Goal: Task Accomplishment & Management: Manage account settings

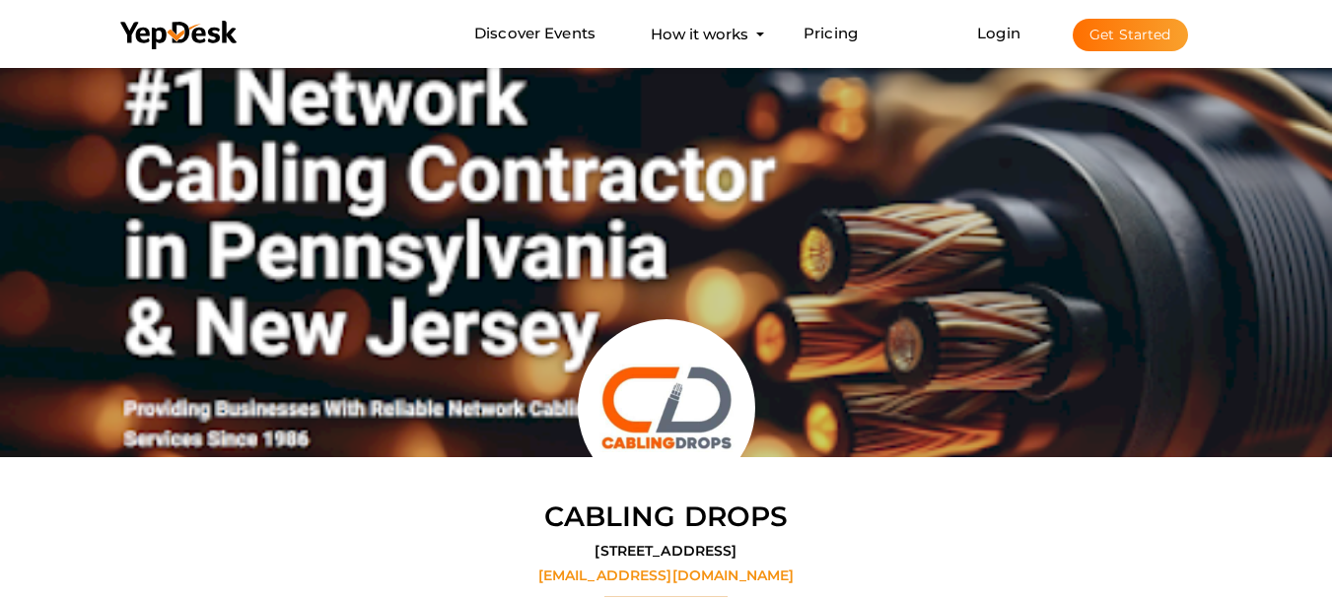
click at [1116, 20] on button "Get Started" at bounding box center [1130, 35] width 115 height 33
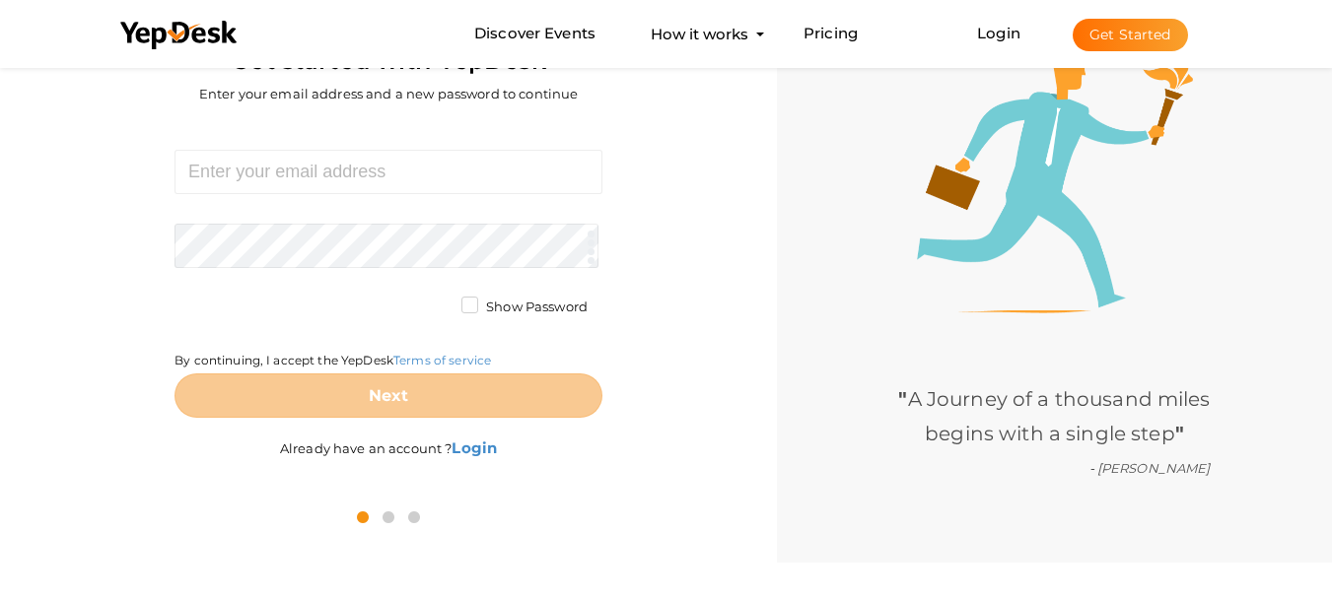
scroll to position [63, 0]
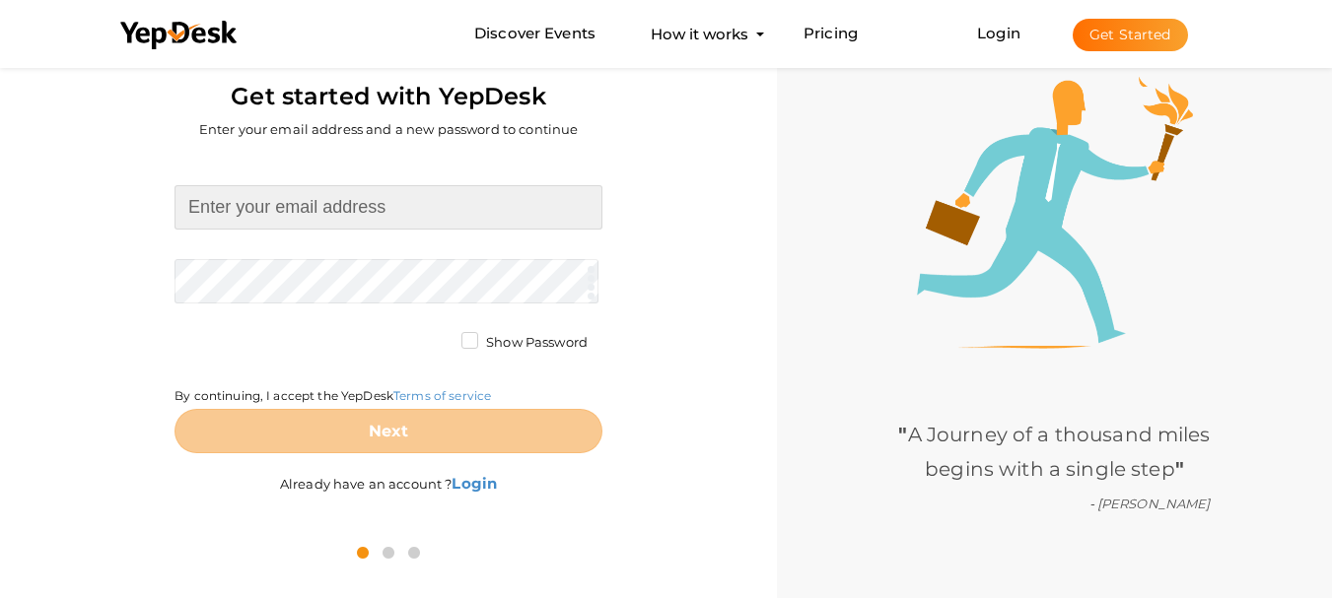
click at [356, 225] on input at bounding box center [389, 207] width 428 height 44
type input "[EMAIL_ADDRESS][DOMAIN_NAME]"
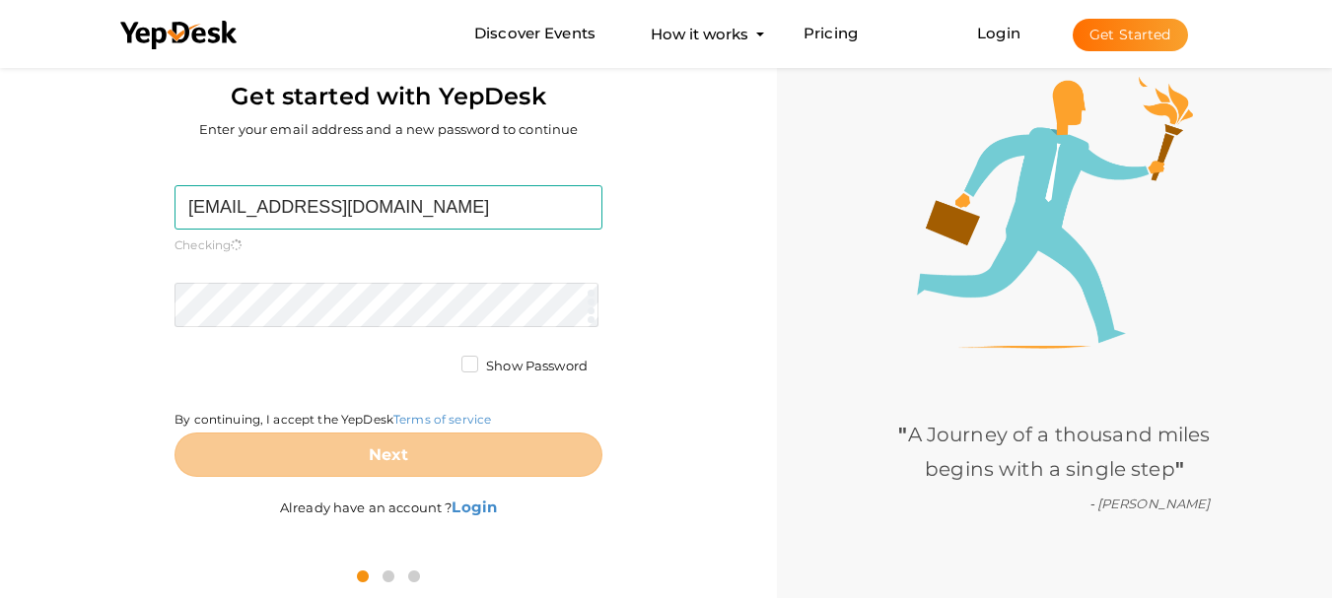
click at [313, 278] on form "thespanishgroup2@gmail.com Required. Invalid email. Checking You already have a…" at bounding box center [389, 331] width 428 height 292
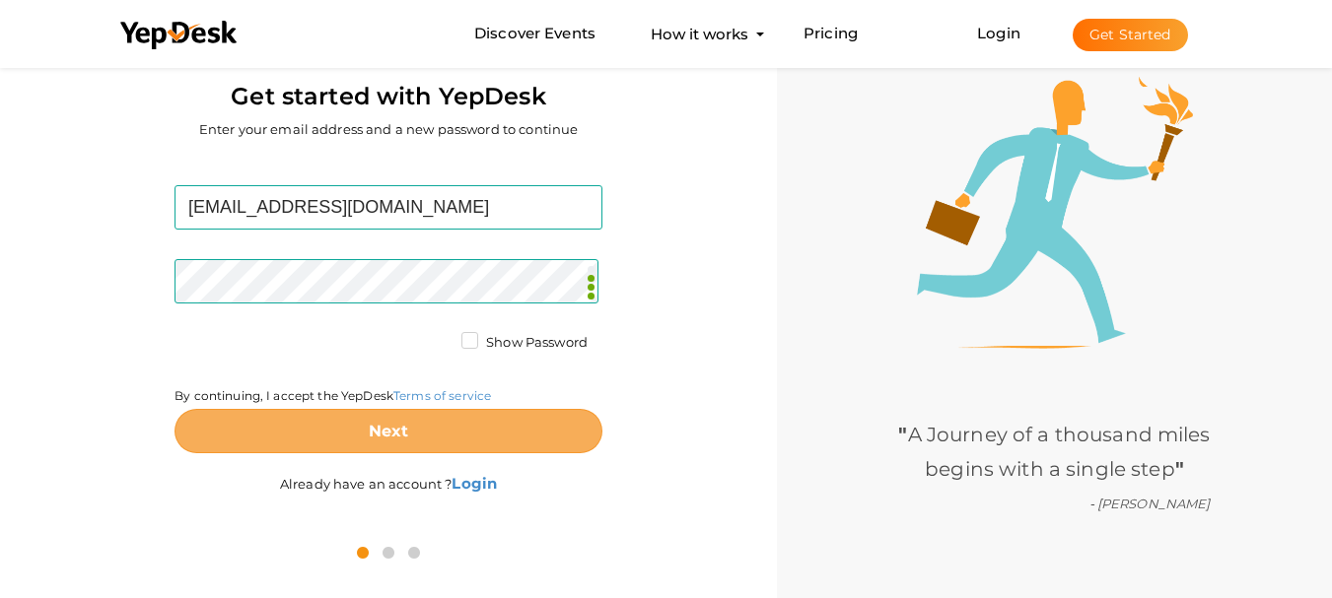
click at [442, 437] on button "Next" at bounding box center [389, 431] width 428 height 44
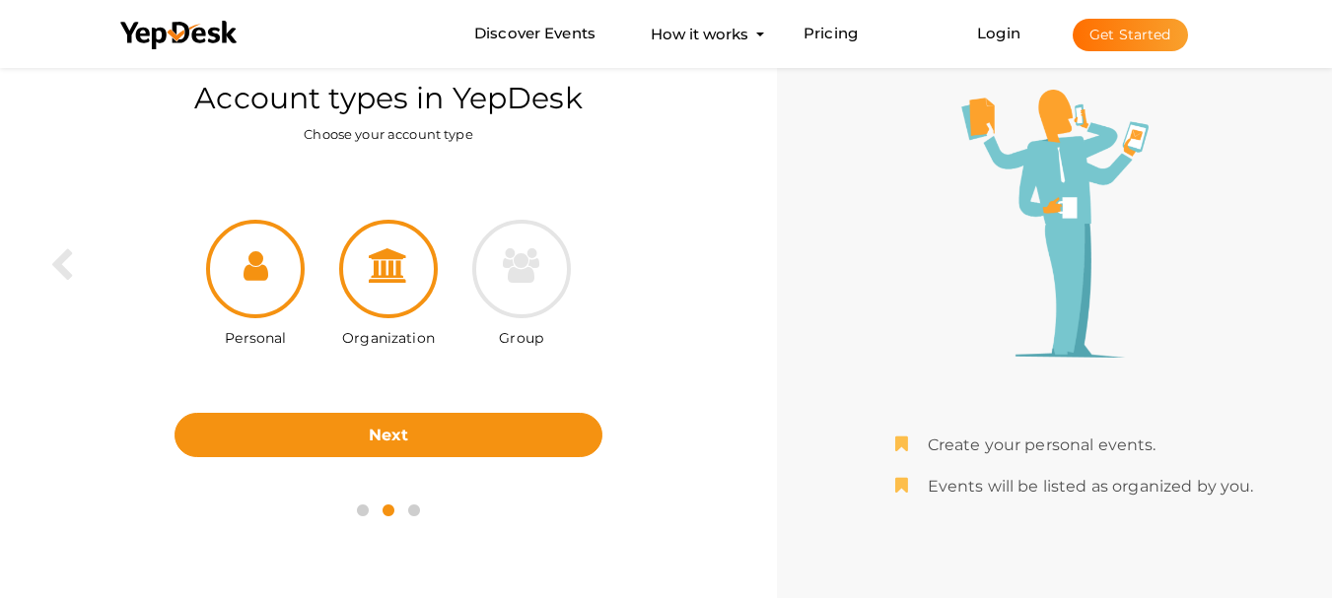
click at [387, 301] on div at bounding box center [388, 269] width 99 height 99
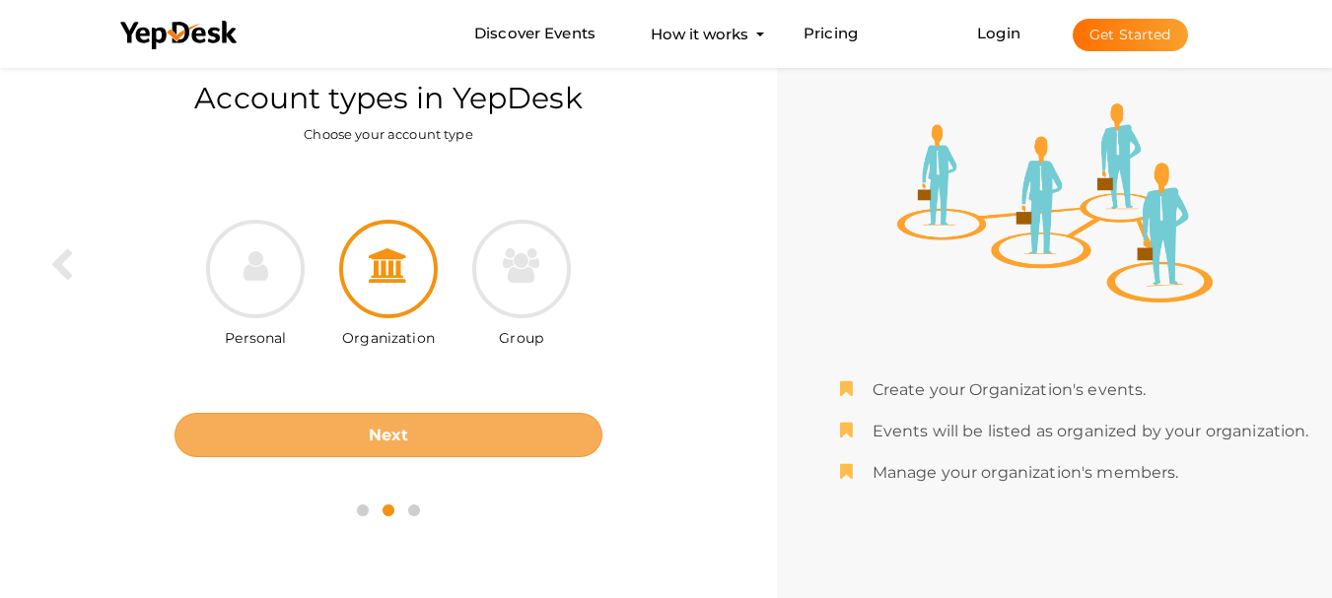
click at [403, 432] on b "Next" at bounding box center [389, 435] width 40 height 19
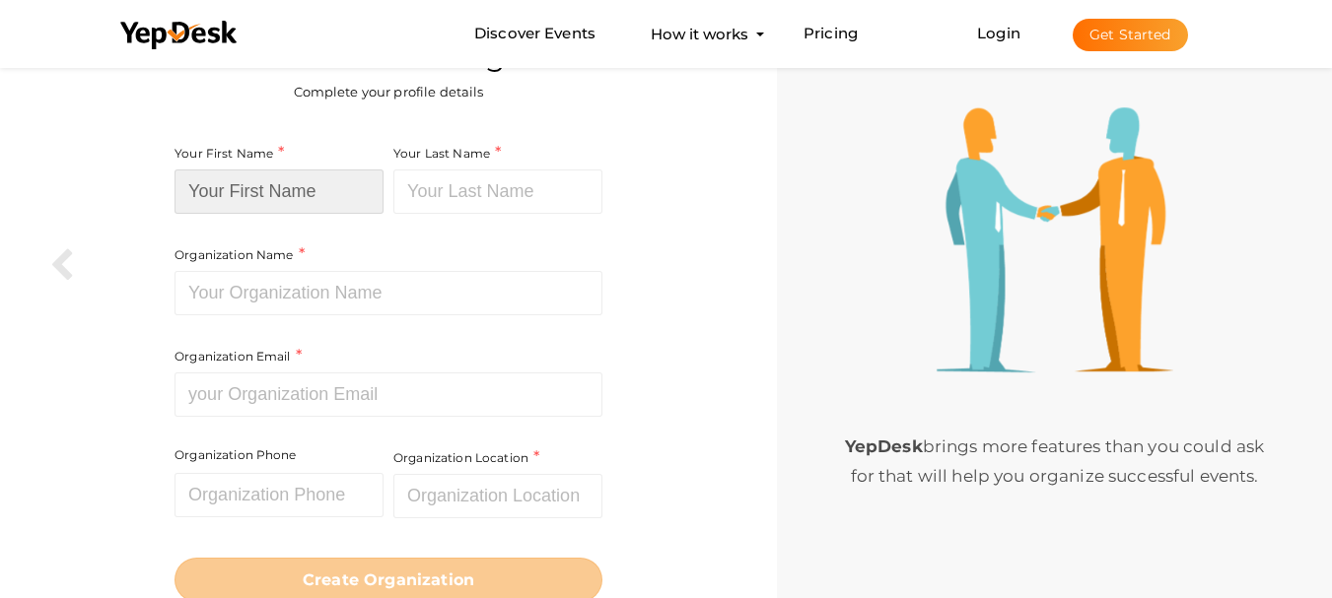
click at [292, 192] on input at bounding box center [279, 192] width 209 height 44
type input "The Spanish"
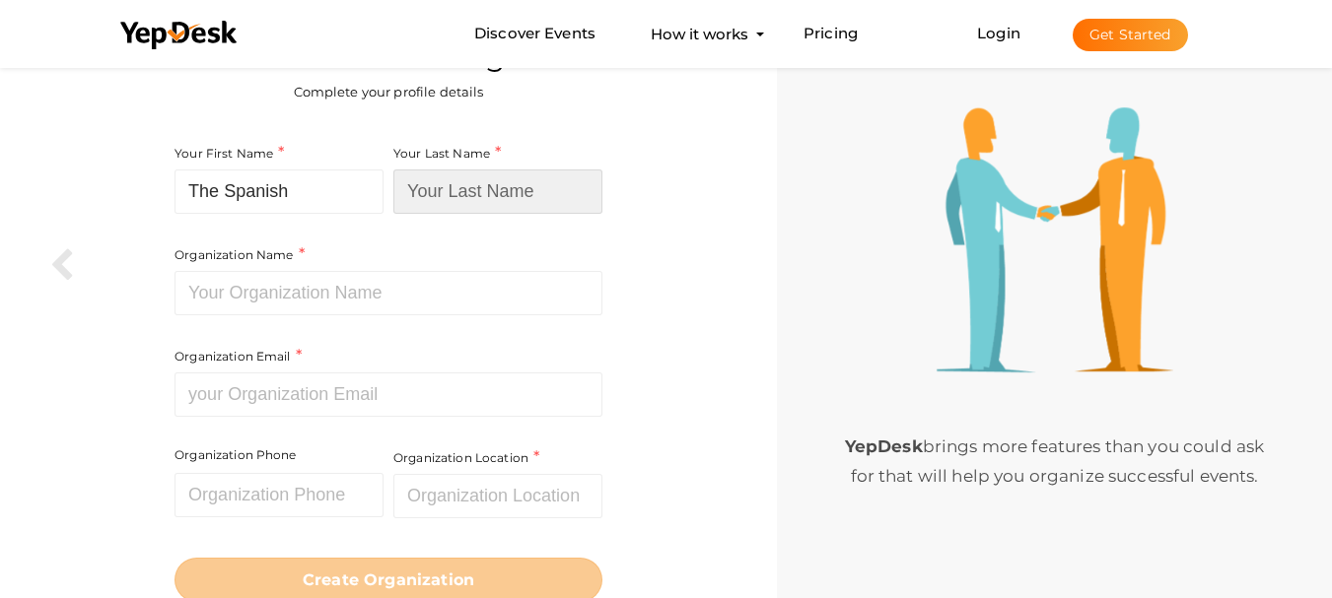
type input "Group LLC"
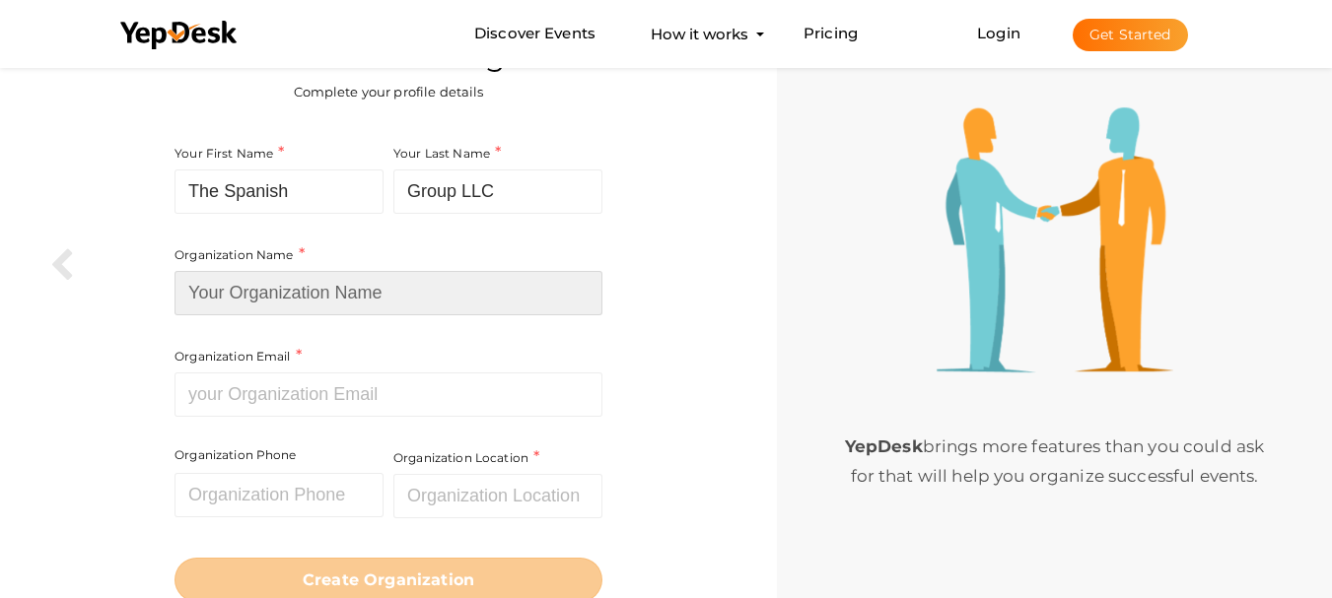
type input "The Spanish Group LLC"
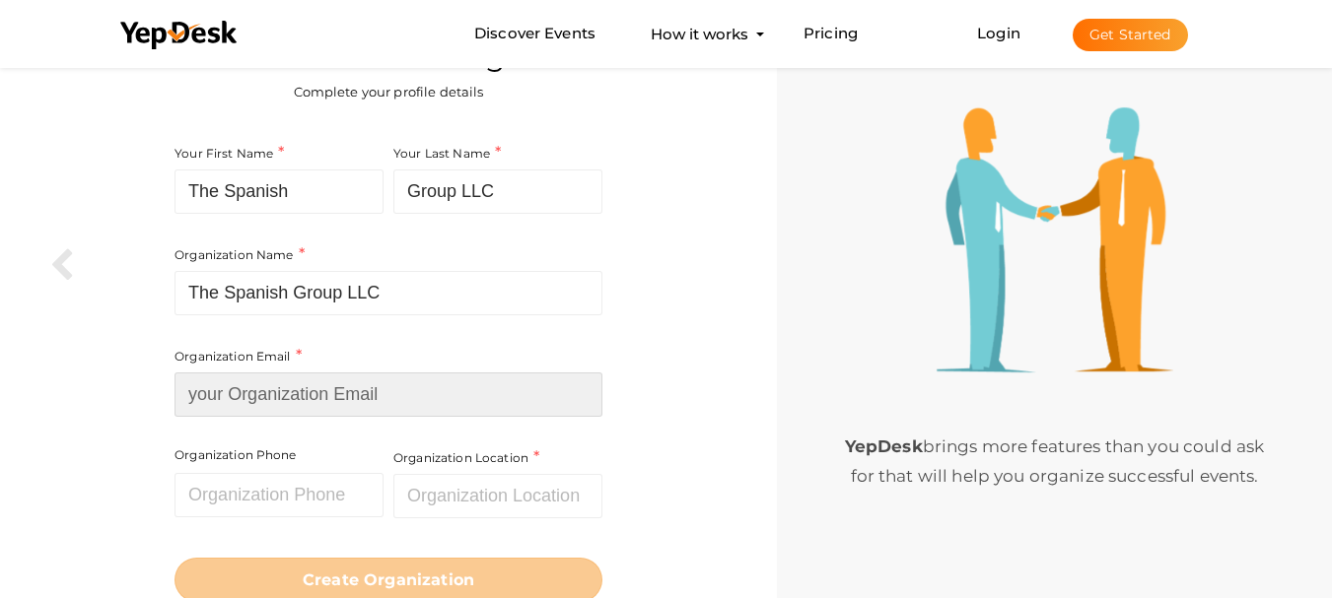
type input "[EMAIL_ADDRESS][DOMAIN_NAME]"
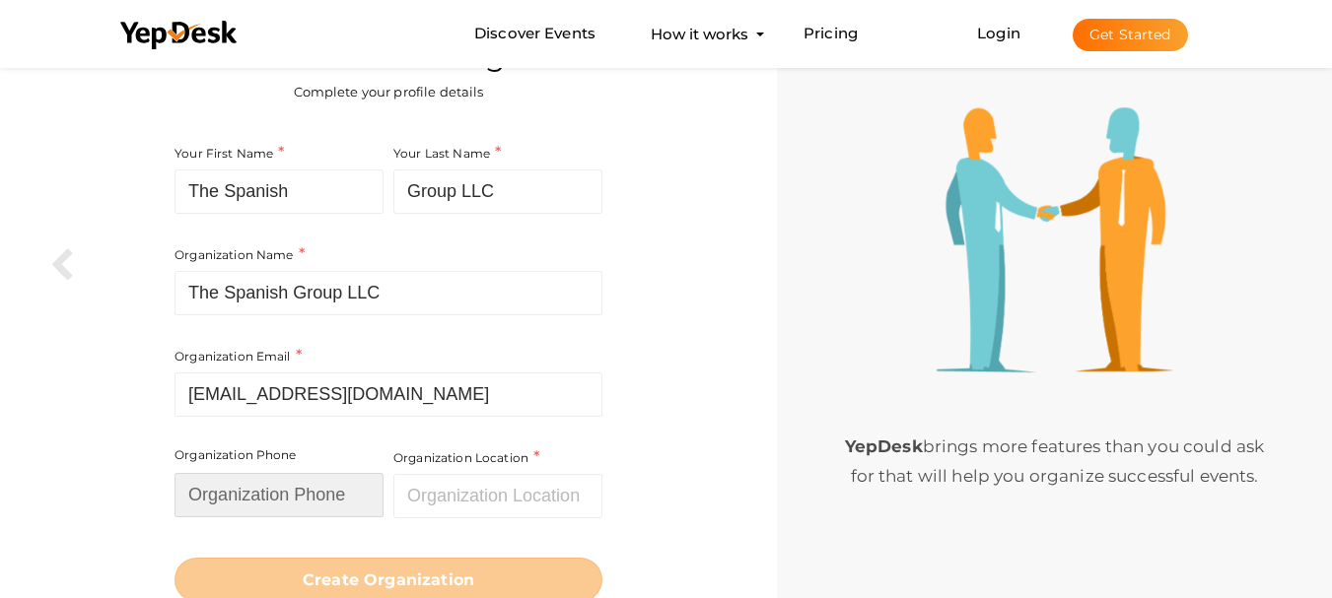
type input "08004601536"
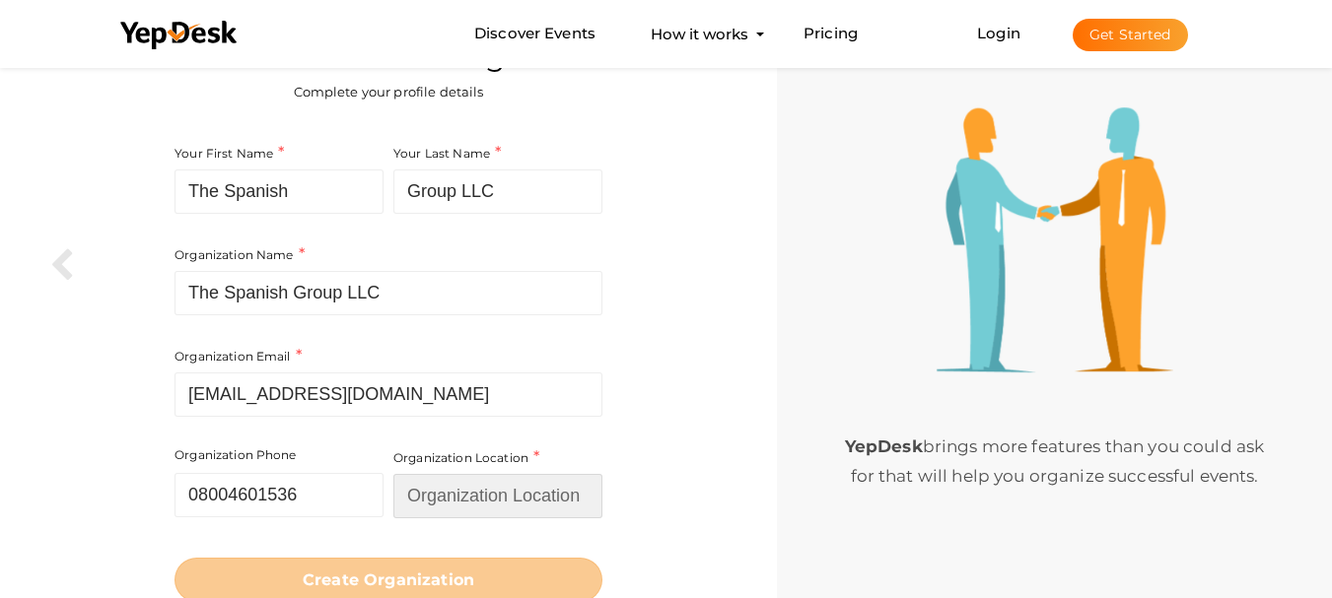
type input "[GEOGRAPHIC_DATA]"
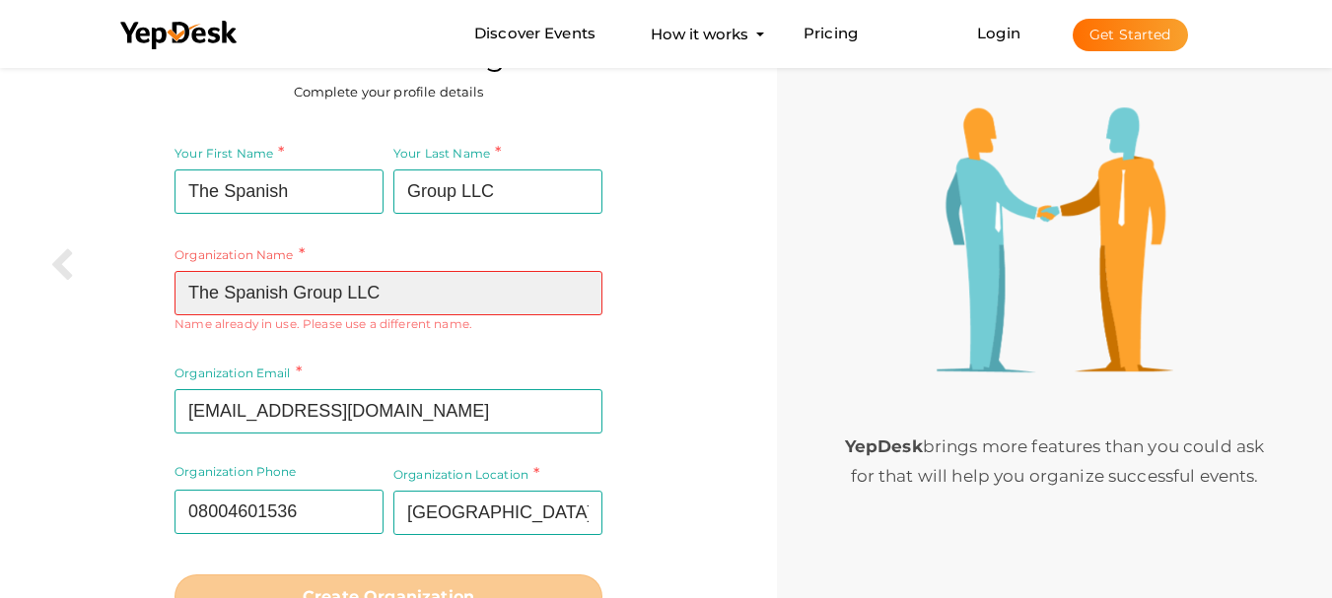
click at [398, 292] on input "The Spanish Group LLC" at bounding box center [389, 293] width 428 height 44
click at [589, 299] on input "The Spanish Group LLC" at bounding box center [389, 293] width 428 height 44
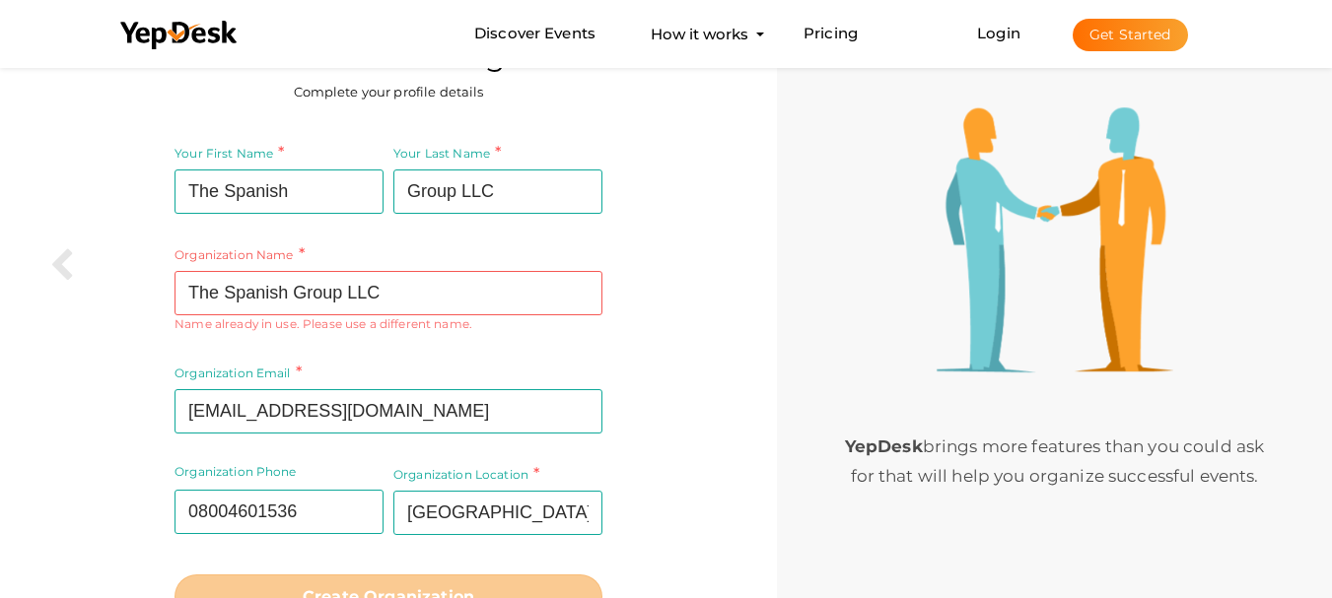
drag, startPoint x: 613, startPoint y: 362, endPoint x: 575, endPoint y: 377, distance: 41.2
click at [612, 364] on div "Your First Name The Spanish Required. Must contain letters only. Must be betwee…" at bounding box center [388, 380] width 747 height 501
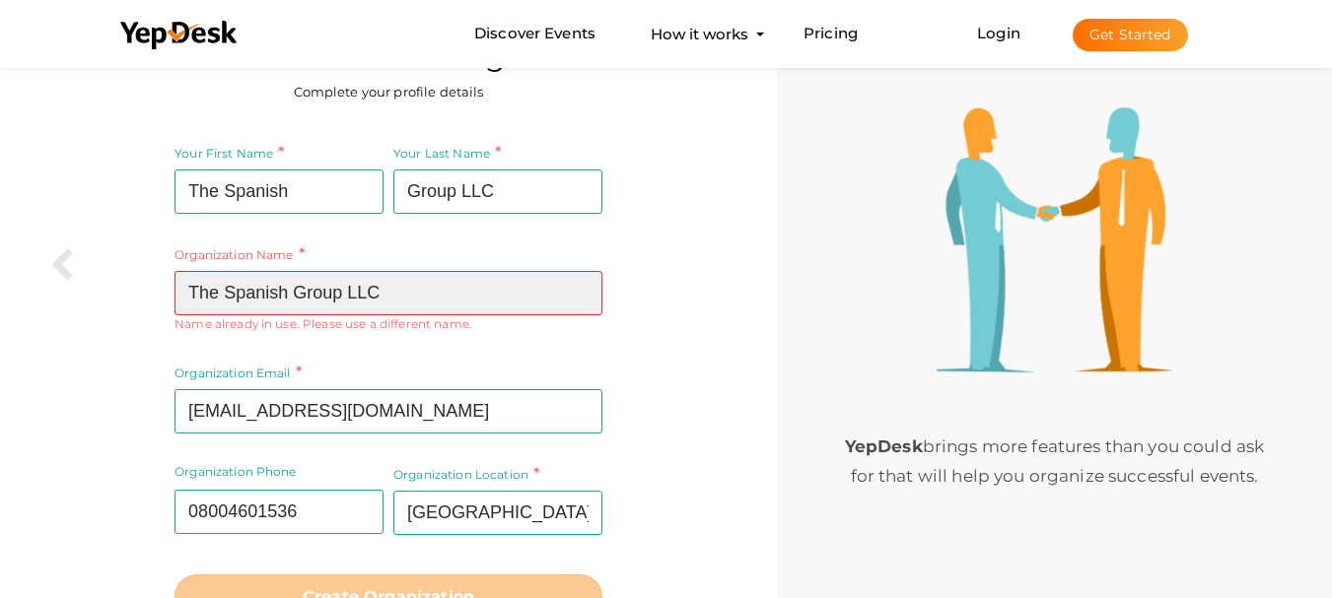
click at [411, 299] on input "The Spanish Group LLC" at bounding box center [389, 293] width 428 height 44
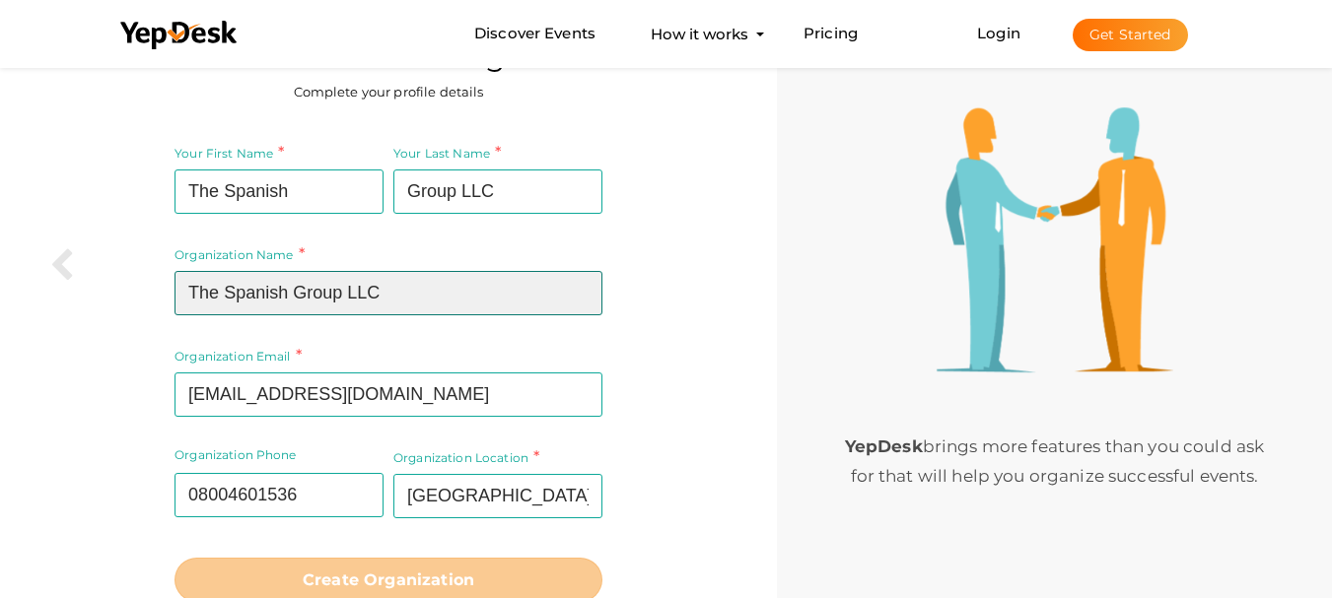
drag, startPoint x: 339, startPoint y: 297, endPoint x: 351, endPoint y: 297, distance: 11.8
click at [351, 297] on input "The Spanish Group LLC" at bounding box center [389, 293] width 428 height 44
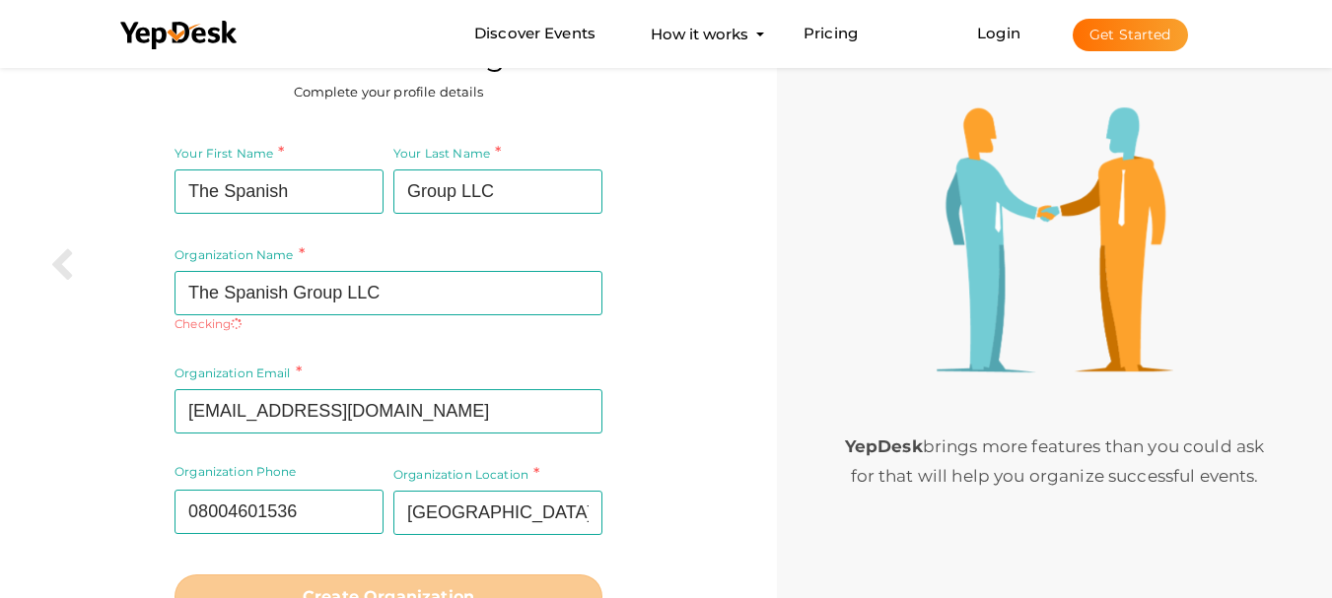
click at [616, 321] on div "Your First Name The Spanish Required. Must contain letters only. Must be betwee…" at bounding box center [388, 380] width 747 height 501
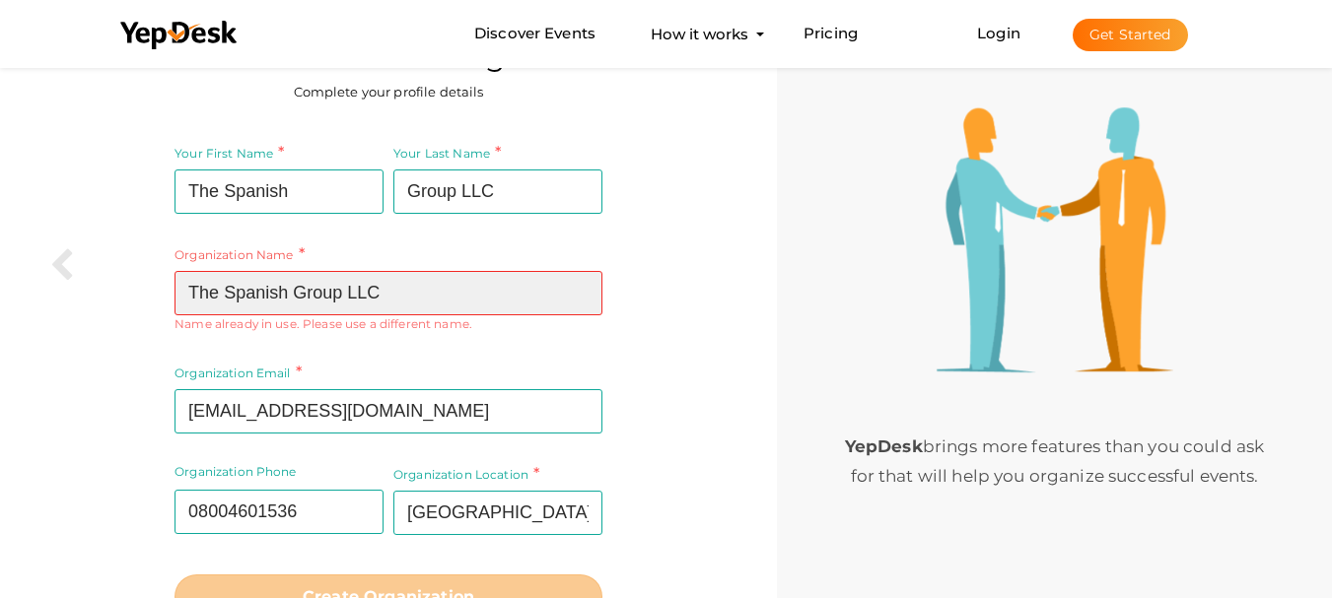
drag, startPoint x: 342, startPoint y: 298, endPoint x: 459, endPoint y: 298, distance: 117.3
click at [459, 298] on input "The Spanish Group LLC" at bounding box center [389, 293] width 428 height 44
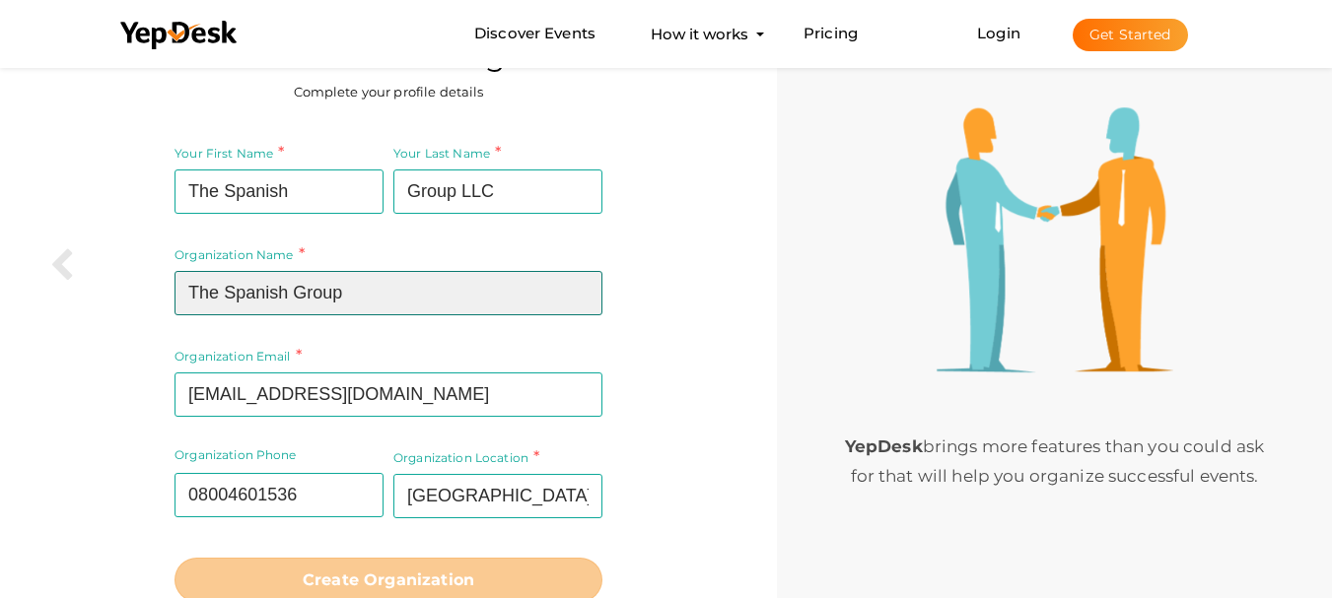
type input "The Spanish Group"
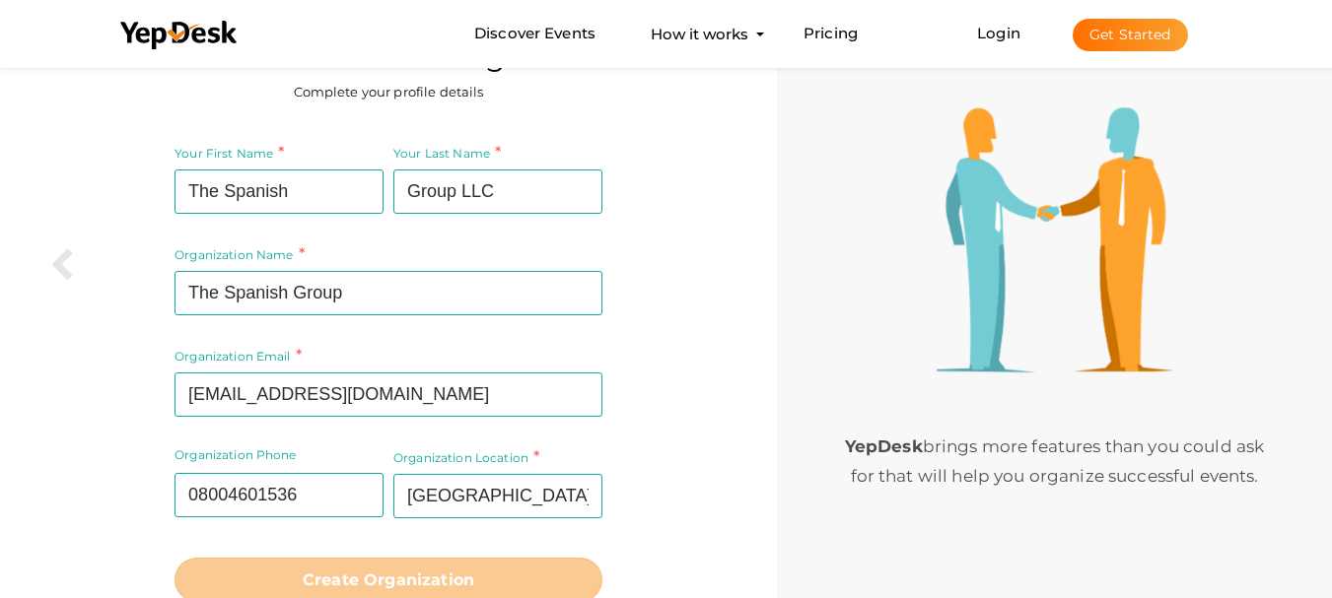
click at [666, 351] on div "Your First Name The Spanish Required. Must contain letters only. Must be betwee…" at bounding box center [388, 372] width 747 height 484
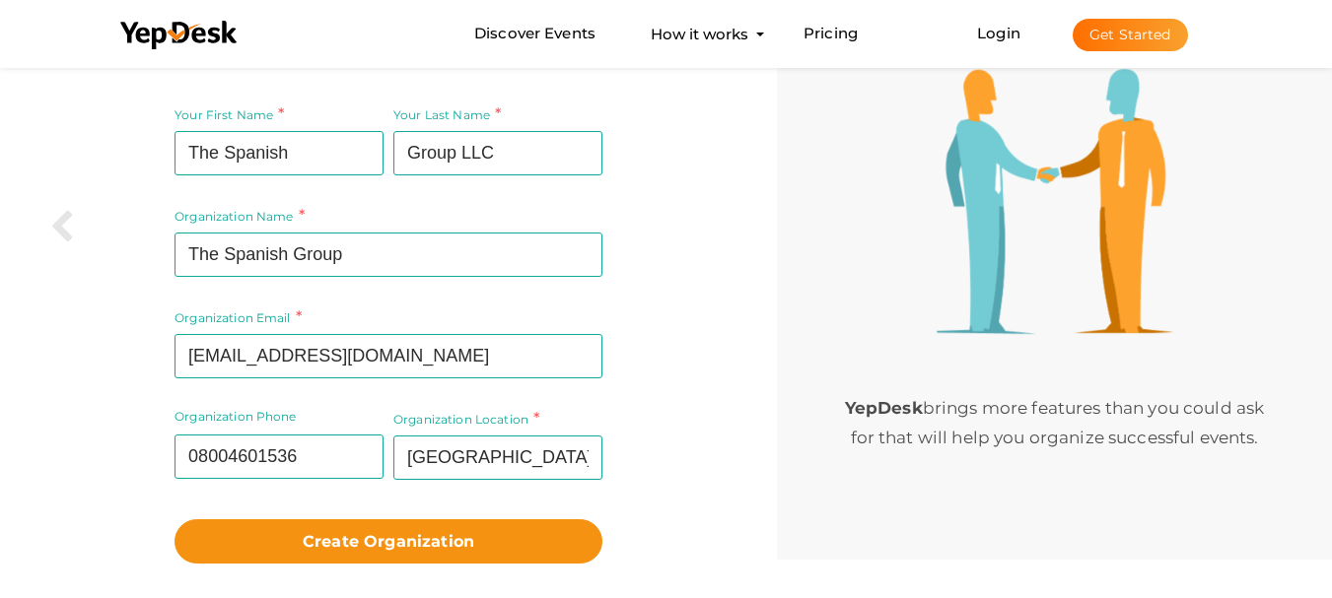
scroll to position [138, 0]
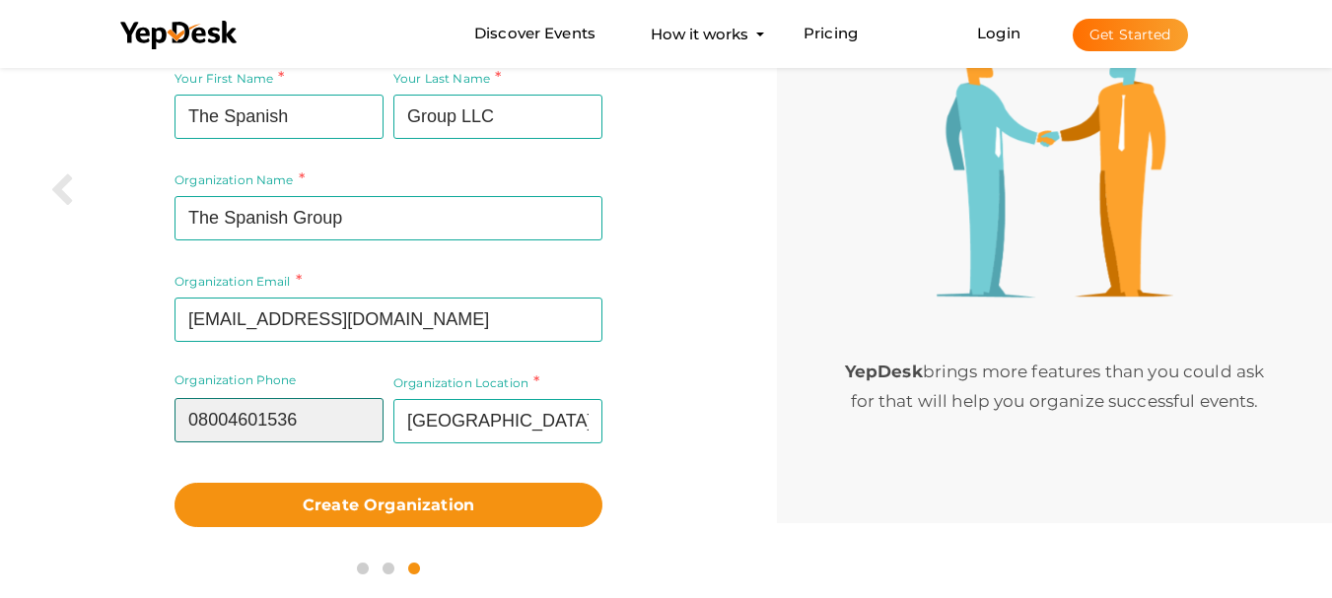
click at [268, 421] on input "08004601536" at bounding box center [279, 420] width 209 height 44
click at [196, 420] on input "08004601536" at bounding box center [279, 420] width 209 height 44
click at [581, 365] on div "Your First Name The Spanish Required. Must contain letters only. Must be betwee…" at bounding box center [389, 229] width 428 height 324
click at [262, 402] on input "08004601536" at bounding box center [279, 420] width 209 height 44
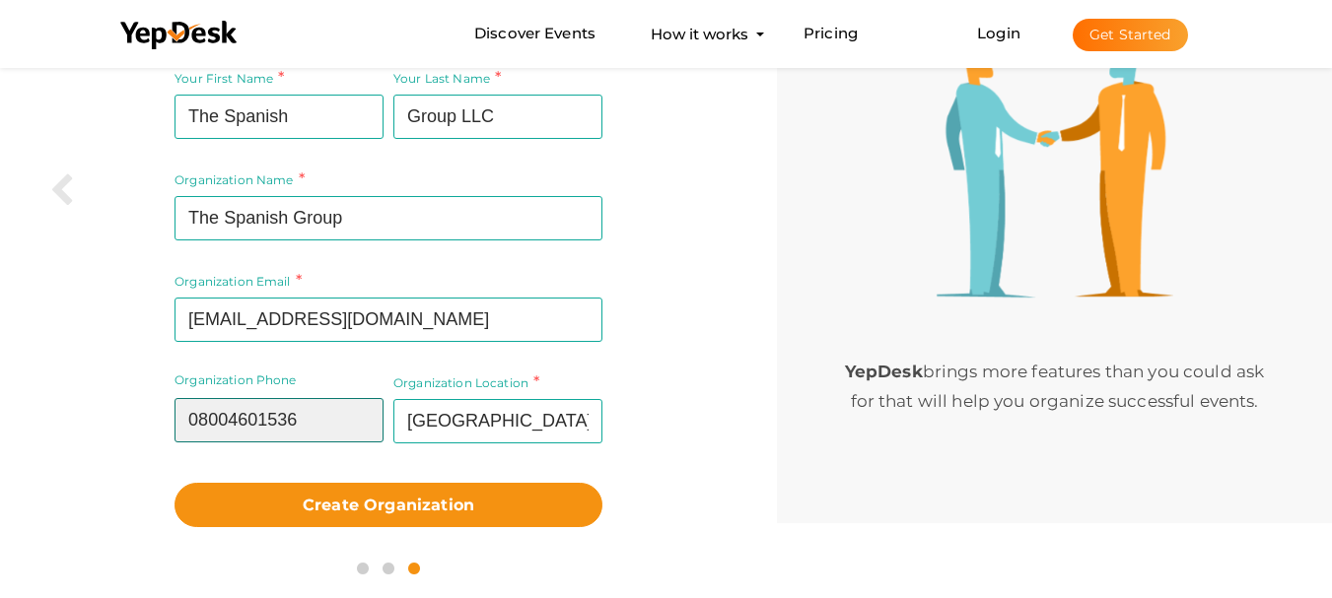
click at [262, 402] on input "08004601536" at bounding box center [279, 420] width 209 height 44
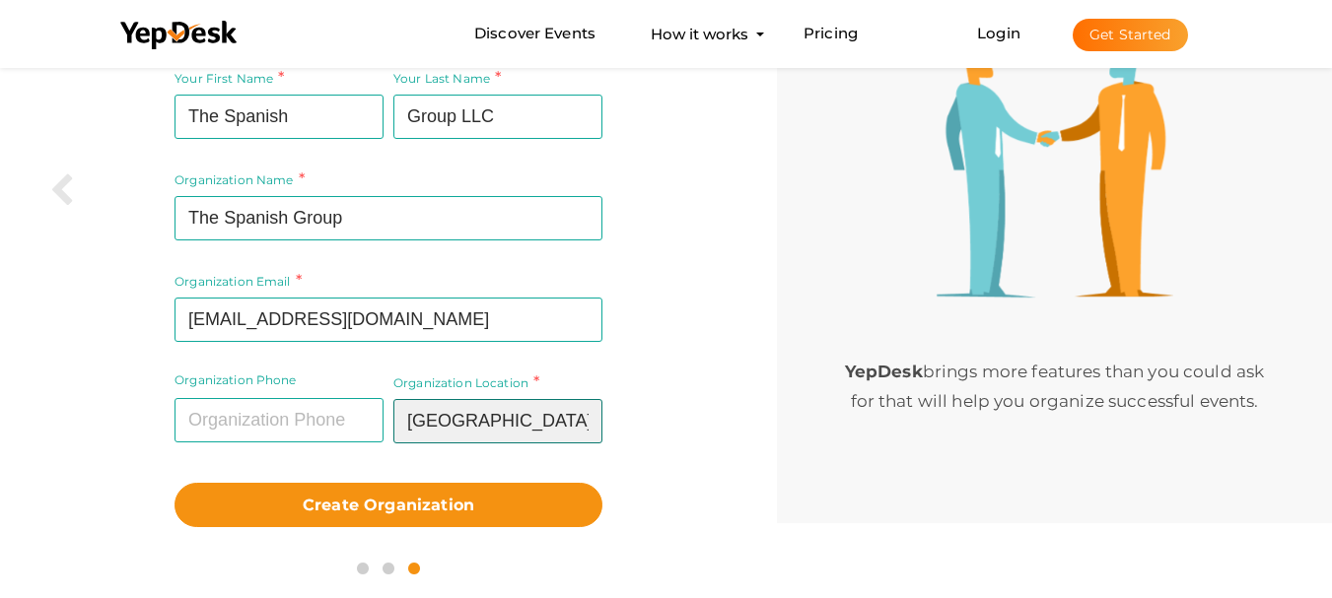
click at [420, 412] on input "[GEOGRAPHIC_DATA]" at bounding box center [497, 421] width 209 height 44
type input "United States"
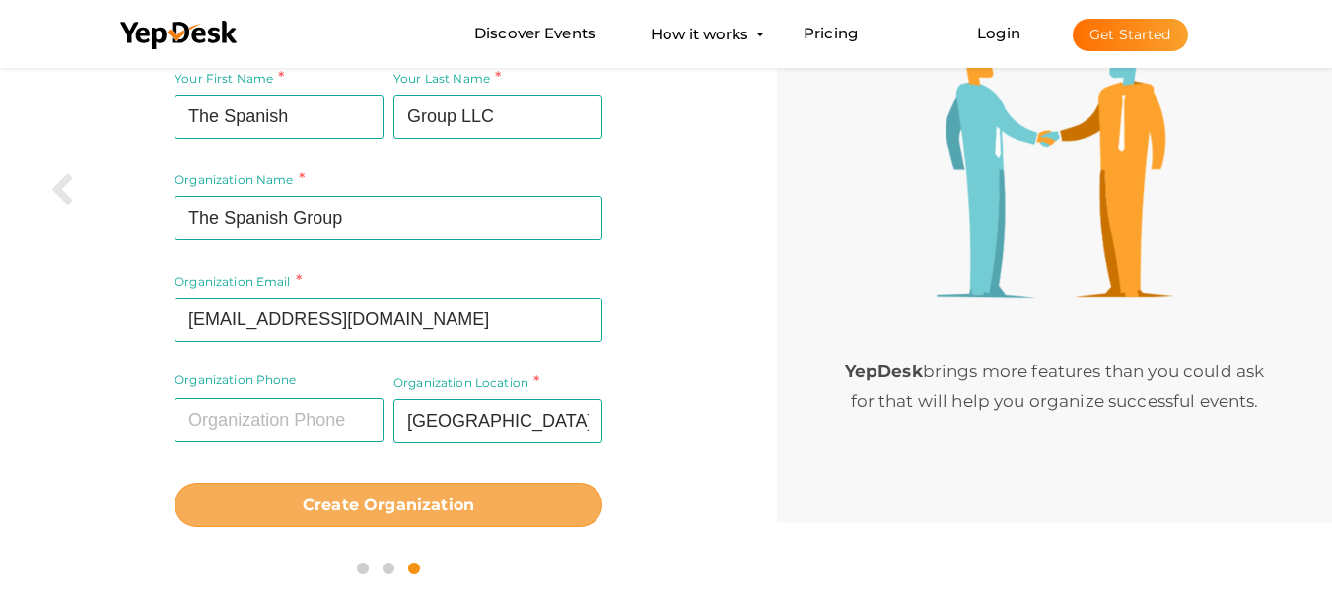
click at [385, 499] on b "Create Organization" at bounding box center [389, 505] width 172 height 19
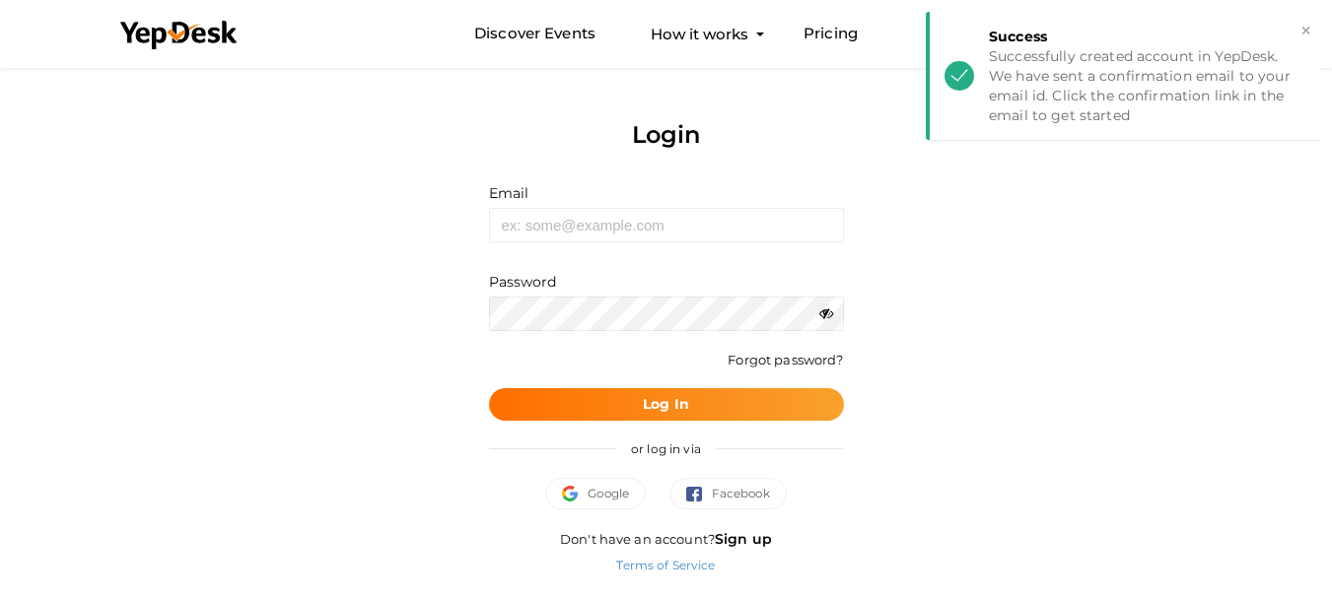
scroll to position [1, 0]
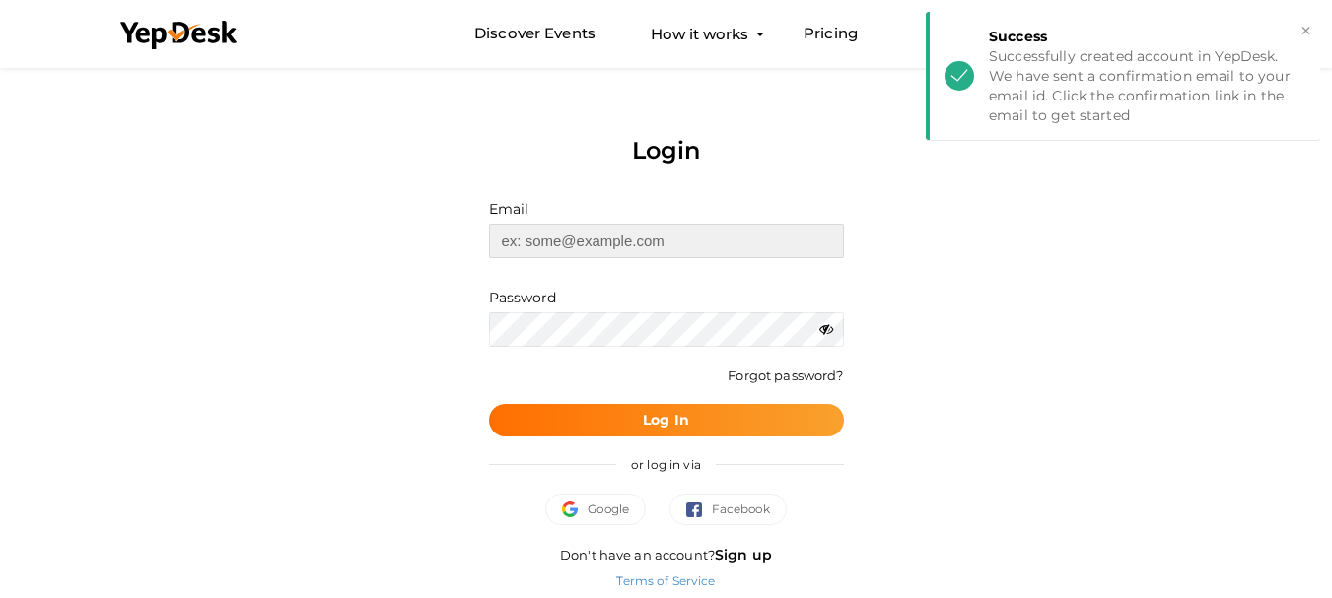
type input "[EMAIL_ADDRESS][DOMAIN_NAME]"
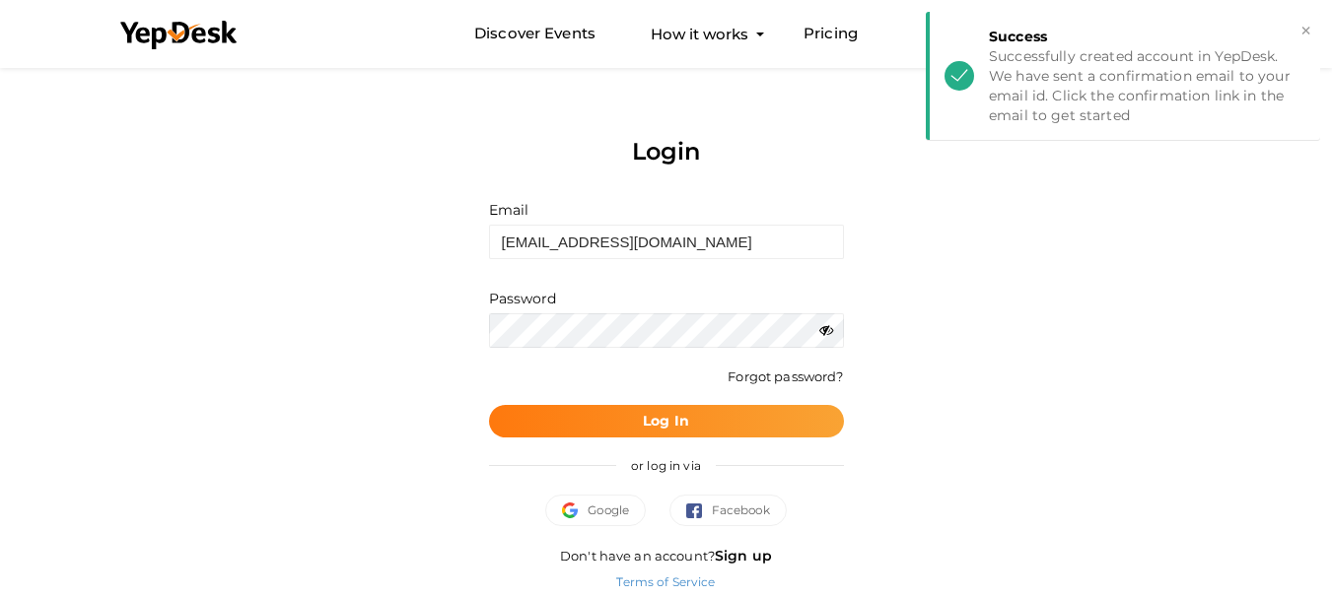
click at [634, 420] on button "Log In" at bounding box center [666, 421] width 355 height 33
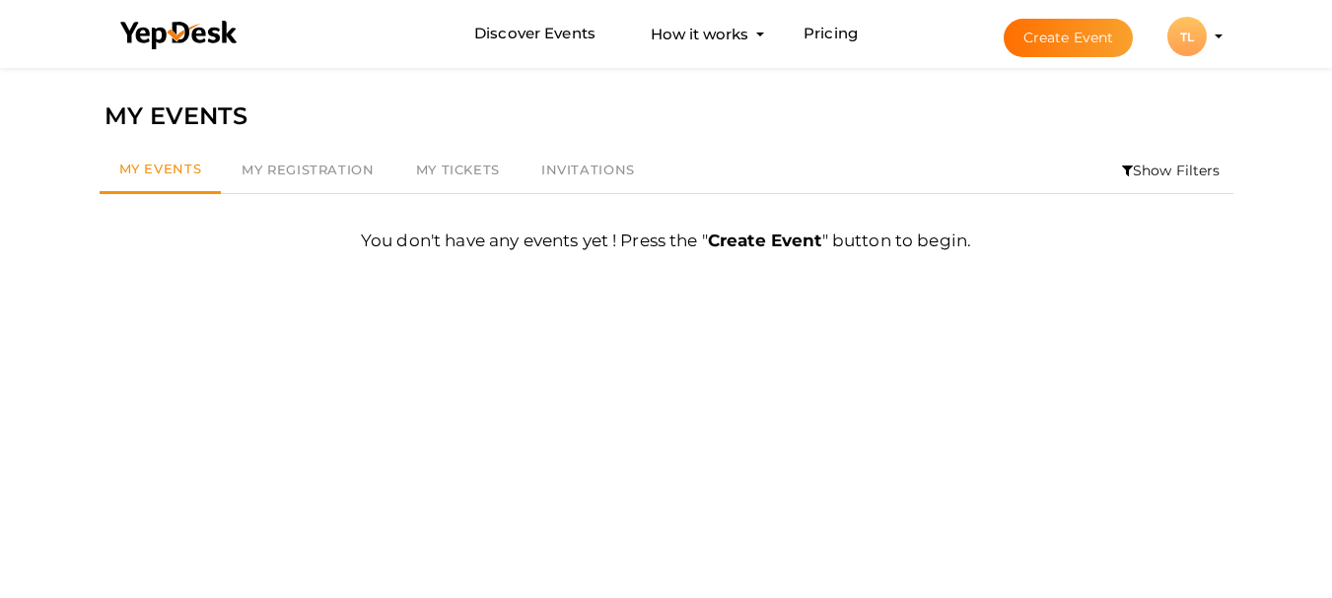
click at [1182, 46] on div "TL" at bounding box center [1186, 36] width 39 height 39
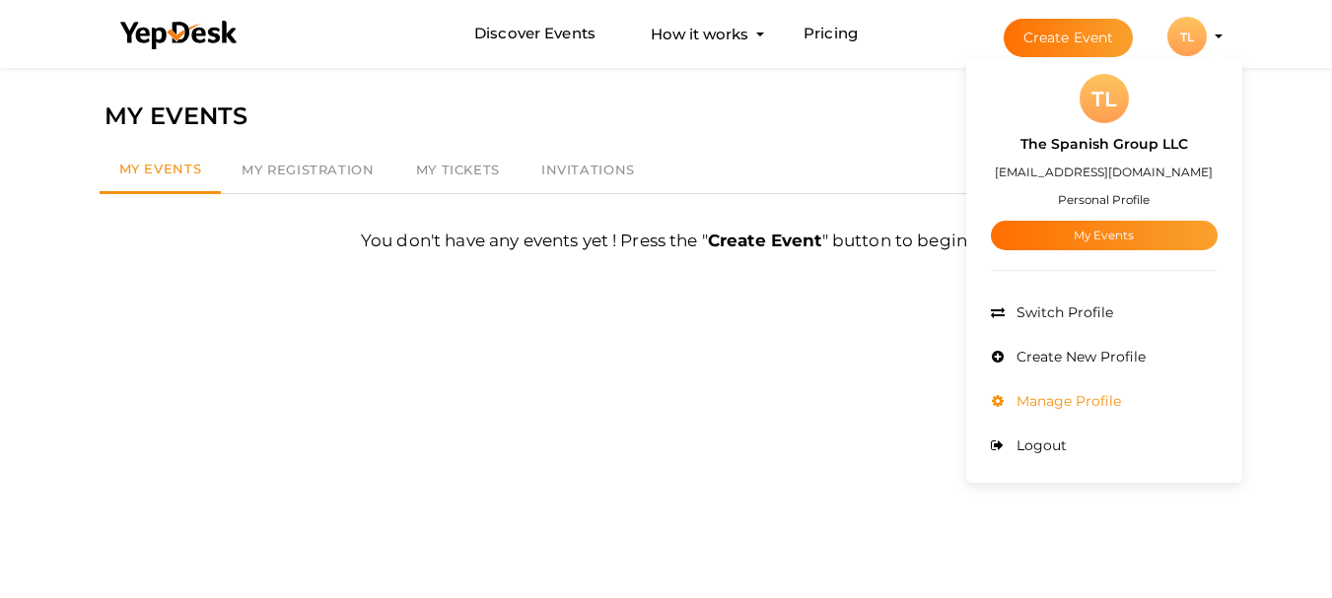
click at [1099, 407] on span "Manage Profile" at bounding box center [1066, 401] width 109 height 18
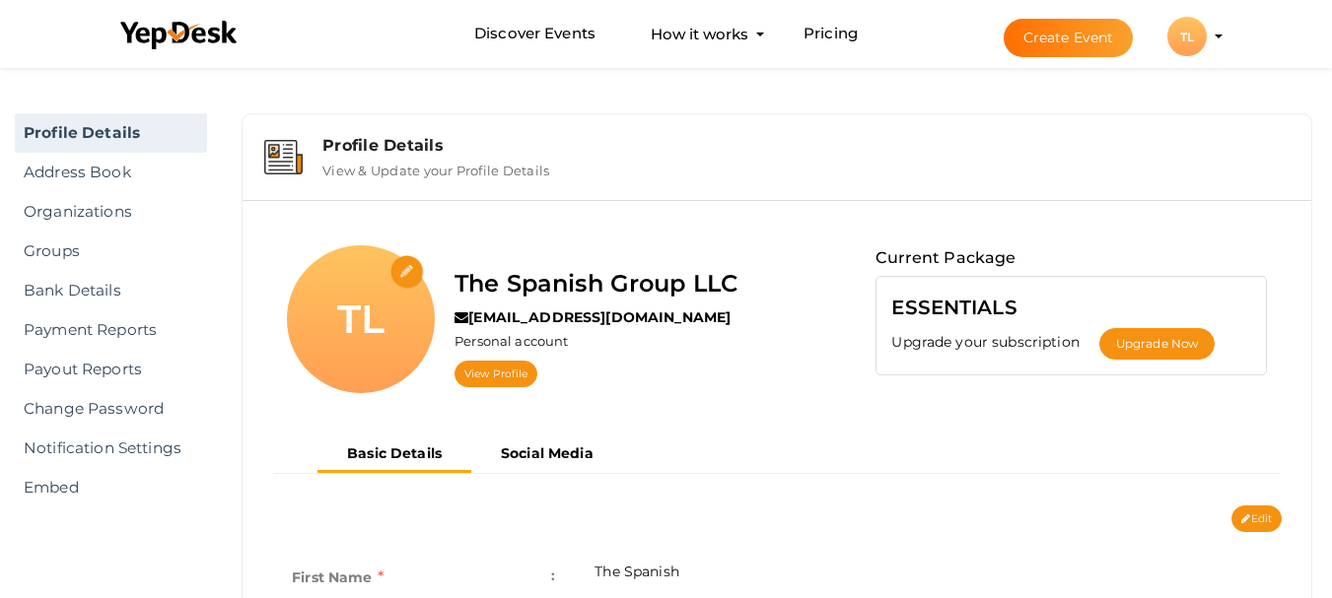
click at [403, 268] on input "file" at bounding box center [407, 272] width 35 height 35
type input "C:\fakepath\512217C6iRoakD (1).jpg"
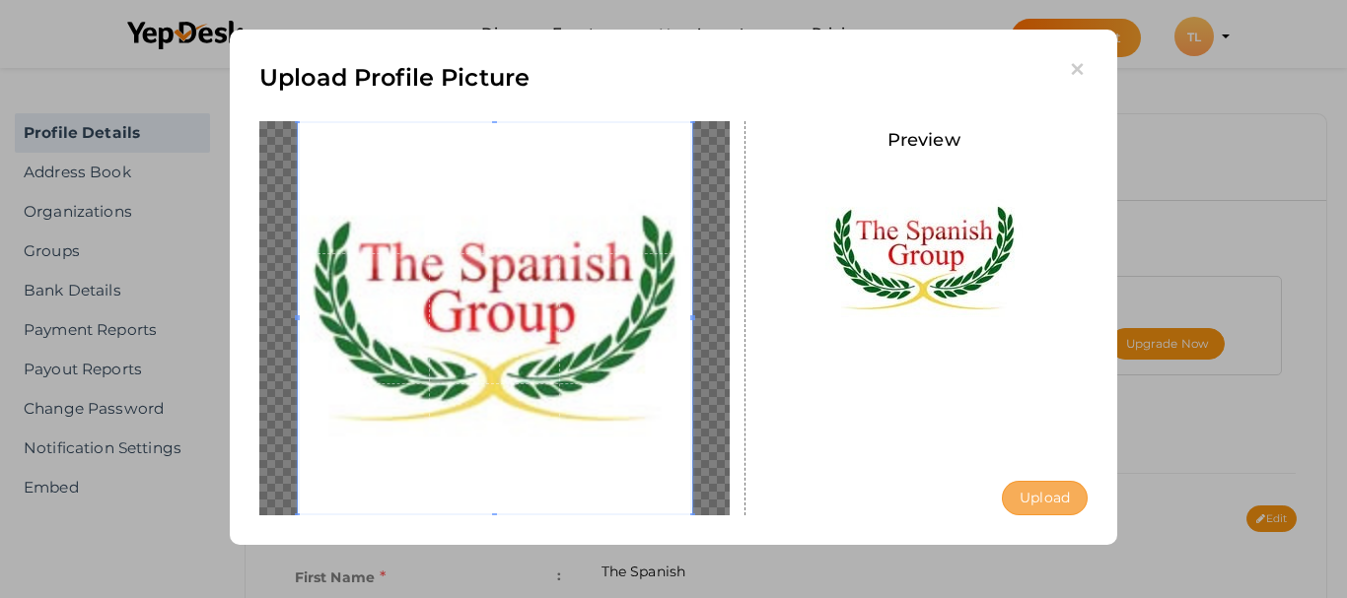
click at [1013, 502] on button "Upload" at bounding box center [1045, 498] width 86 height 35
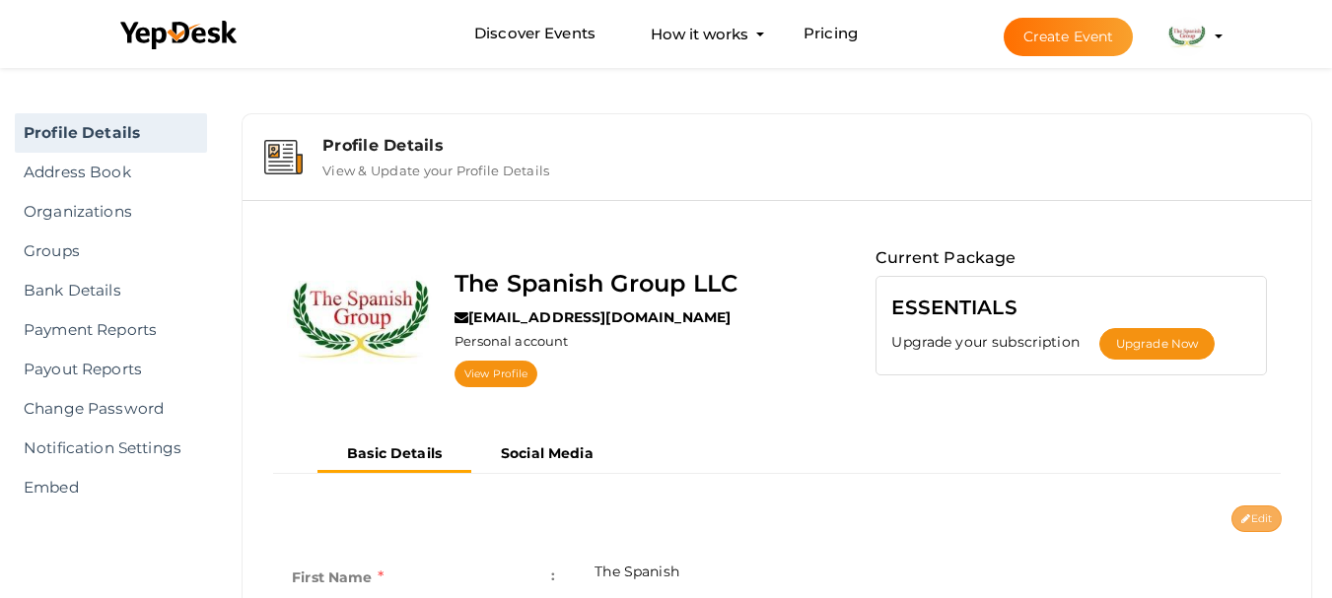
click at [1241, 518] on icon at bounding box center [1245, 520] width 9 height 11
type input "The Spanish"
type input "Group LLC"
type input "[GEOGRAPHIC_DATA]"
type input "The Spanish-Group LLC1"
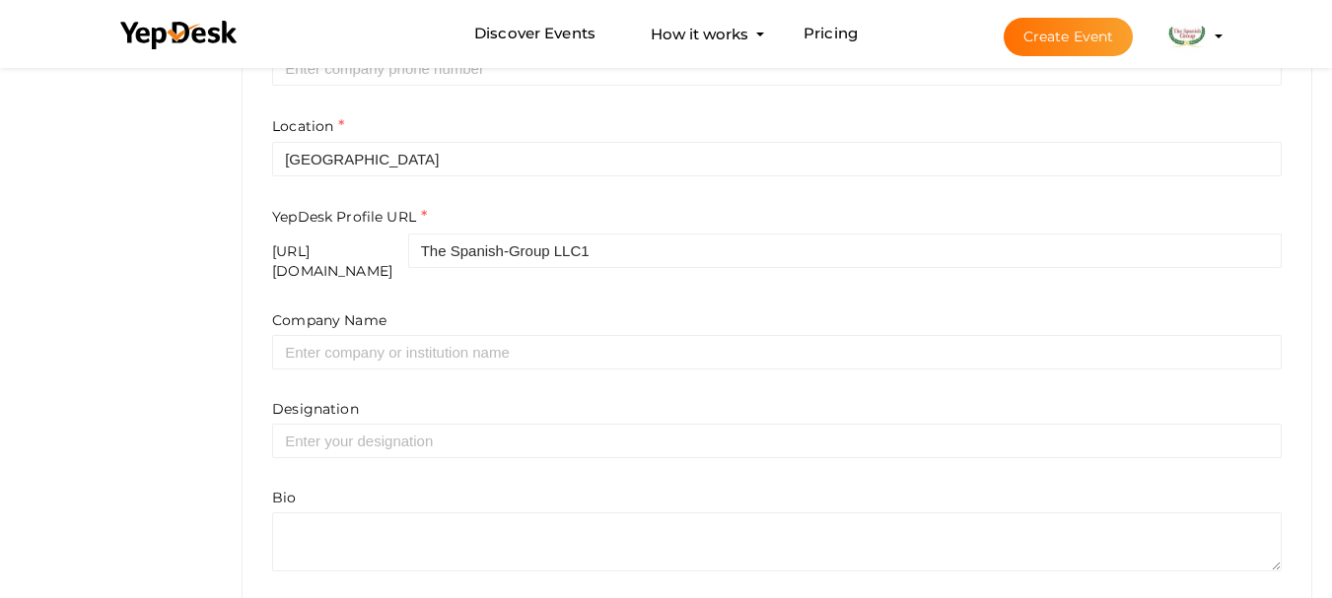
scroll to position [690, 0]
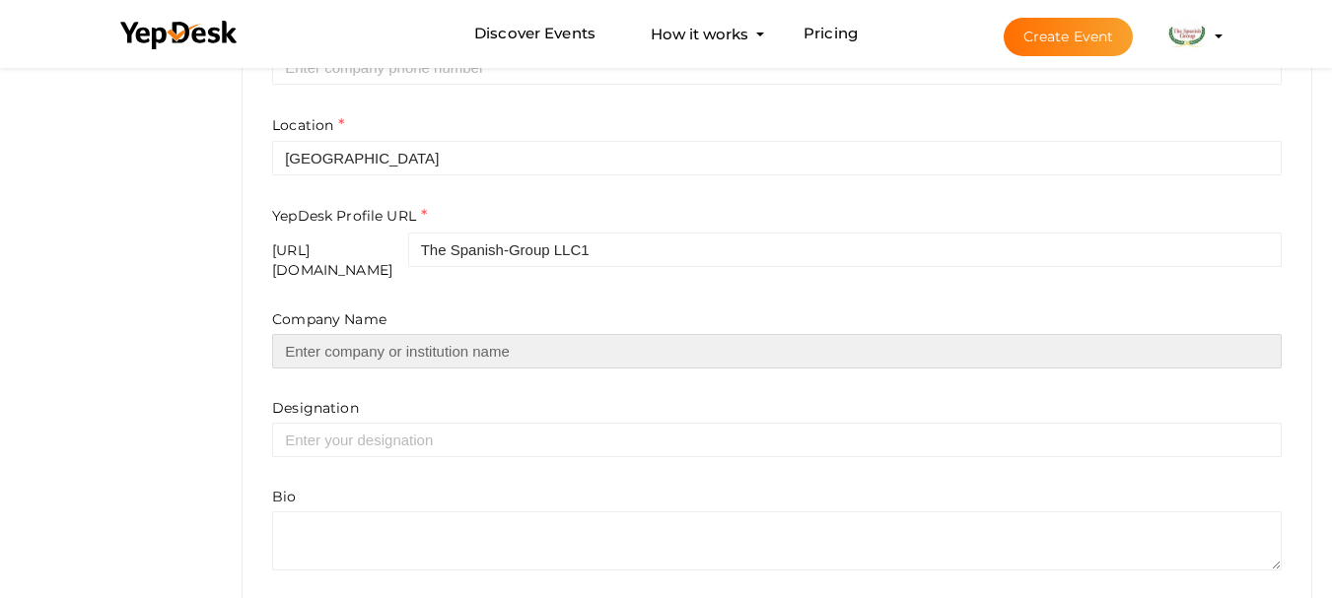
click at [348, 337] on input "text" at bounding box center [777, 351] width 1010 height 35
type input "The Spanish Group LLC"
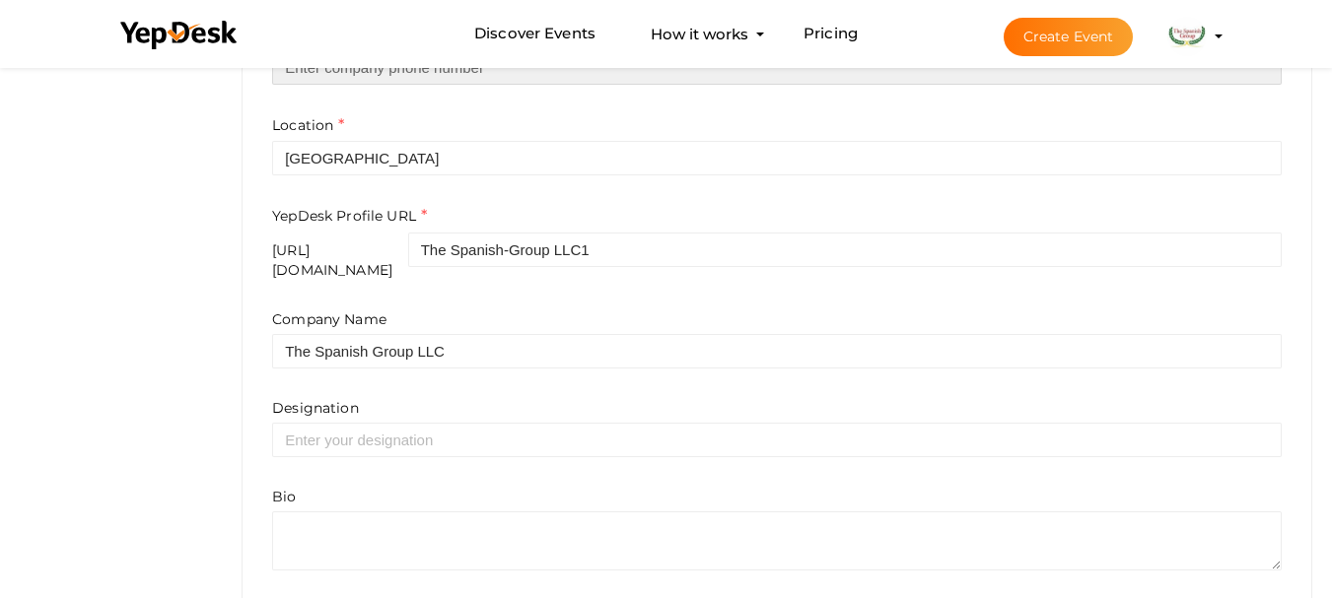
type input "08004601536"
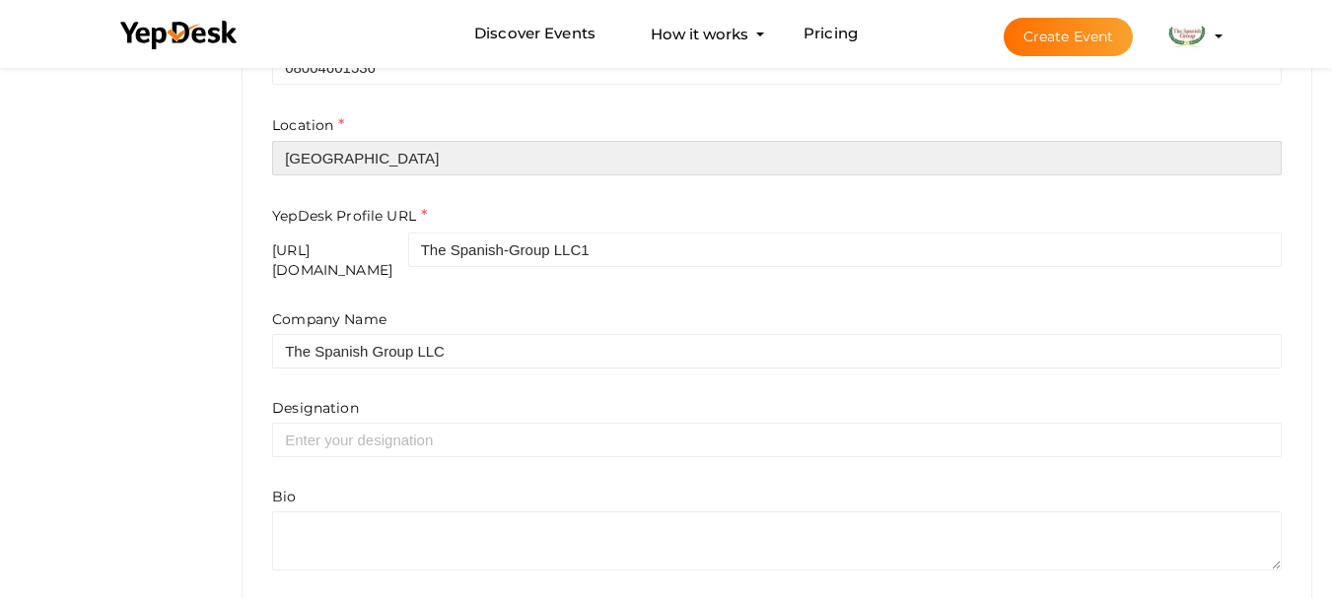
type input "[GEOGRAPHIC_DATA]"
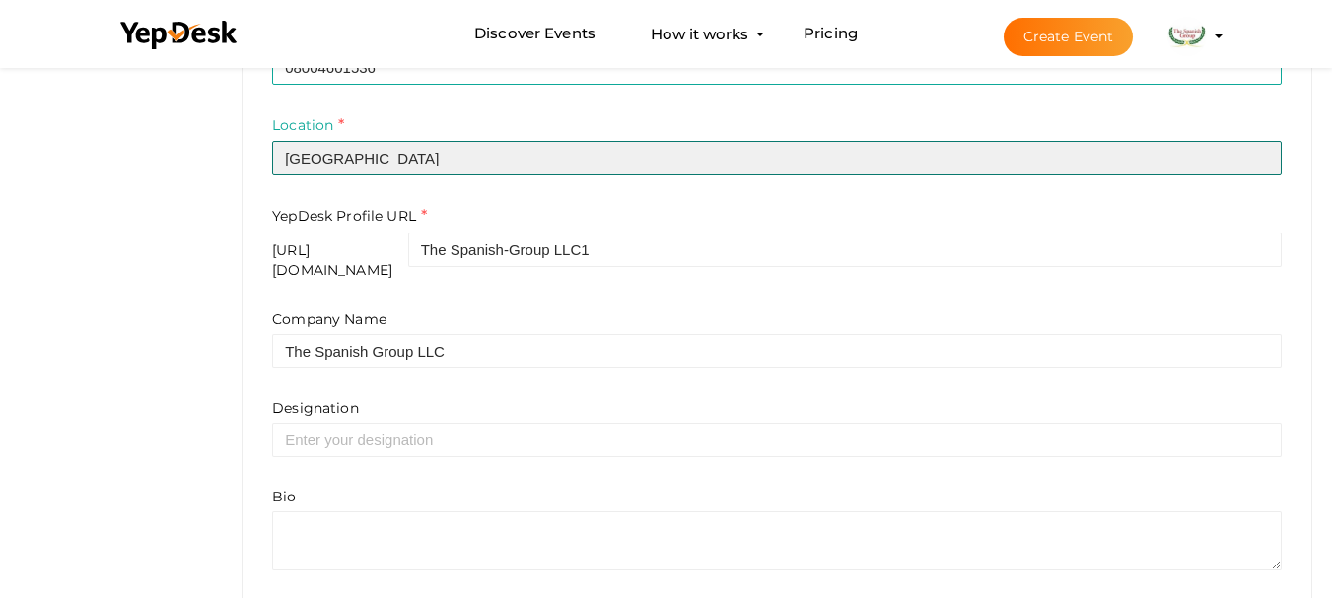
click at [342, 145] on input "[GEOGRAPHIC_DATA]" at bounding box center [777, 158] width 1010 height 35
click at [342, 146] on input "[GEOGRAPHIC_DATA]" at bounding box center [777, 158] width 1010 height 35
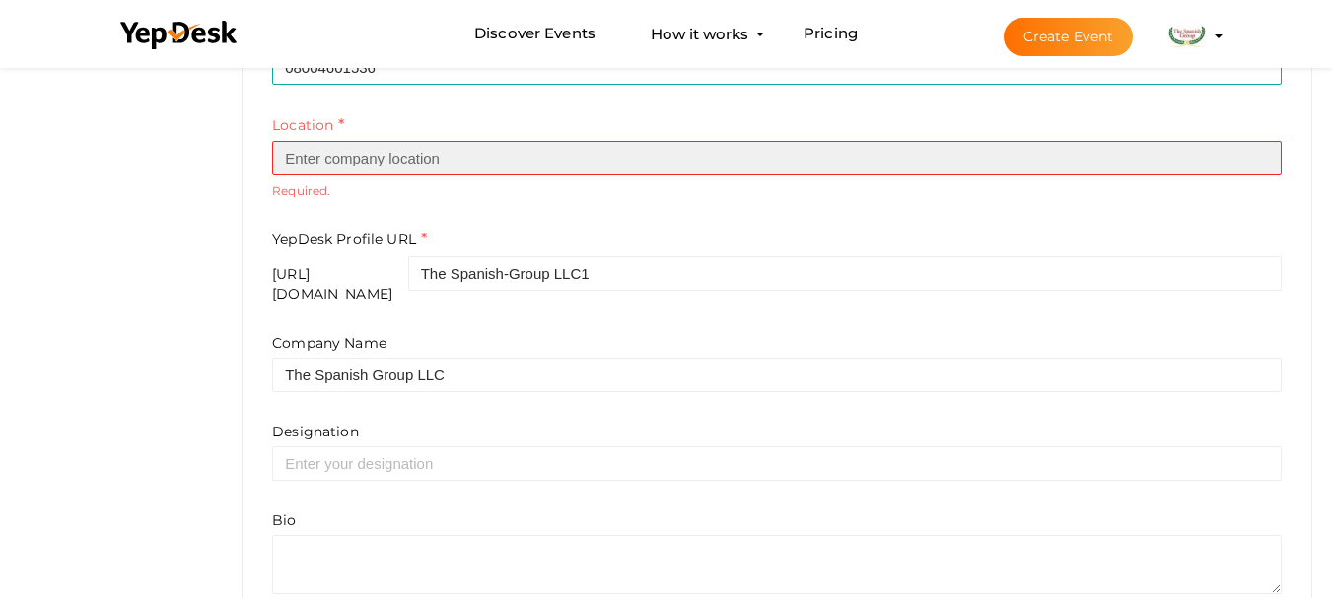
click at [342, 151] on input "text" at bounding box center [777, 158] width 1010 height 35
type input "United States"
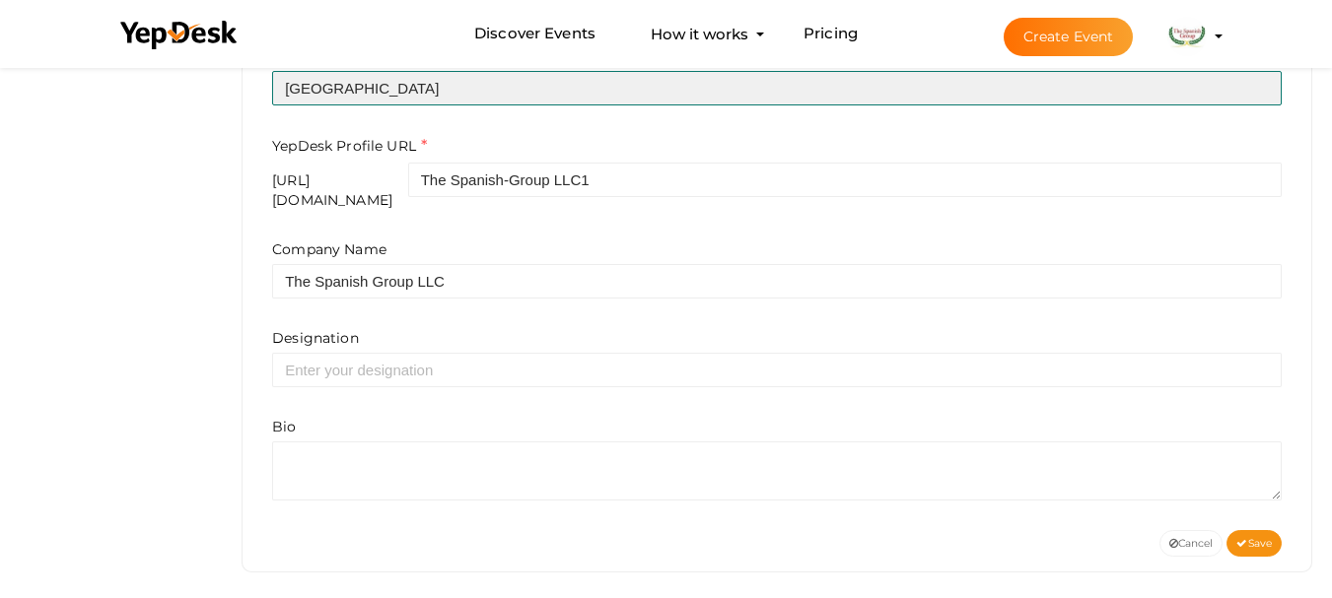
scroll to position [761, 0]
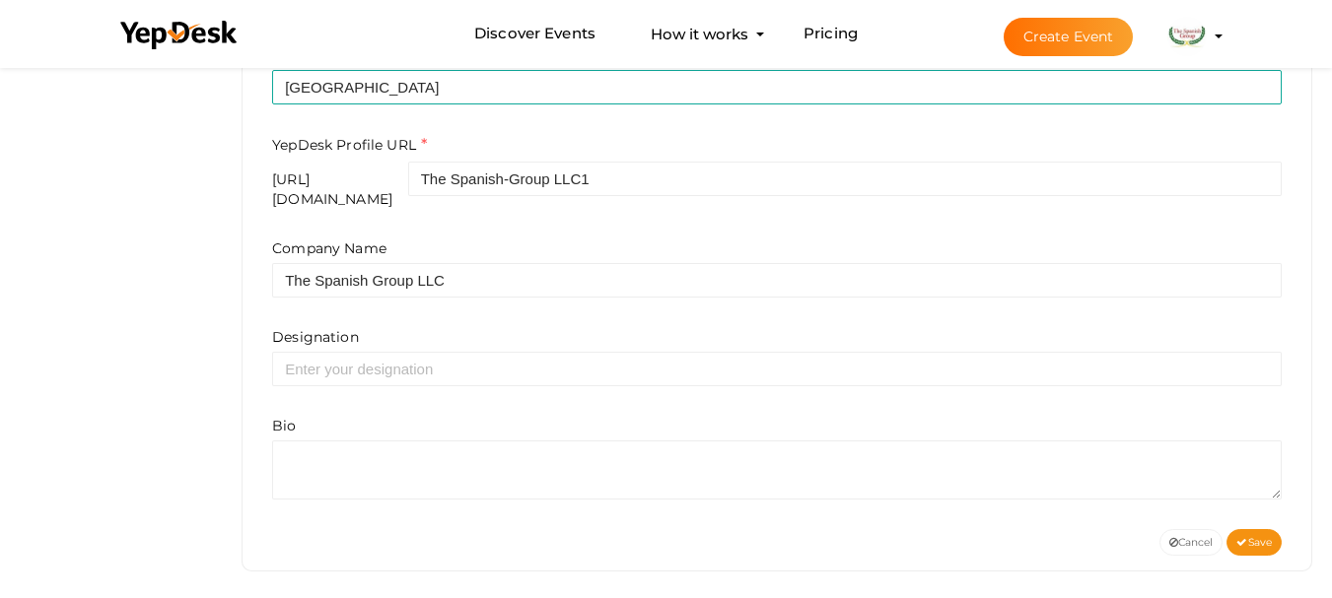
click at [347, 382] on div "Company Name The Spanish Group LLC Designation Bio" at bounding box center [777, 369] width 1010 height 261
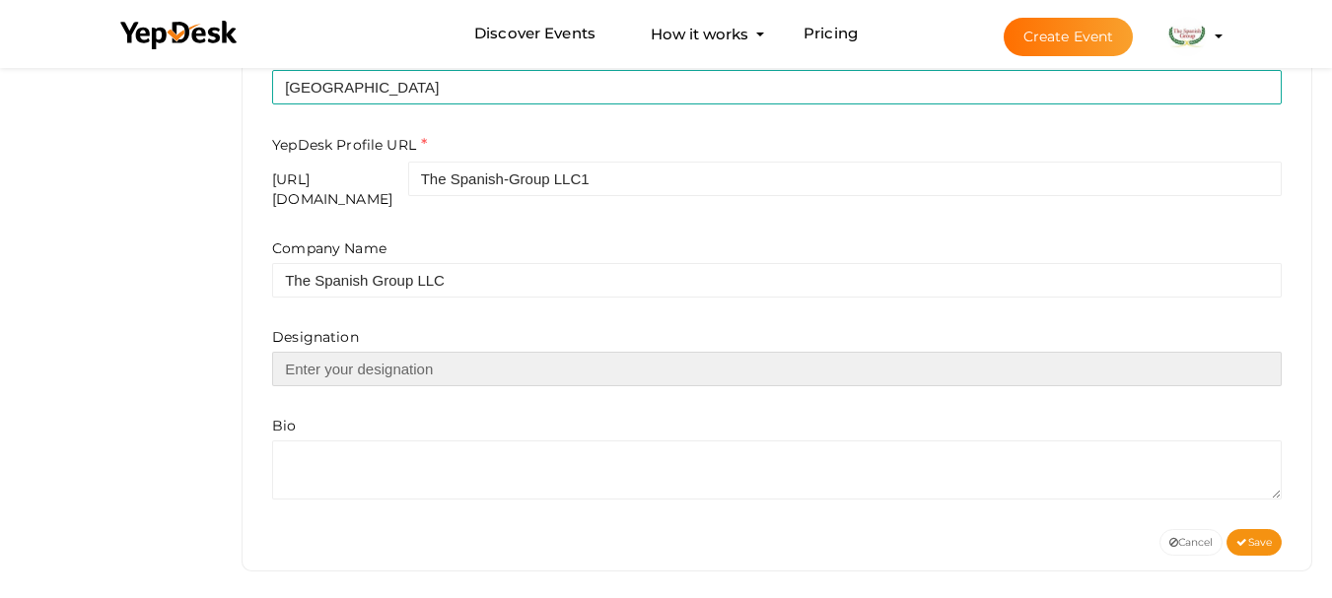
click at [352, 369] on input "text" at bounding box center [777, 369] width 1010 height 35
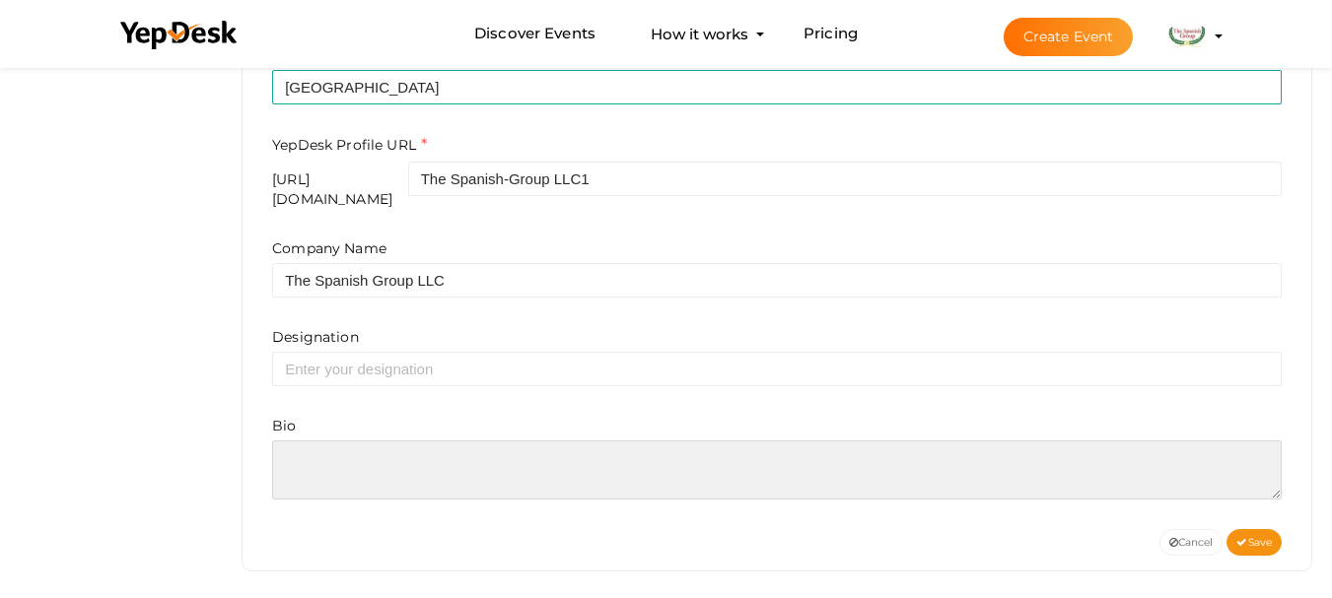
click at [326, 441] on textarea at bounding box center [777, 470] width 1010 height 59
paste textarea "The Spanish Group is a leading provider of certified translation and language s…"
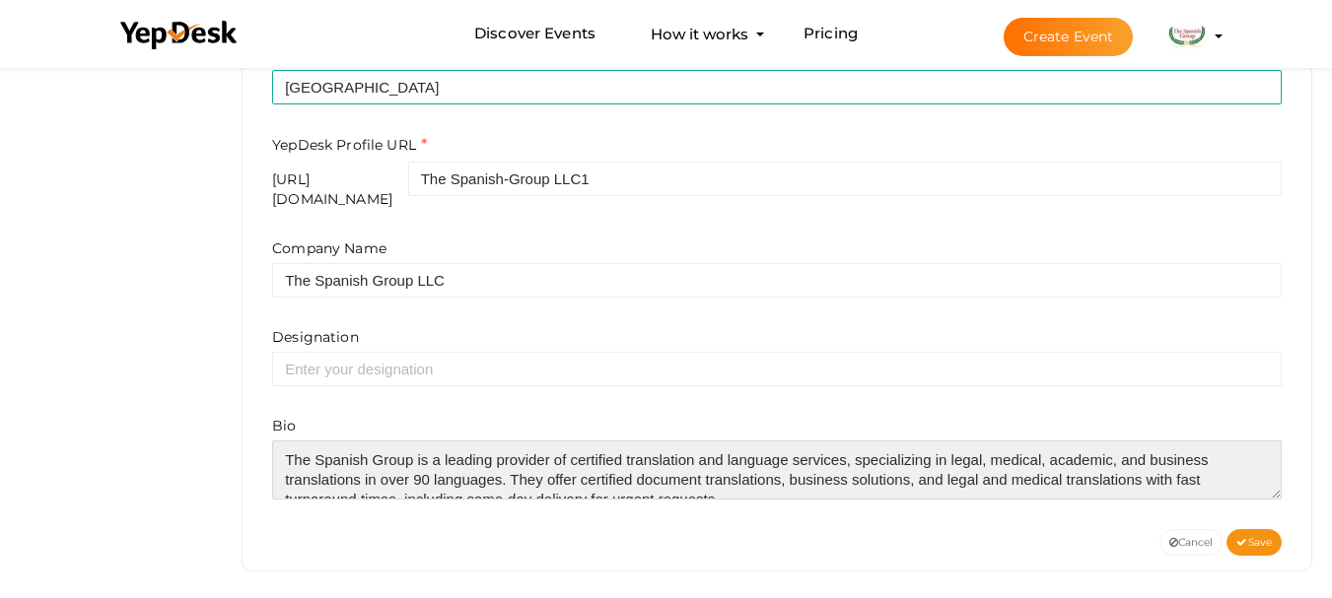
scroll to position [128, 0]
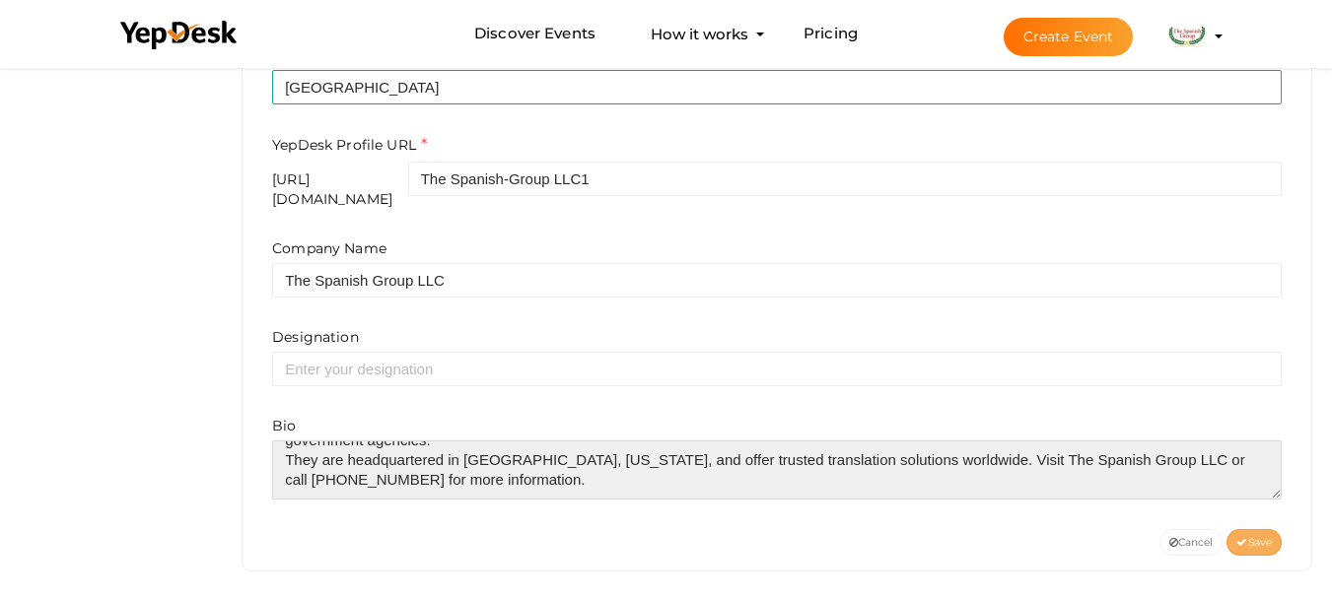
type textarea "The Spanish Group is a leading provider of certified translation and language s…"
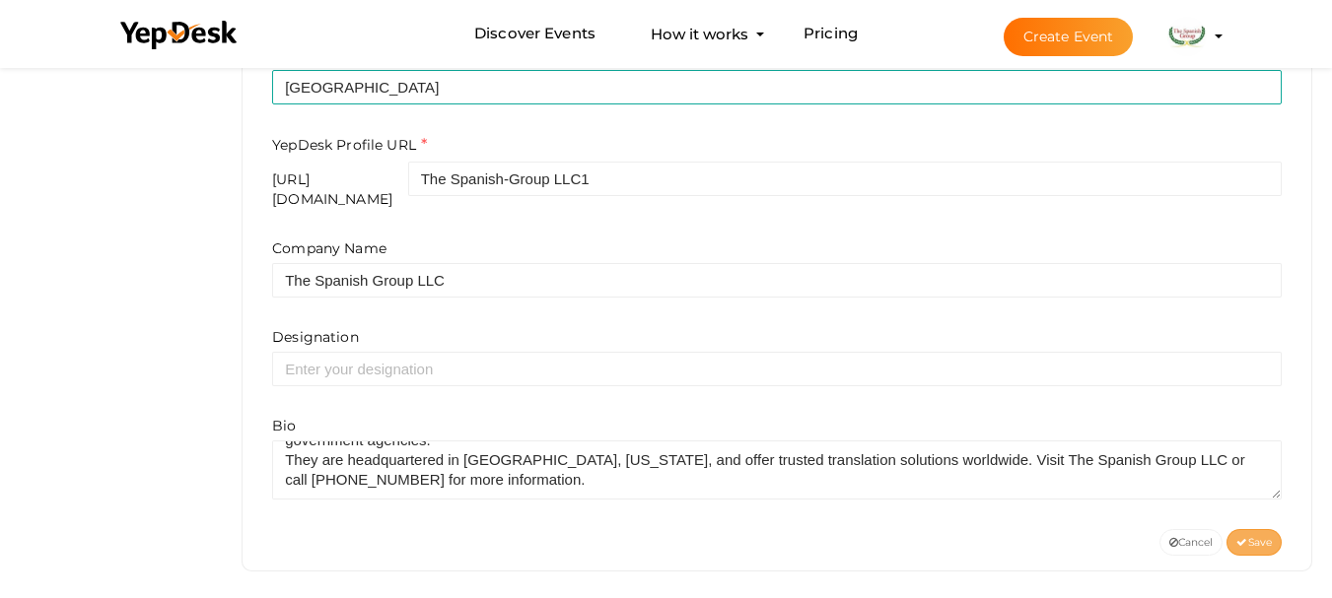
click at [1242, 538] on icon at bounding box center [1241, 543] width 11 height 11
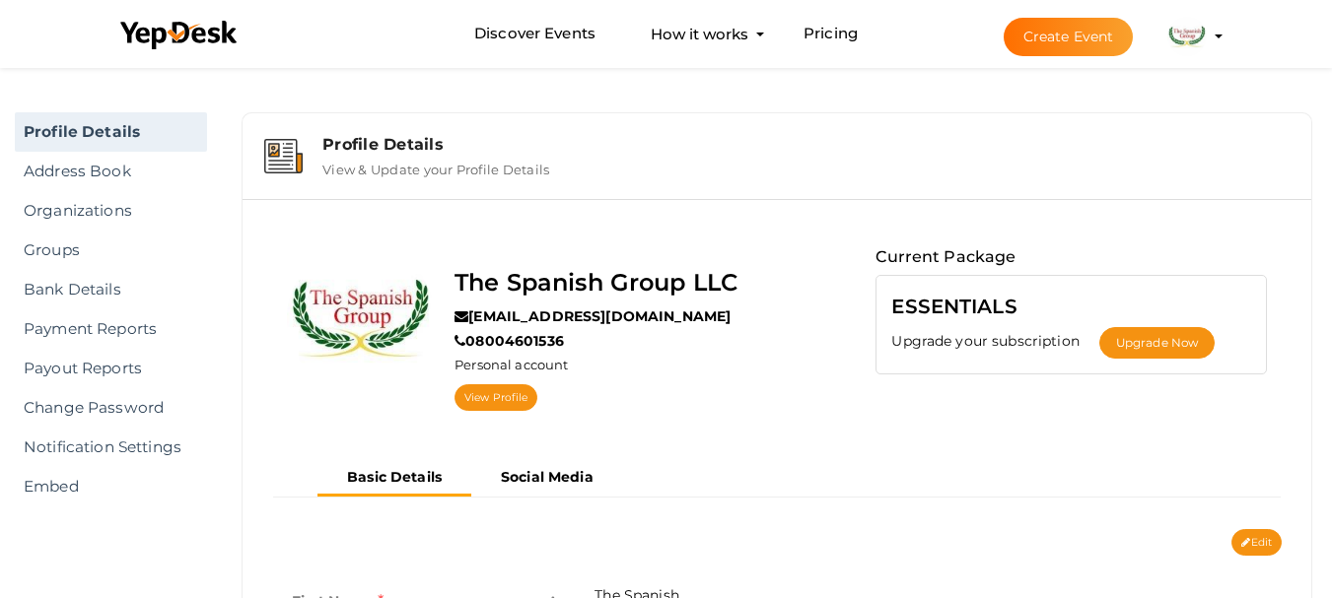
scroll to position [0, 0]
click at [1245, 542] on icon at bounding box center [1245, 544] width 9 height 11
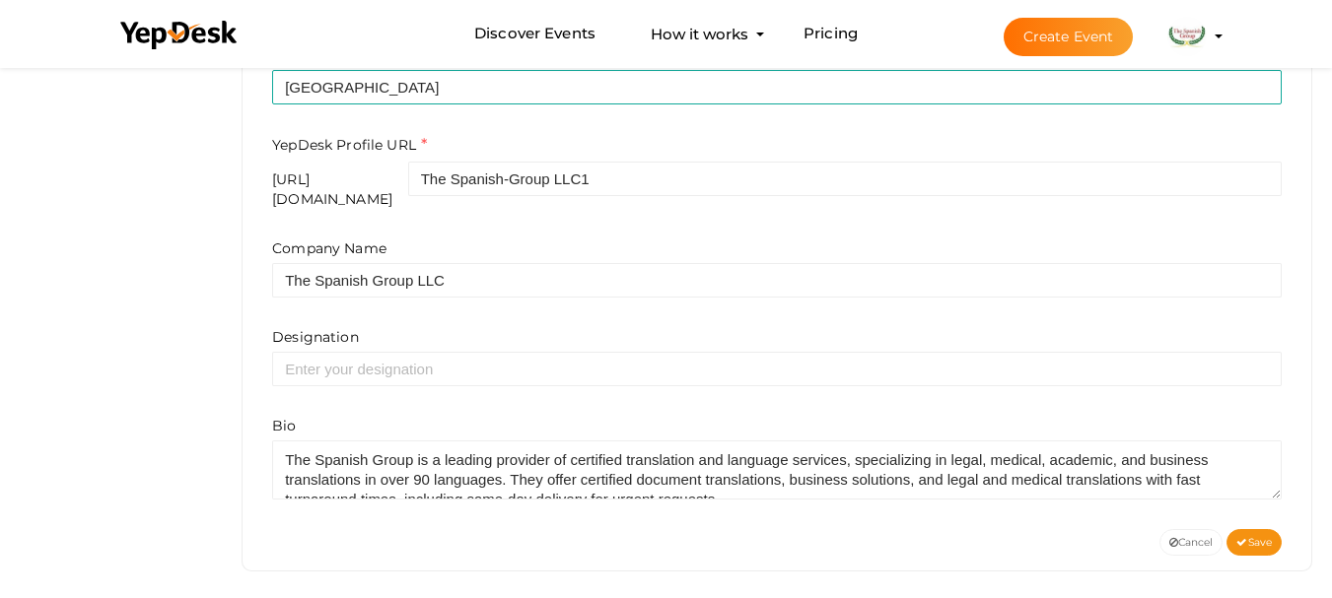
scroll to position [194, 0]
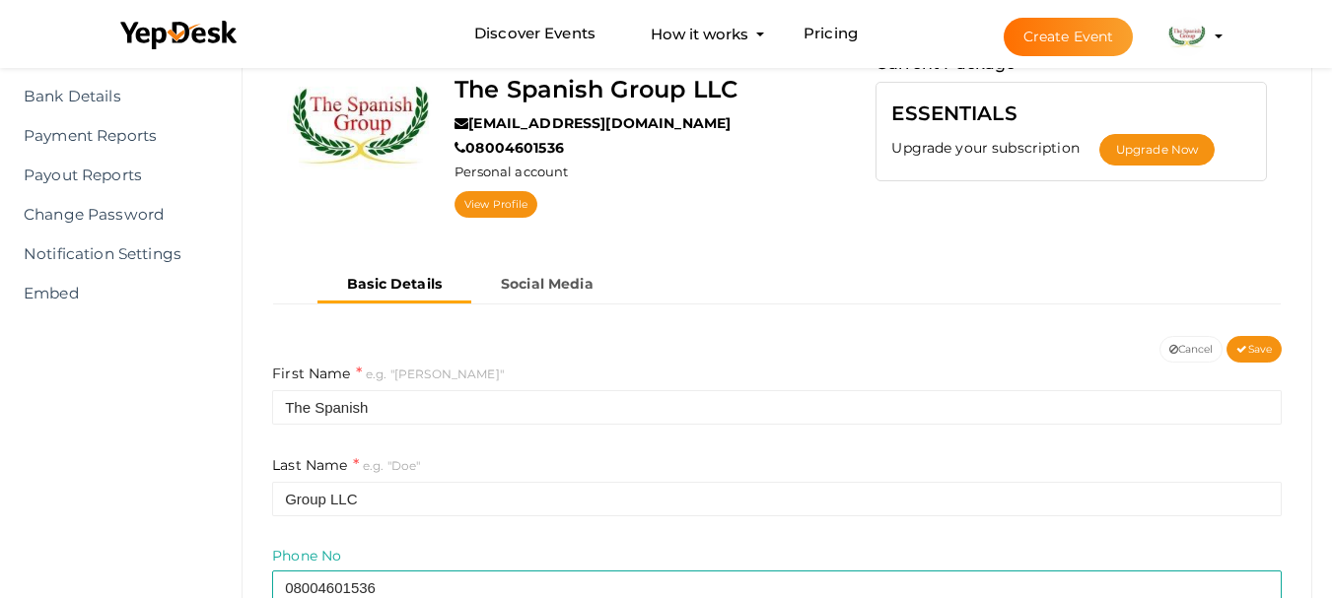
click at [1198, 24] on img at bounding box center [1186, 36] width 39 height 39
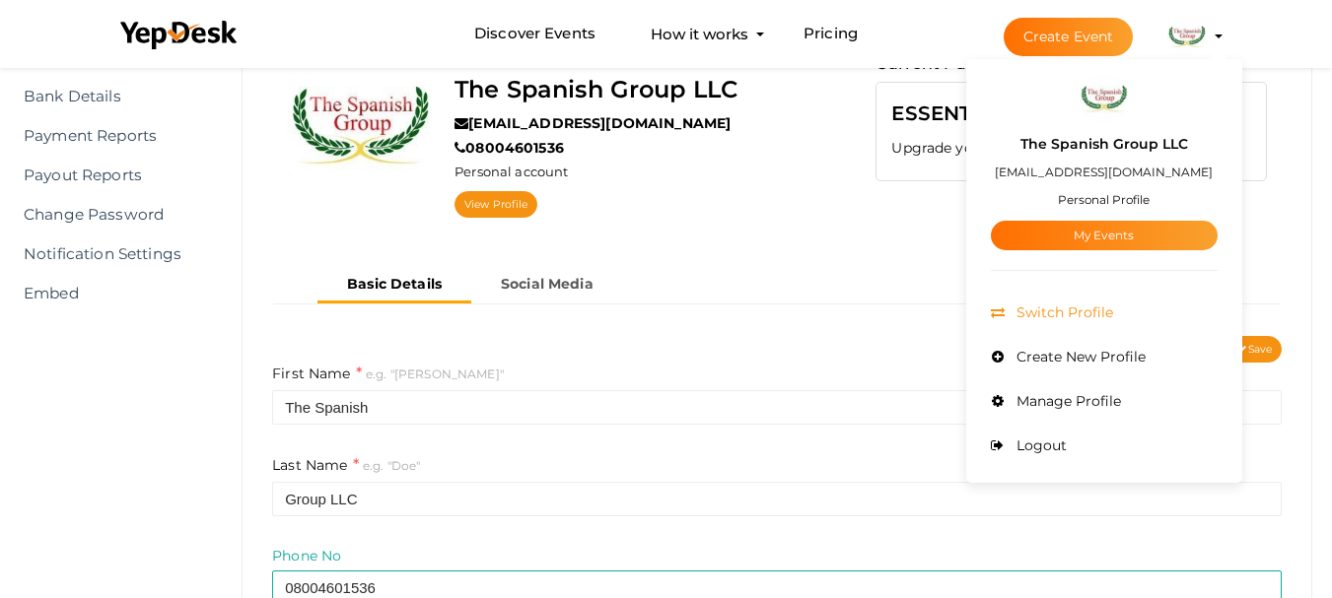
click at [1059, 314] on span "Switch Profile" at bounding box center [1063, 313] width 102 height 18
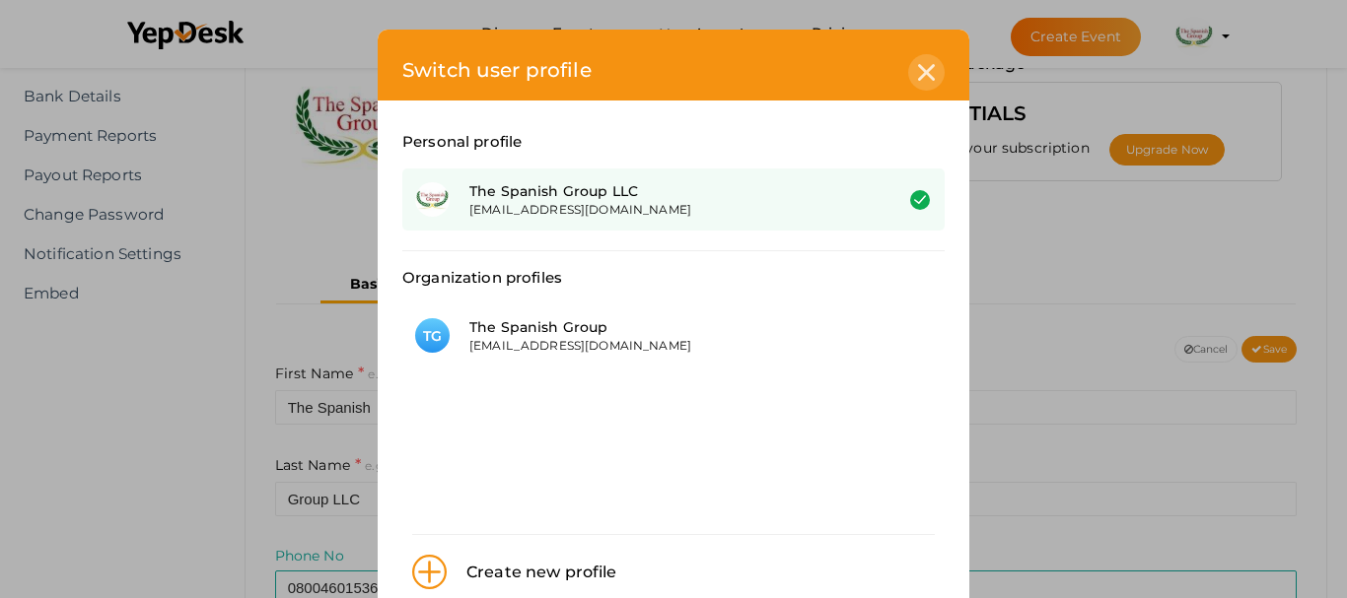
click at [918, 67] on icon at bounding box center [926, 72] width 17 height 17
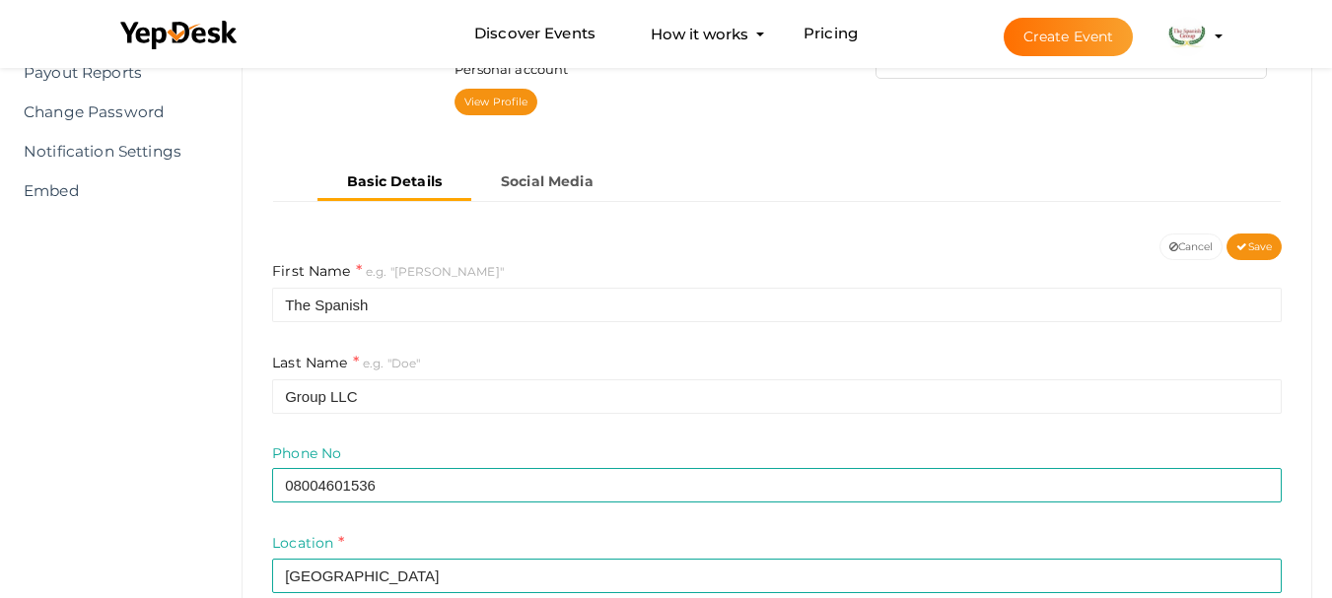
scroll to position [293, 0]
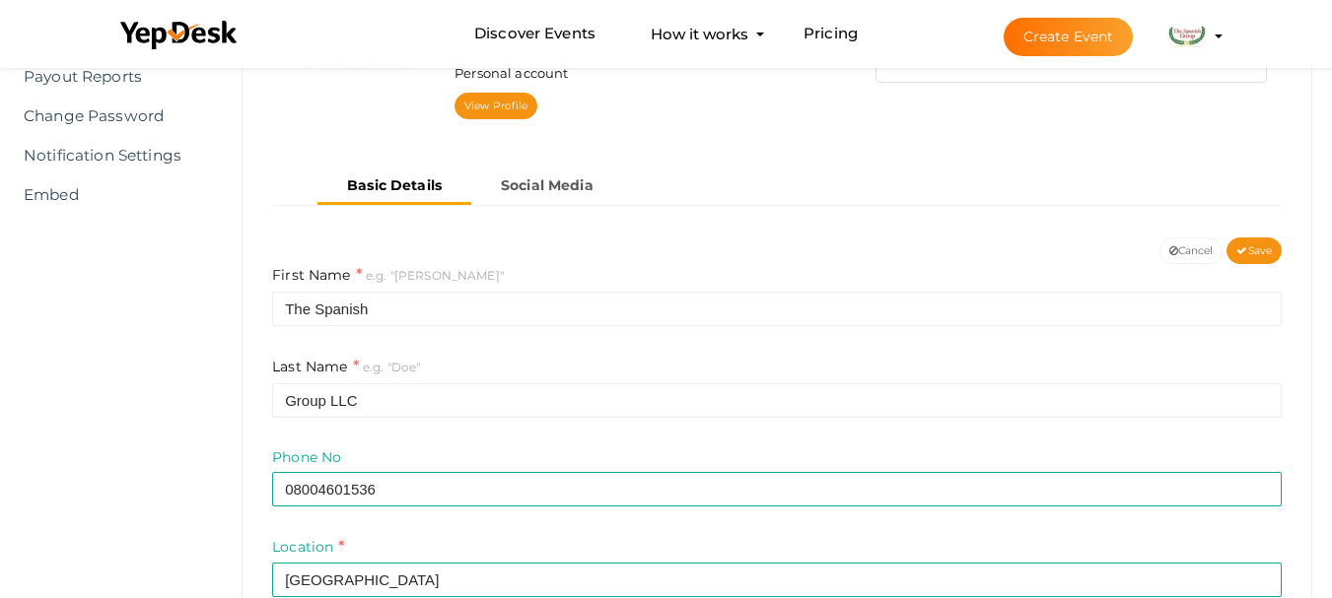
click at [549, 161] on div "The Spanish Group LLC thespanishgroup2@gmail.com 08004601536 Personal account V…" at bounding box center [776, 46] width 1039 height 246
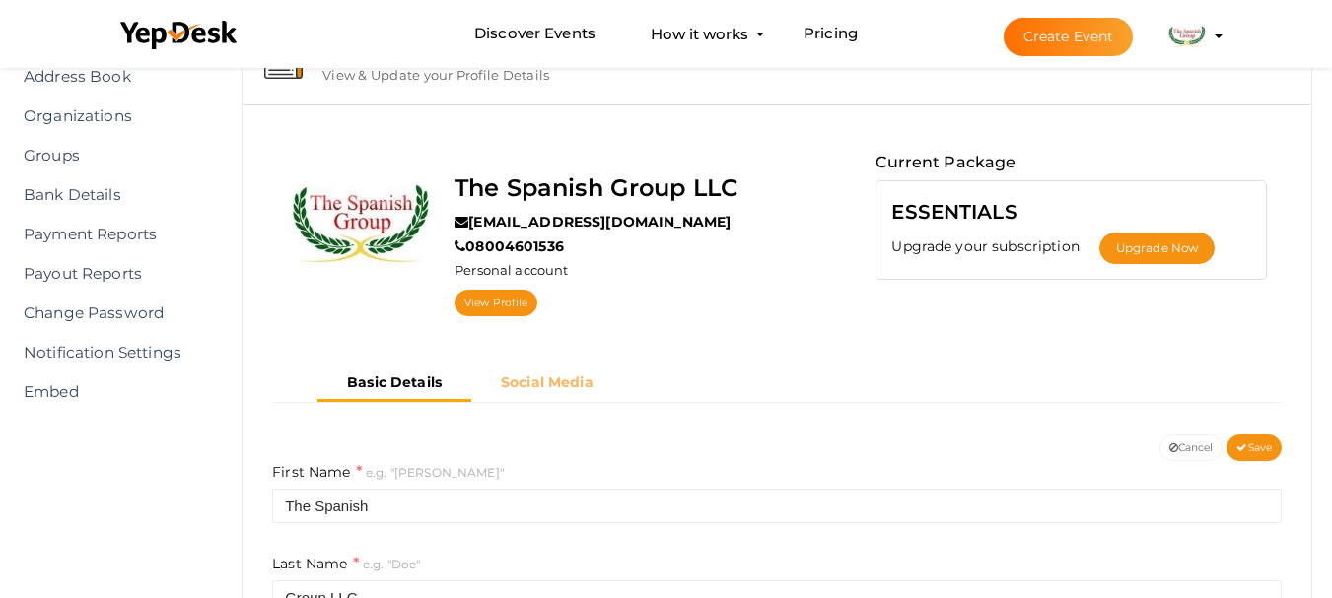
scroll to position [0, 0]
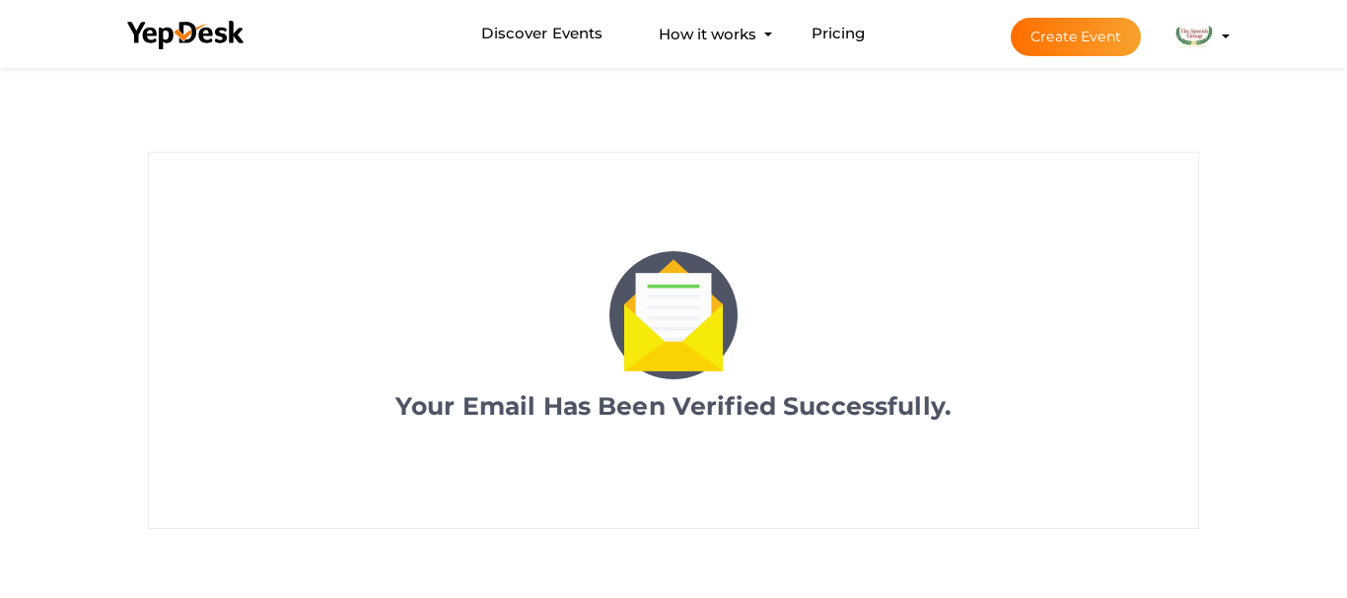
click at [1197, 23] on img at bounding box center [1193, 36] width 39 height 39
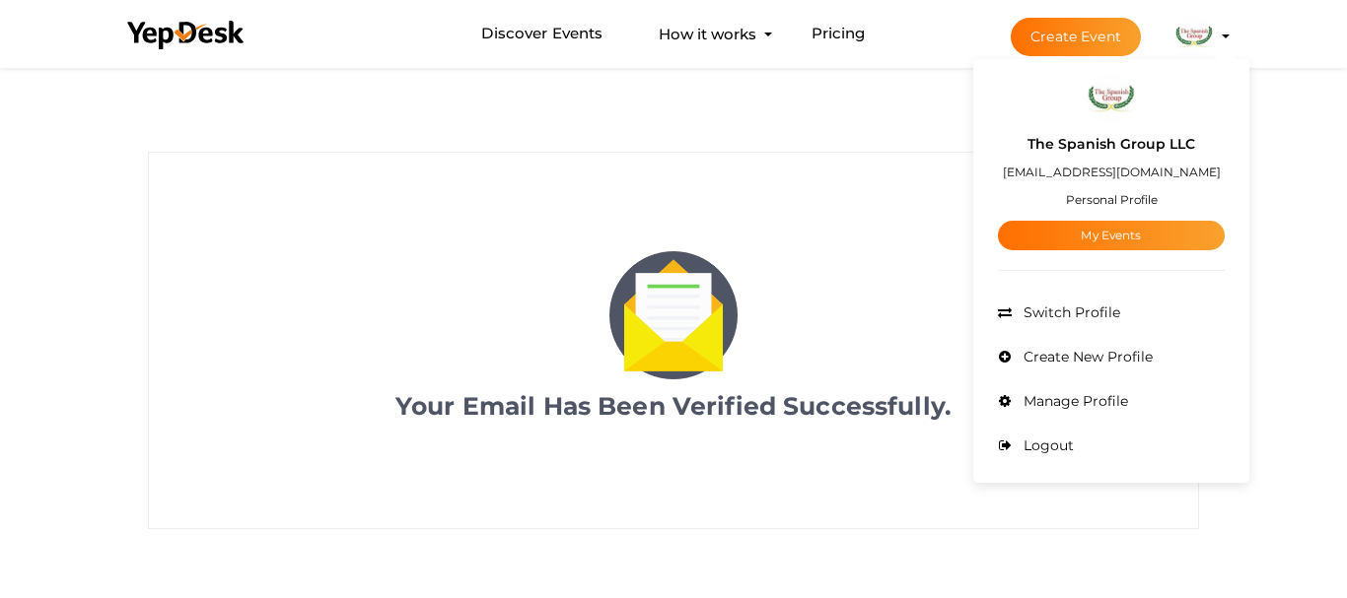
drag, startPoint x: 1043, startPoint y: 368, endPoint x: 1003, endPoint y: 401, distance: 52.5
click at [1003, 401] on ul "Admin Switch Profile Create New Profile Manage Profile Logout" at bounding box center [1111, 379] width 227 height 177
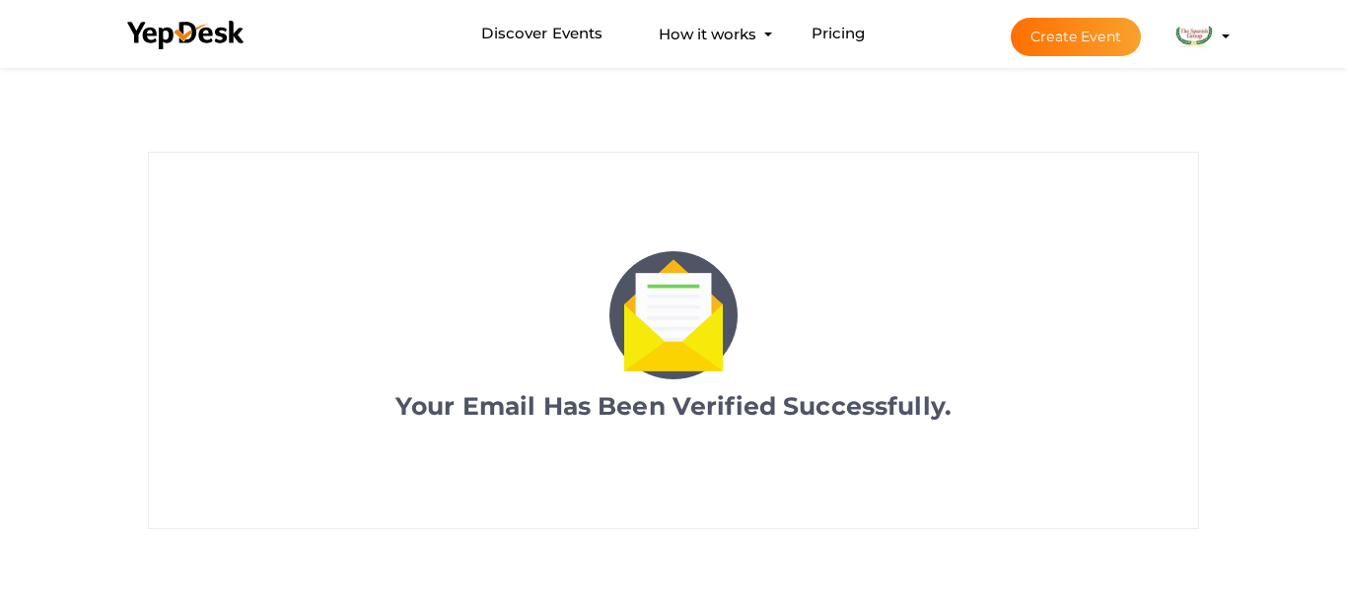
click at [1182, 36] on img at bounding box center [1193, 36] width 39 height 39
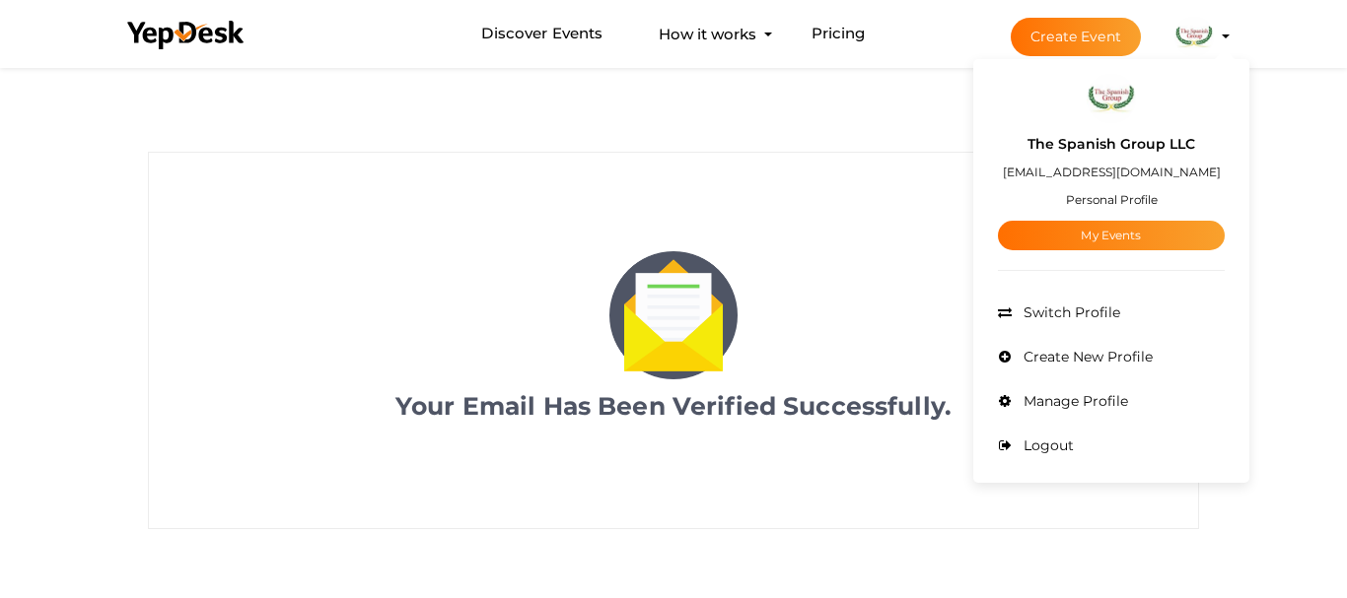
click at [1089, 306] on span "Switch Profile" at bounding box center [1070, 313] width 102 height 18
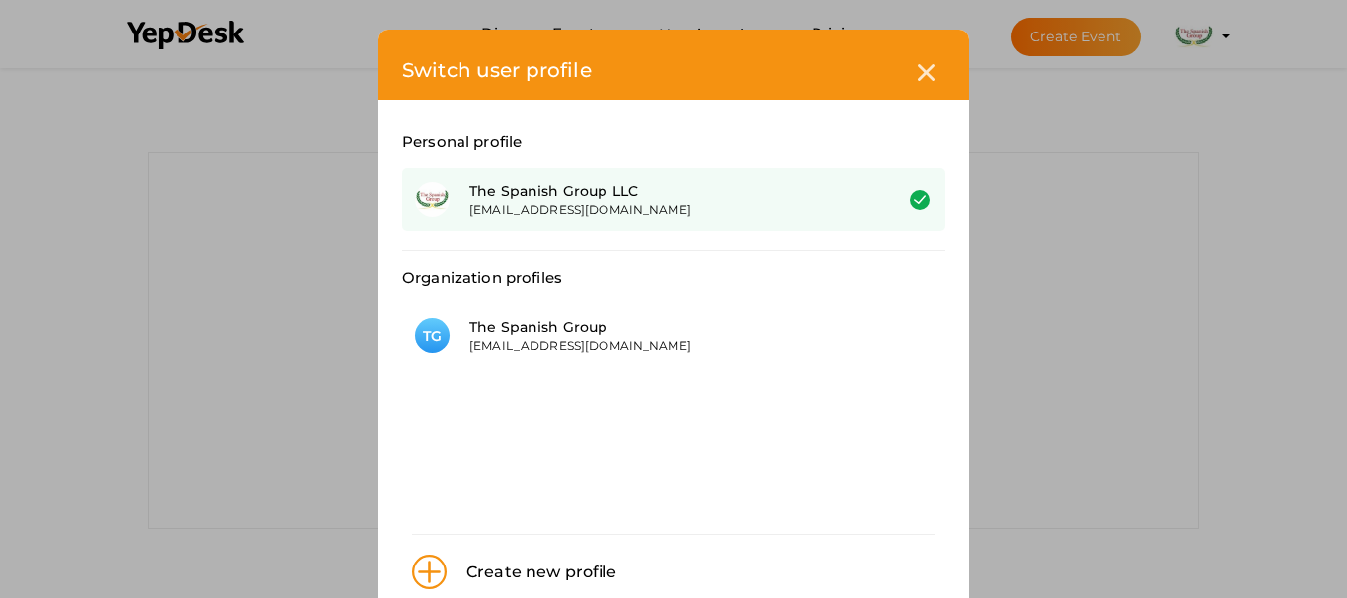
click at [570, 207] on div "[EMAIL_ADDRESS][DOMAIN_NAME]" at bounding box center [665, 209] width 393 height 17
click at [450, 194] on div "The Spanish Group LLC thespanishgroup2@gmail.com" at bounding box center [656, 199] width 413 height 36
click at [420, 197] on img at bounding box center [432, 199] width 35 height 35
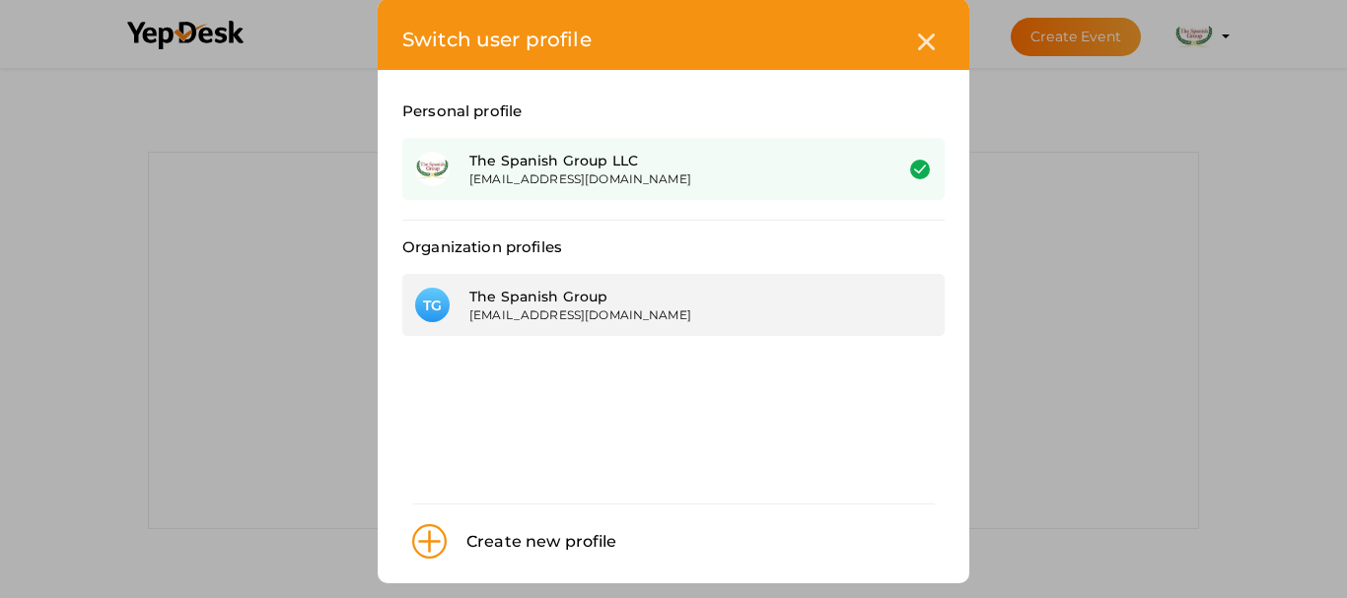
scroll to position [45, 0]
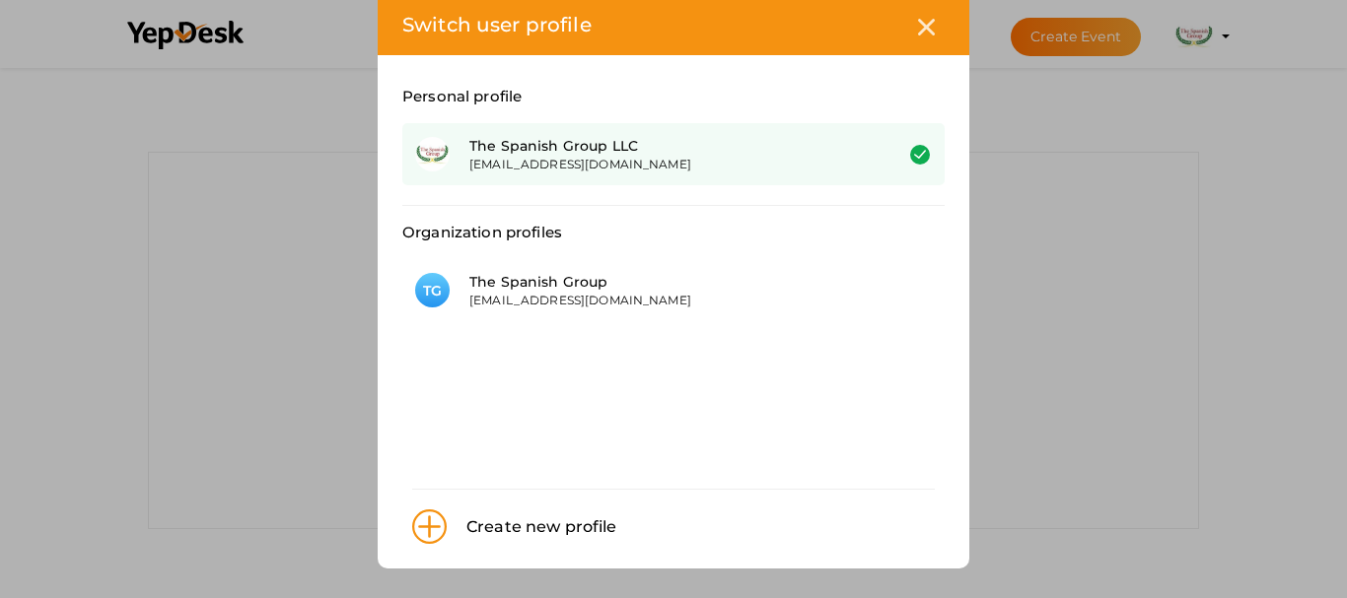
drag, startPoint x: 908, startPoint y: 16, endPoint x: 1062, endPoint y: 36, distance: 155.2
click at [910, 19] on div at bounding box center [926, 27] width 36 height 36
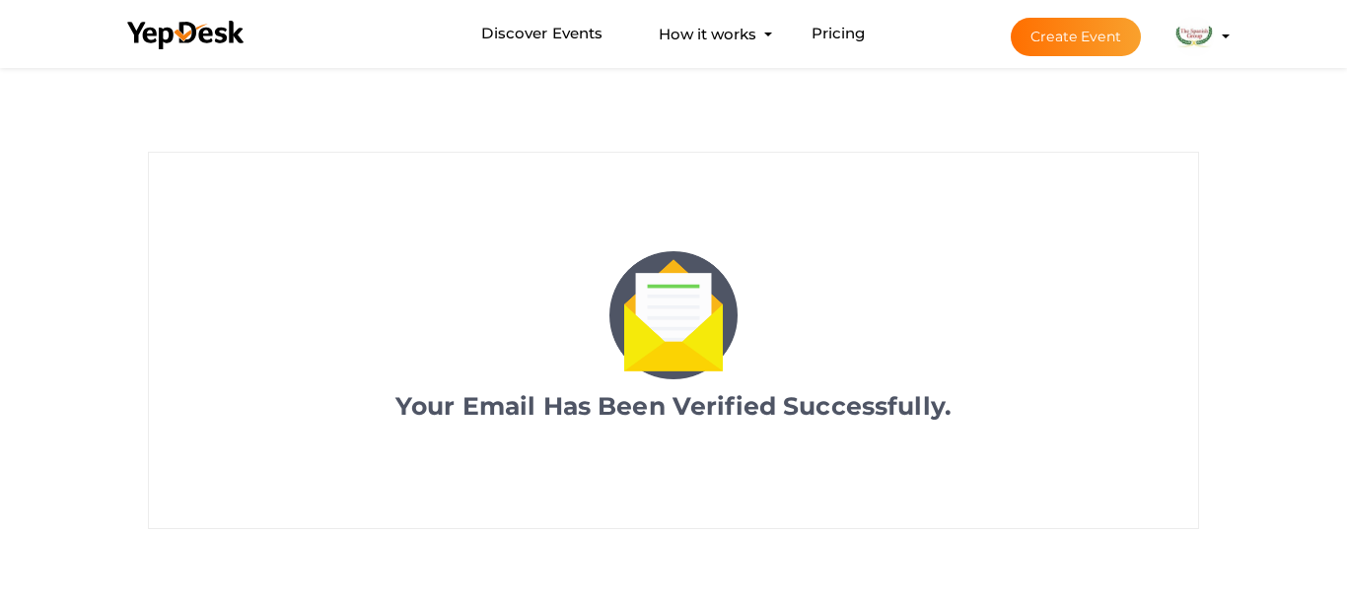
click at [1240, 23] on div "Discover Events How it works Powerful Registration / Ticketing Start selling yo…" at bounding box center [674, 34] width 1154 height 68
click at [1232, 35] on li "Create Event The Spanish Group LLC [EMAIL_ADDRESS][DOMAIN_NAME] Personal Profil…" at bounding box center [1102, 36] width 263 height 71
click at [1214, 35] on profile-pic at bounding box center [1193, 35] width 39 height 15
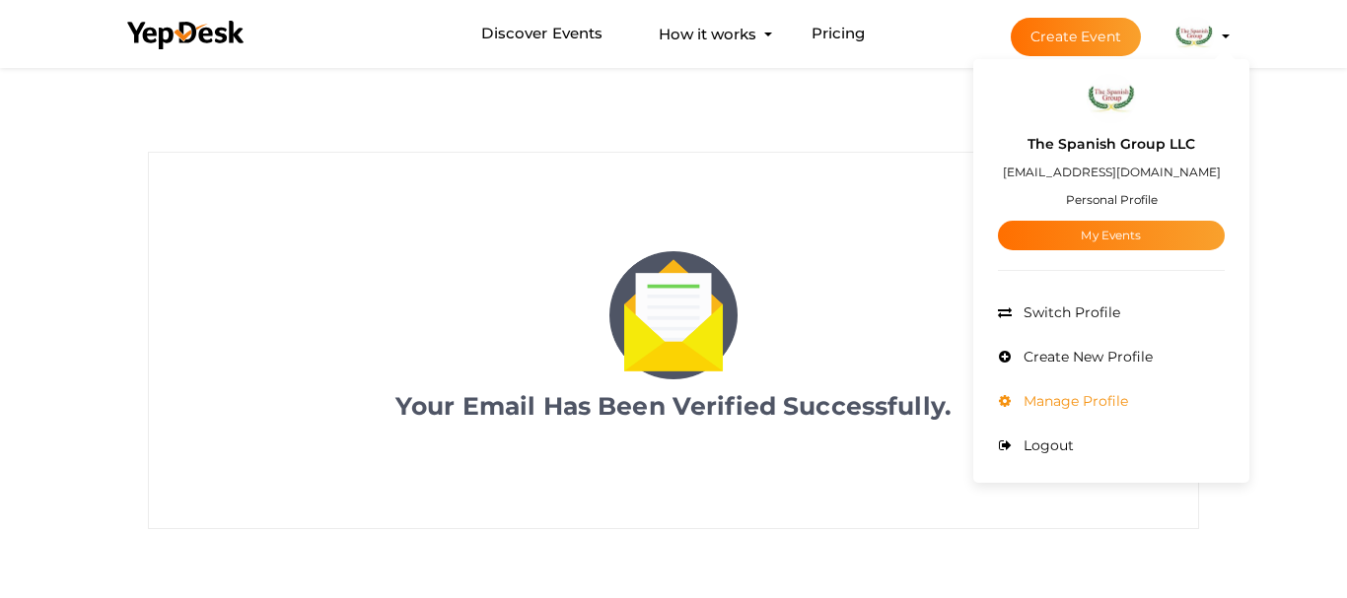
click at [1091, 407] on span "Manage Profile" at bounding box center [1073, 401] width 109 height 18
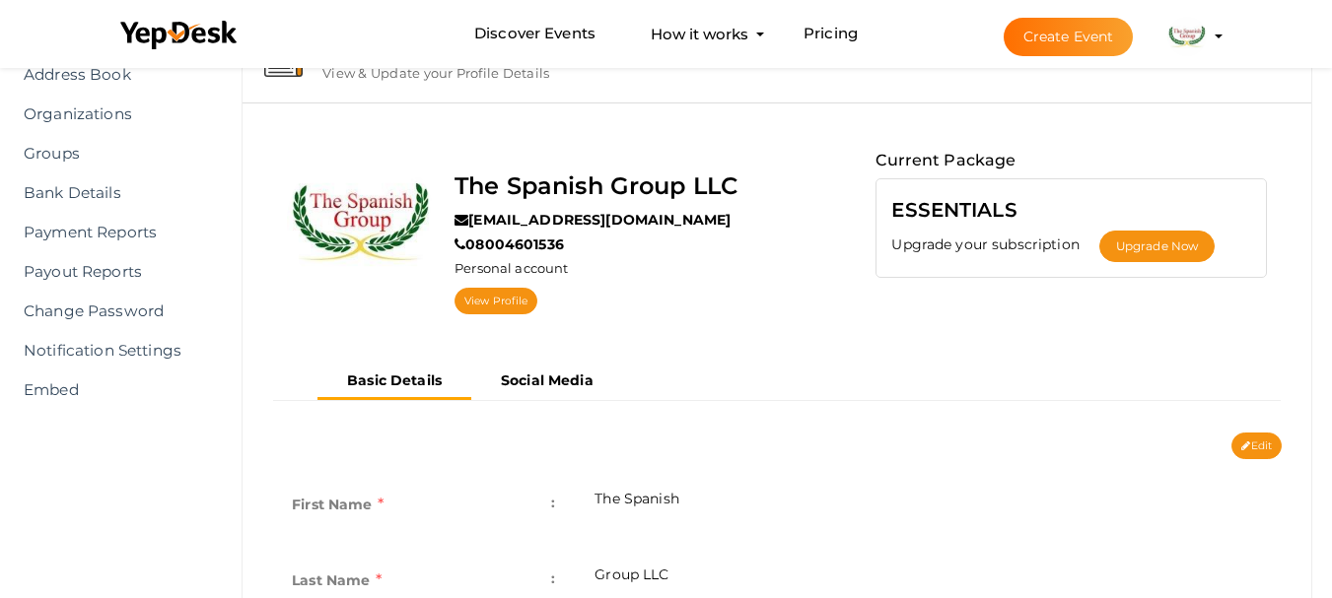
scroll to position [99, 0]
click at [549, 380] on b "Social Media" at bounding box center [547, 380] width 93 height 18
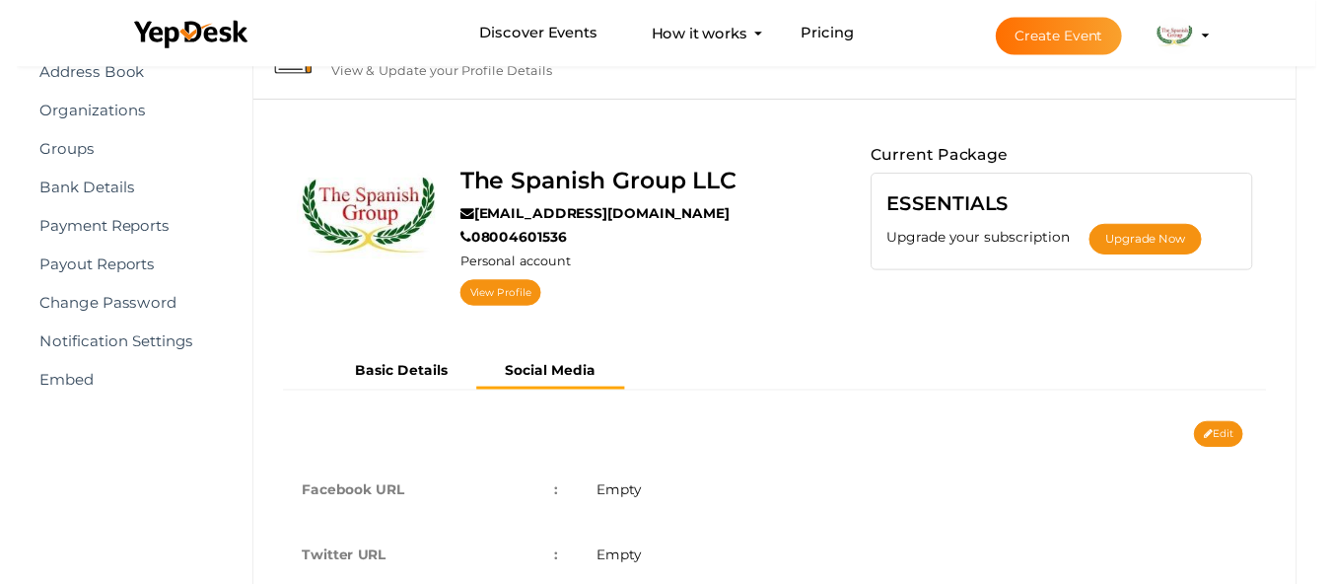
scroll to position [212, 0]
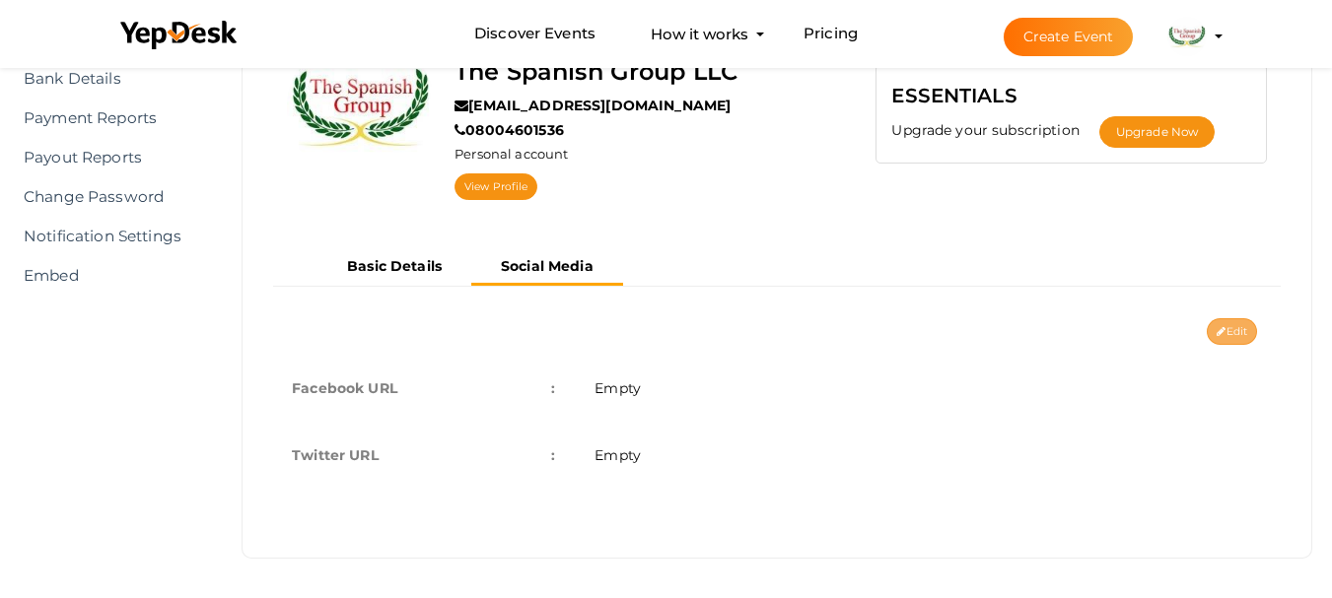
click at [1241, 324] on button "Edit" at bounding box center [1232, 331] width 50 height 27
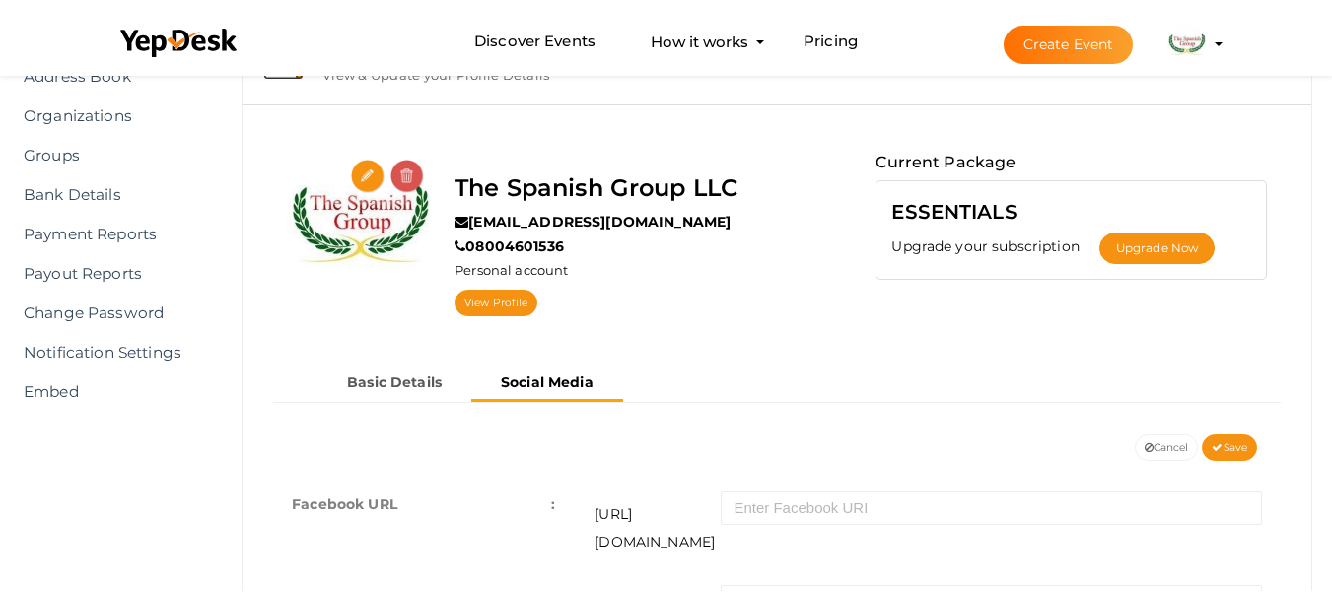
scroll to position [66, 0]
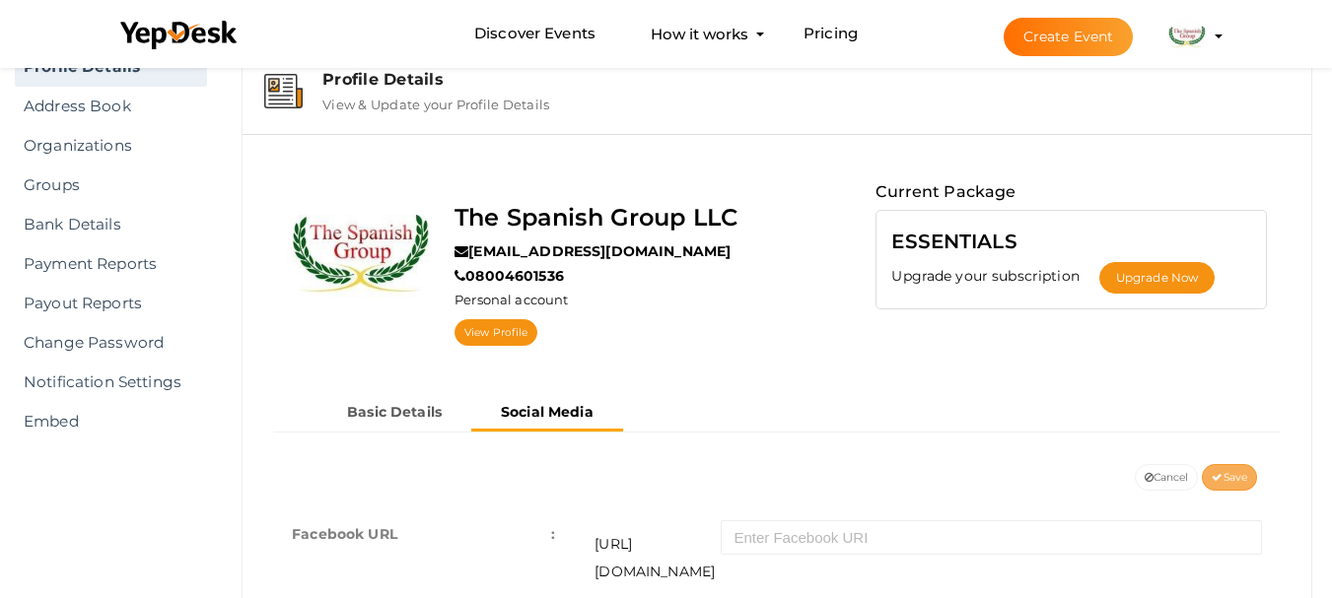
click at [1233, 465] on button "Save" at bounding box center [1229, 477] width 55 height 27
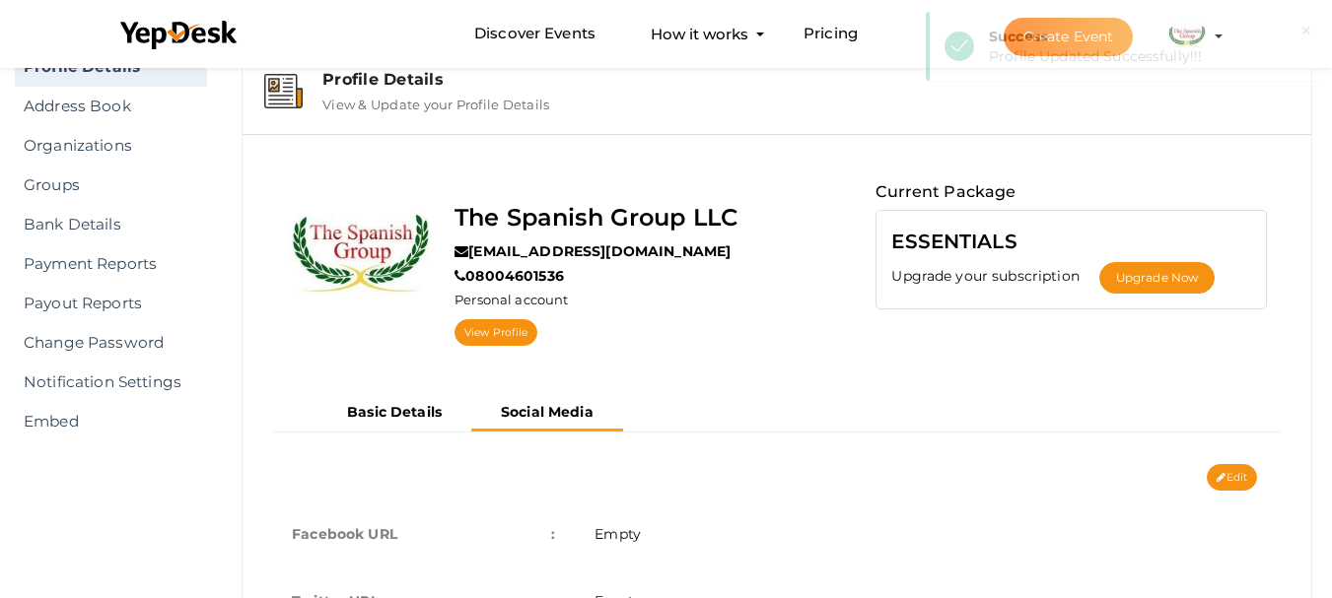
click at [361, 432] on hr at bounding box center [777, 432] width 1008 height 1
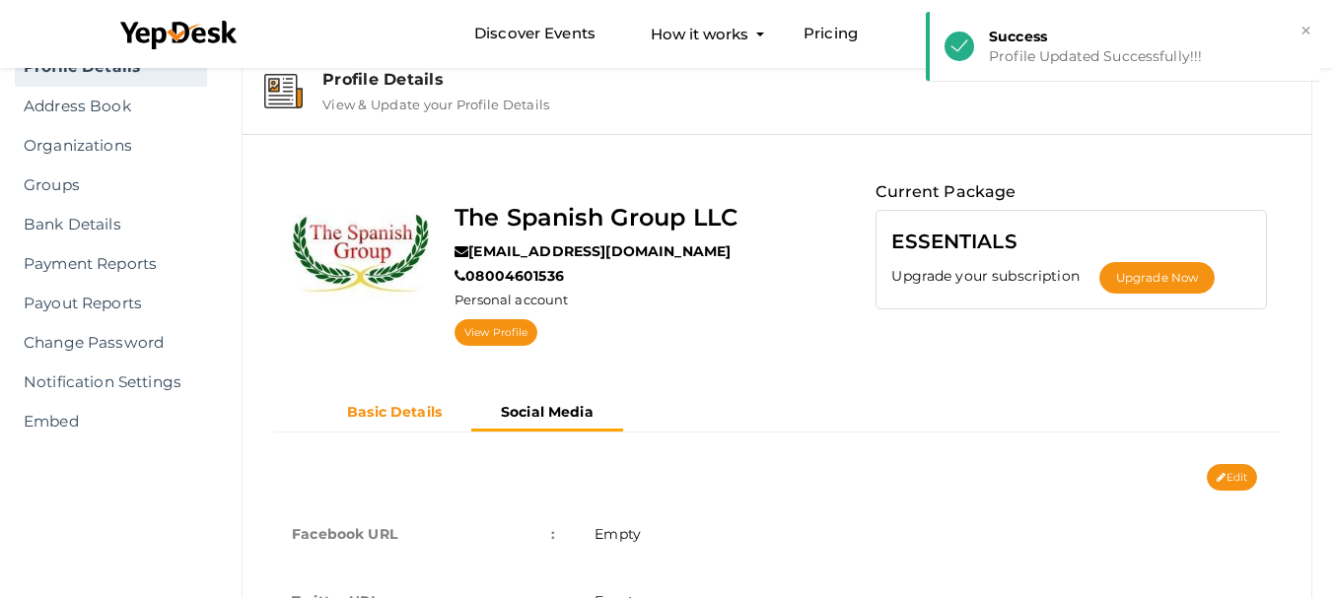
click at [366, 418] on b "Basic Details" at bounding box center [394, 412] width 95 height 18
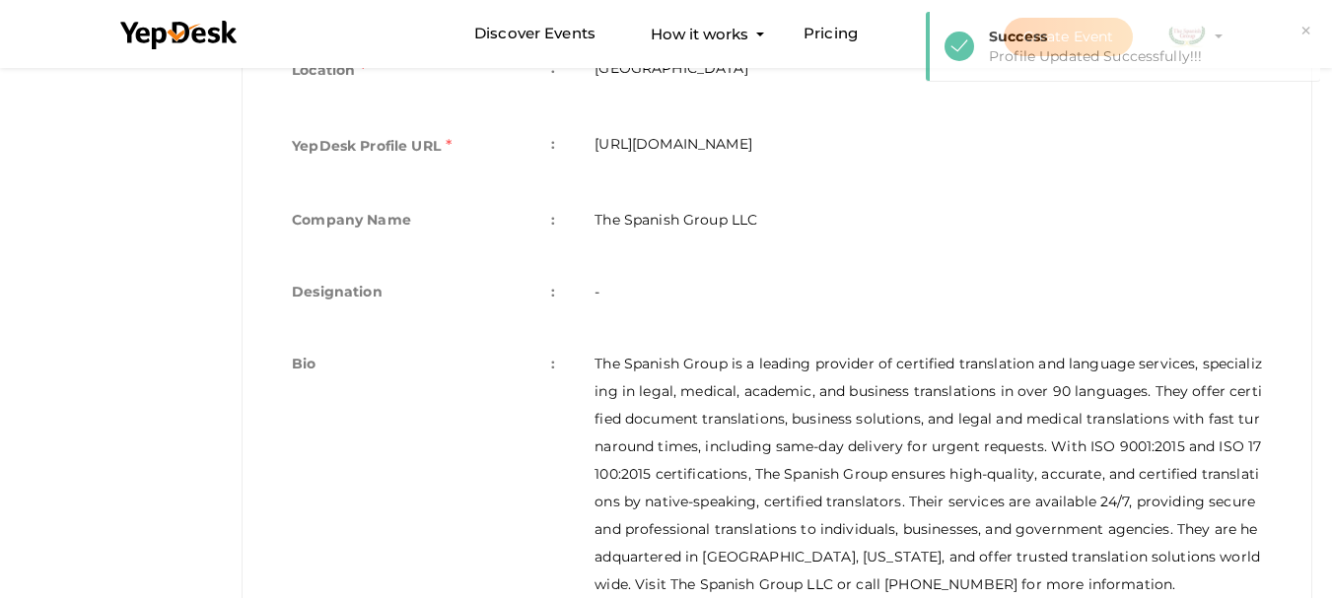
scroll to position [852, 0]
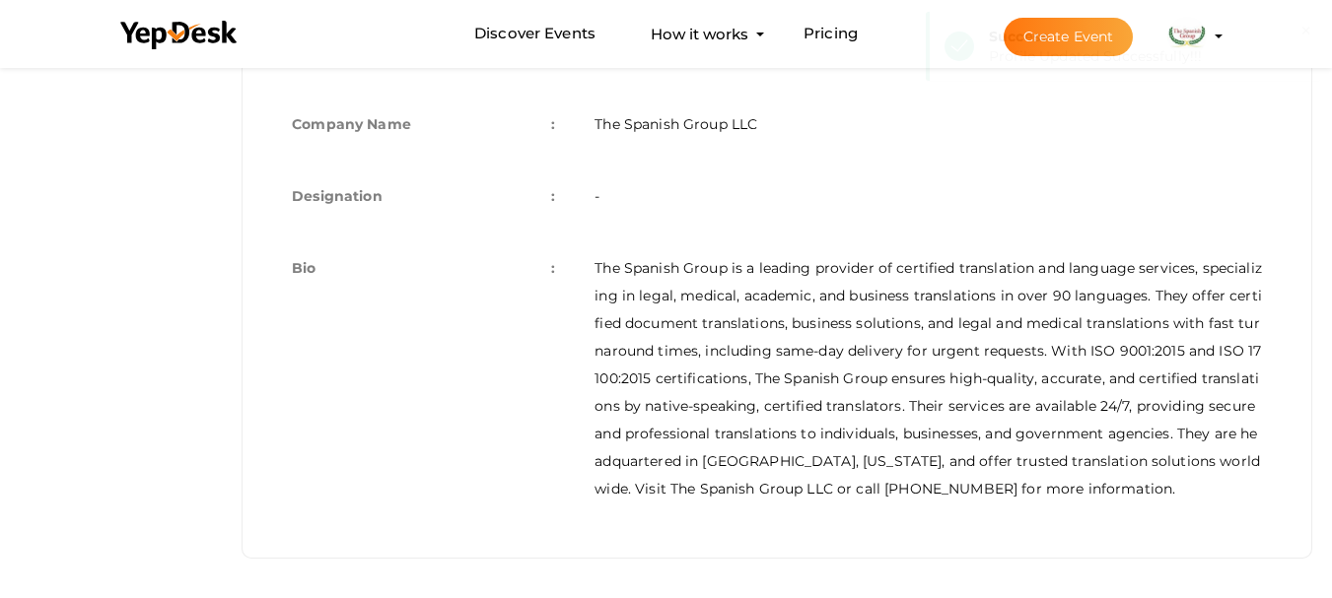
click at [739, 339] on td "The Spanish Group is a leading provider of certified translation and language s…" at bounding box center [928, 379] width 707 height 288
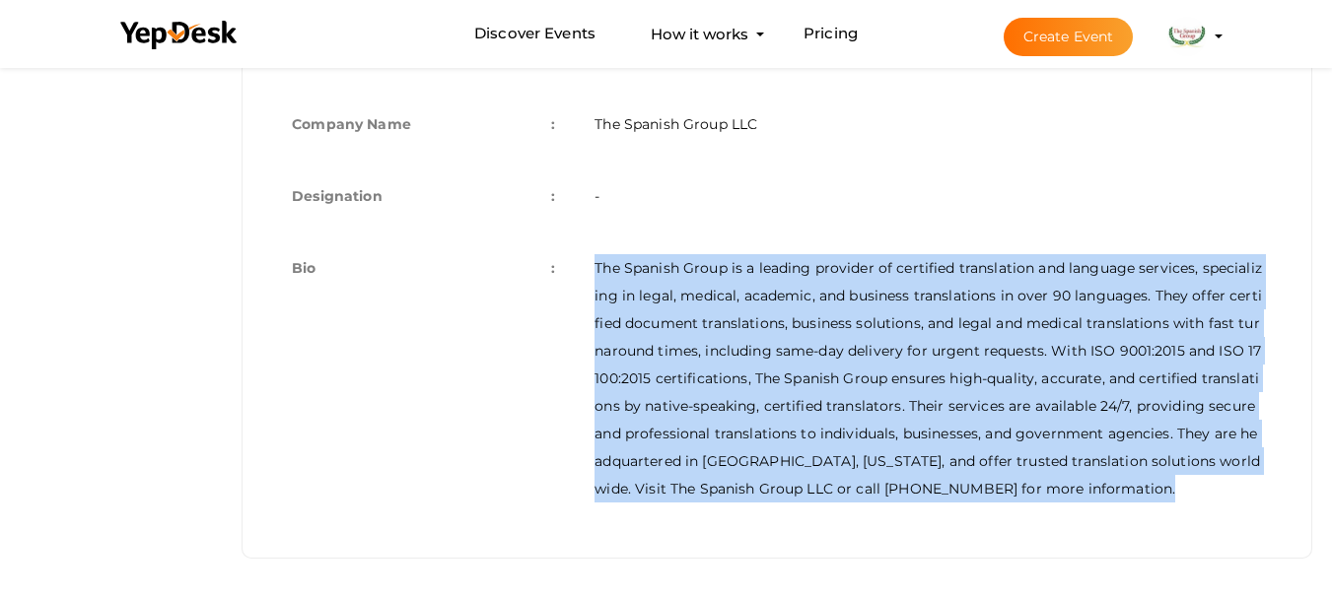
click at [739, 339] on td "The Spanish Group is a leading provider of certified translation and language s…" at bounding box center [928, 379] width 707 height 288
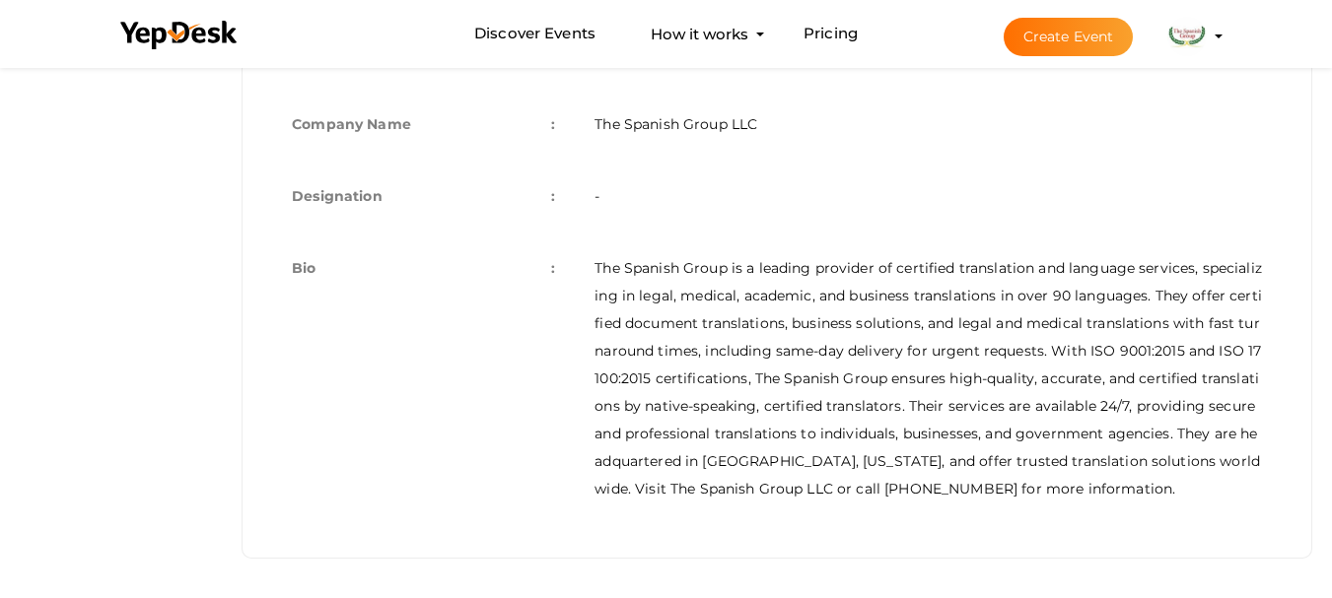
click at [549, 275] on td "Bio :" at bounding box center [423, 379] width 303 height 288
click at [561, 274] on td "Bio :" at bounding box center [423, 379] width 303 height 288
click at [548, 264] on td "Bio :" at bounding box center [423, 379] width 303 height 288
click at [559, 267] on td "Bio :" at bounding box center [423, 379] width 303 height 288
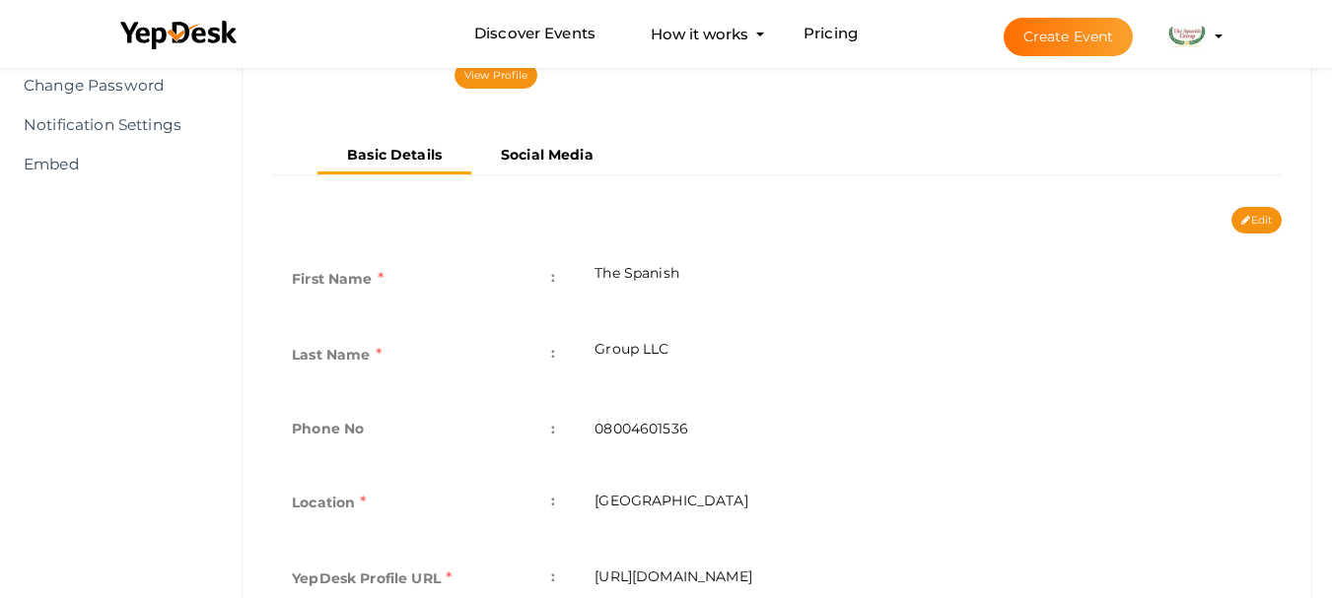
scroll to position [162, 0]
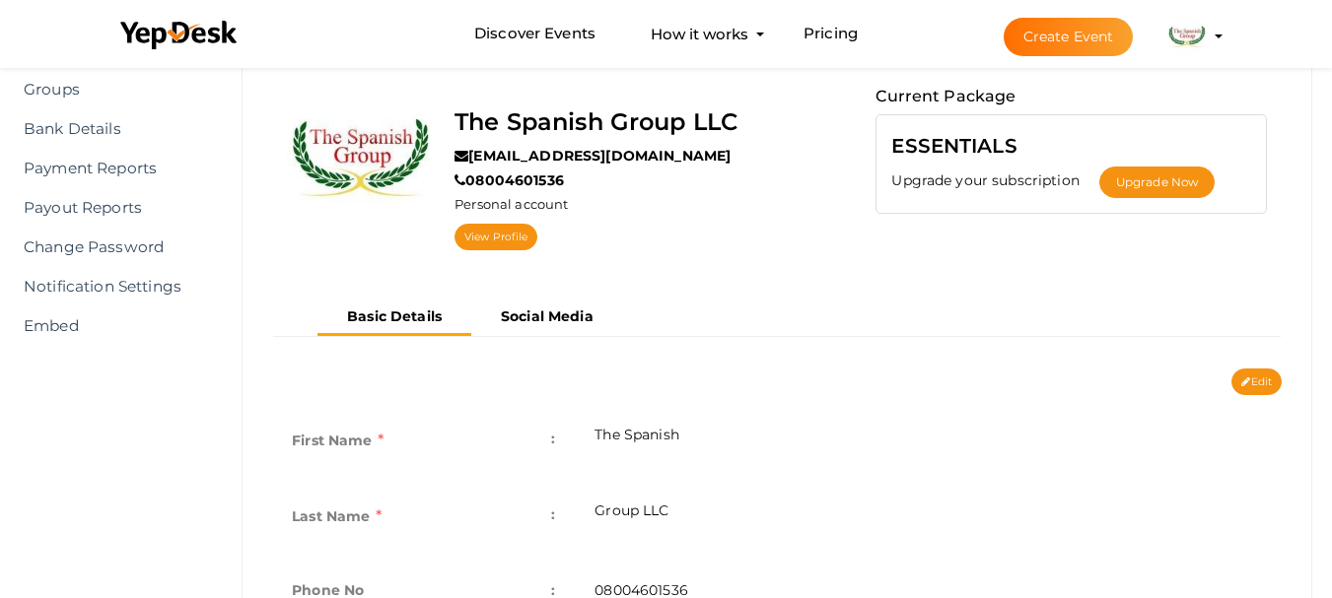
click at [1260, 366] on div "Basic Details Social Media" at bounding box center [776, 334] width 1039 height 69
click at [1259, 385] on button "Edit" at bounding box center [1257, 382] width 50 height 27
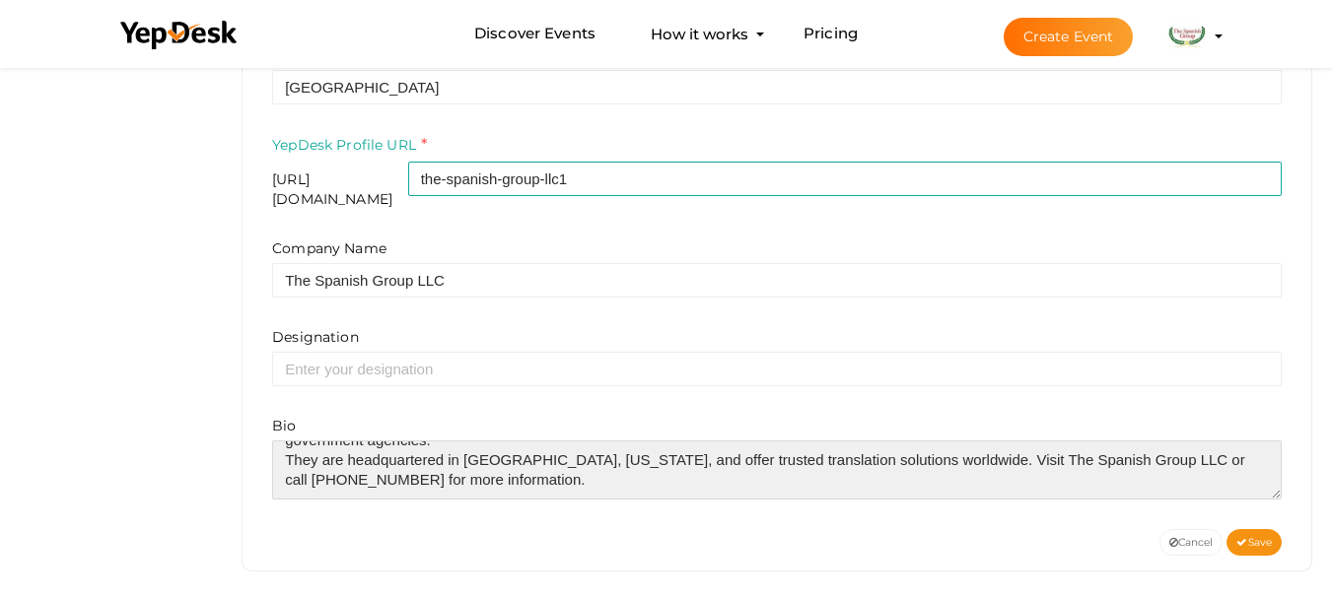
scroll to position [0, 0]
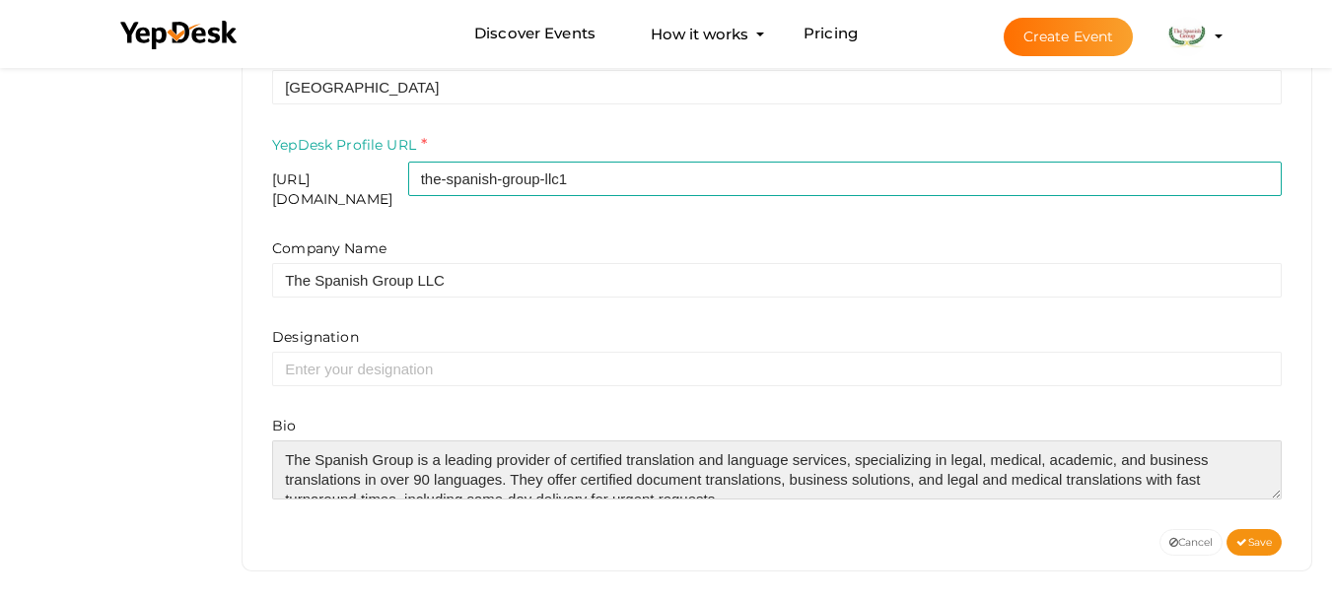
drag, startPoint x: 447, startPoint y: 473, endPoint x: 263, endPoint y: 357, distance: 217.2
click at [263, 357] on div "First Name e.g. "John" The Spanish Last Name e.g. "Doe" Group LLC Phone No 0800…" at bounding box center [776, 150] width 1039 height 758
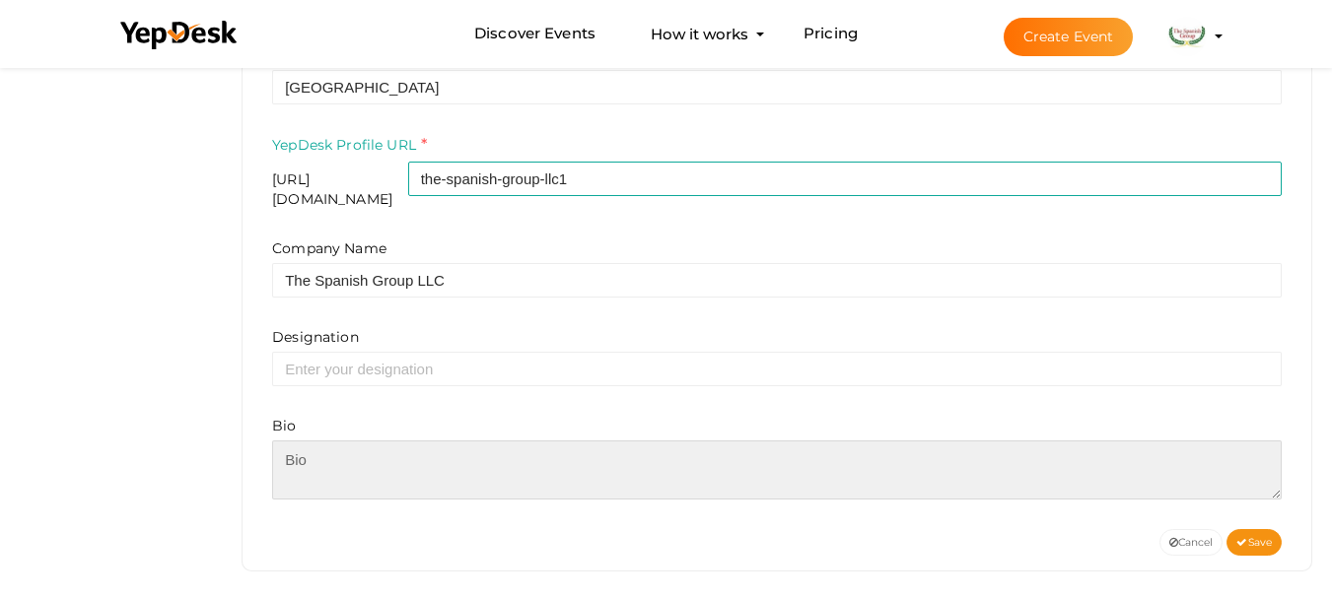
paste textarea "<p><span style="font-weight: 400;">The Spanish Group is a leading provider of c…"
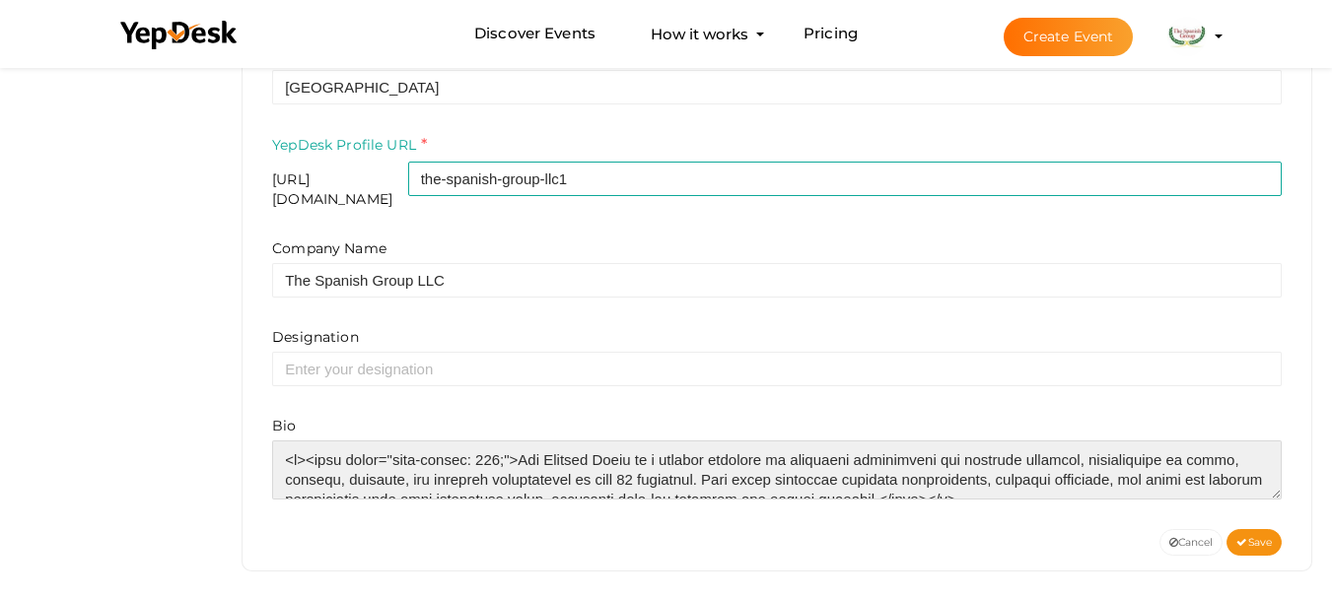
scroll to position [128, 0]
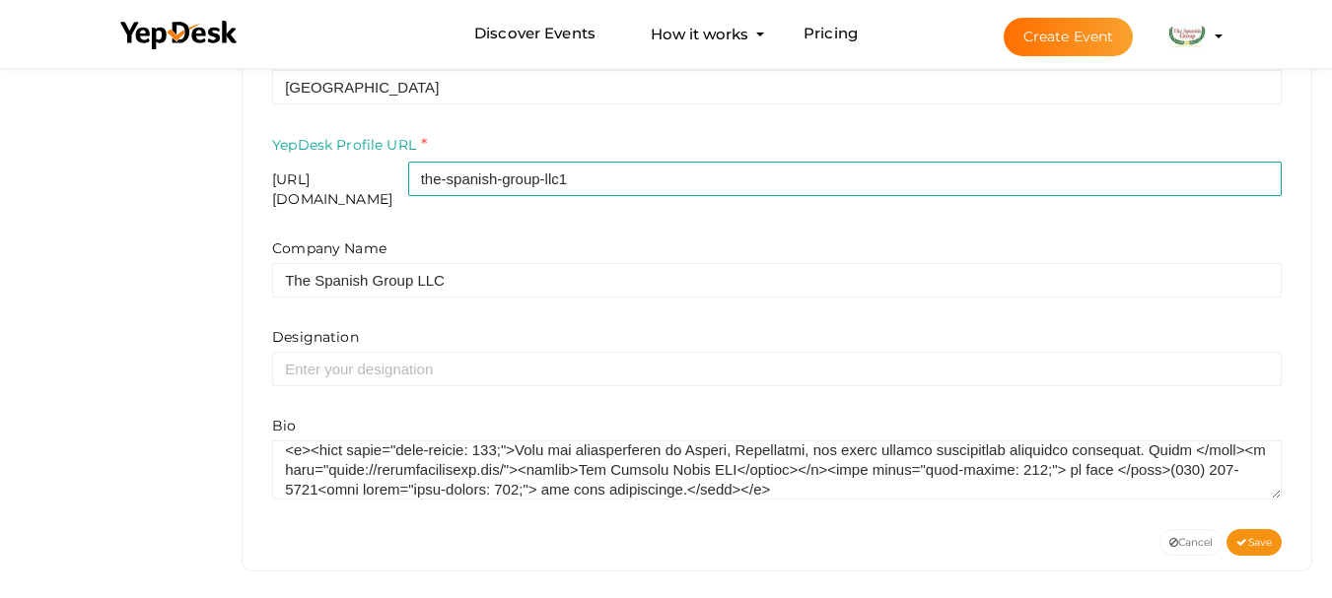
click at [1246, 515] on div "First Name e.g. "John" The Spanish Last Name e.g. "Doe" Group LLC Phone No 0800…" at bounding box center [776, 150] width 1039 height 758
click at [1253, 515] on div "First Name e.g. "John" The Spanish Last Name e.g. "Doe" Group LLC Phone No 0800…" at bounding box center [776, 150] width 1039 height 758
click at [1253, 536] on span "Save" at bounding box center [1253, 542] width 35 height 13
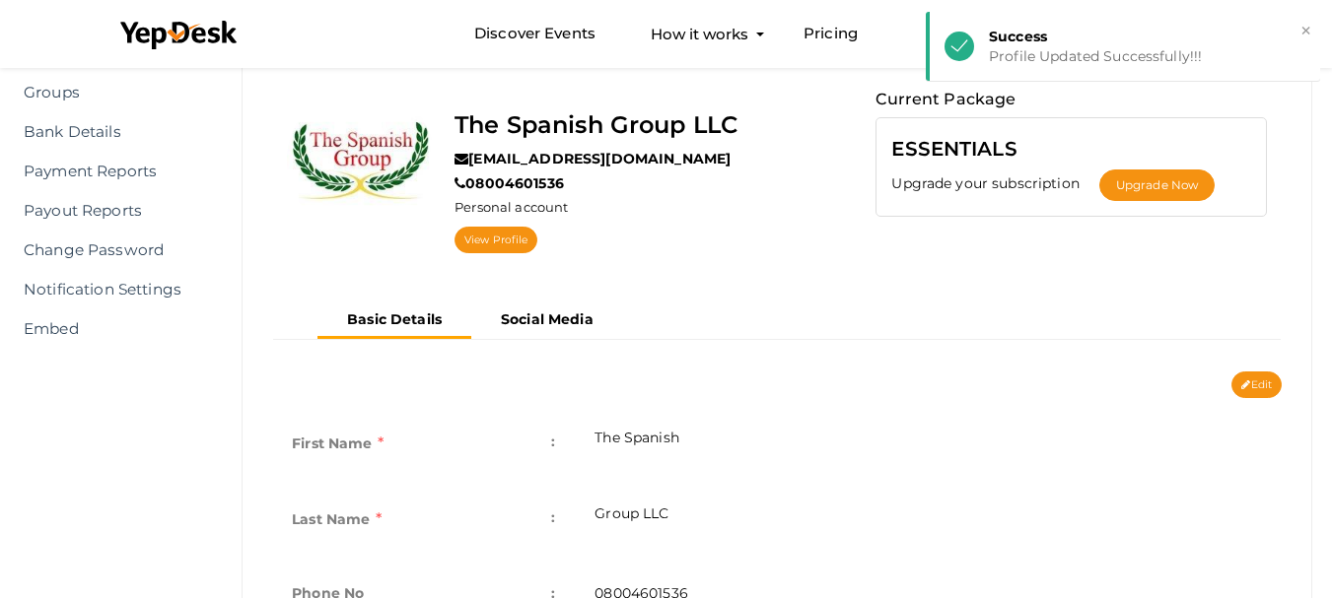
scroll to position [47, 0]
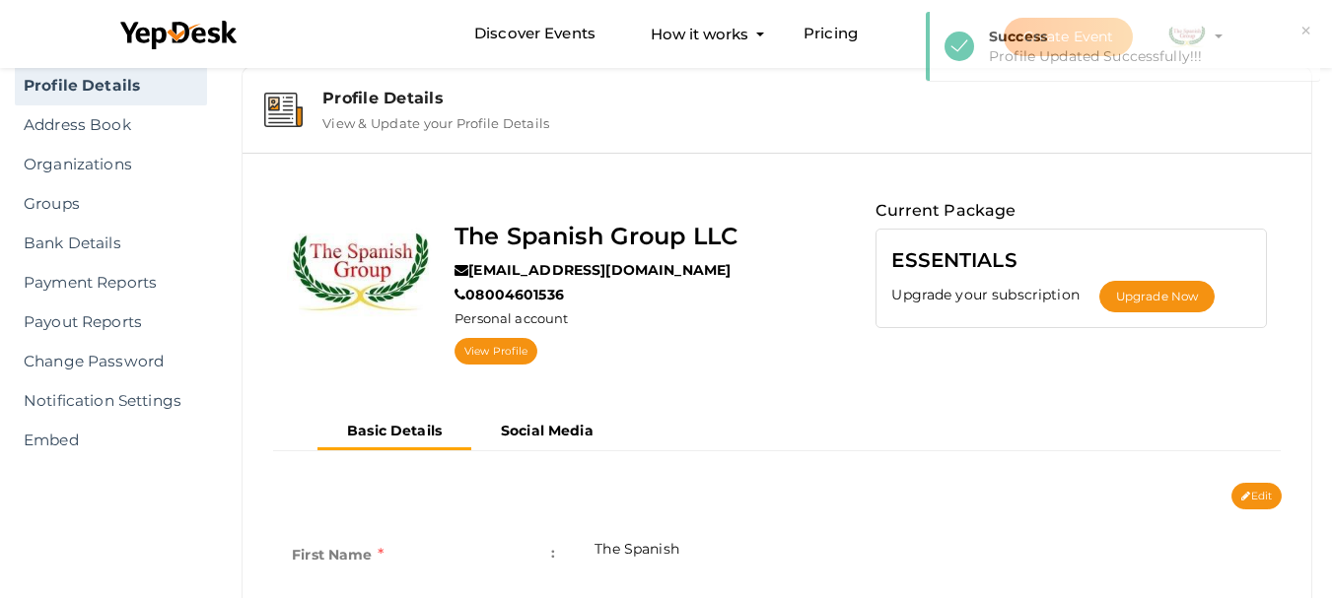
click at [1261, 498] on button "Edit" at bounding box center [1257, 496] width 50 height 27
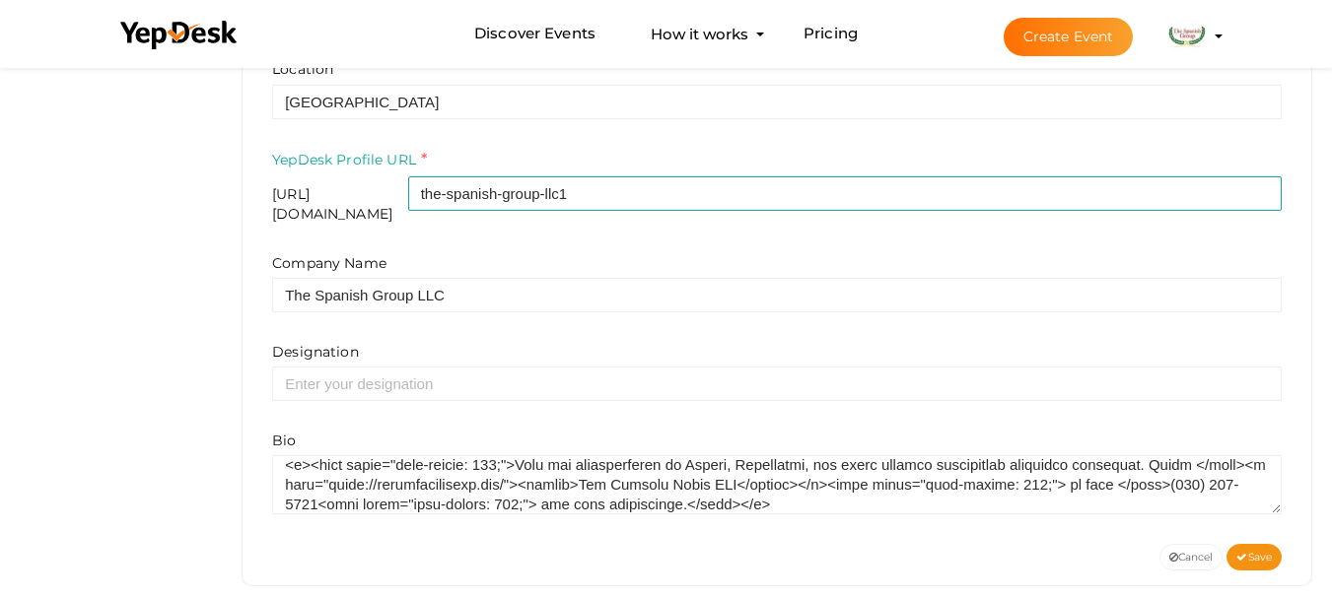
scroll to position [786, 0]
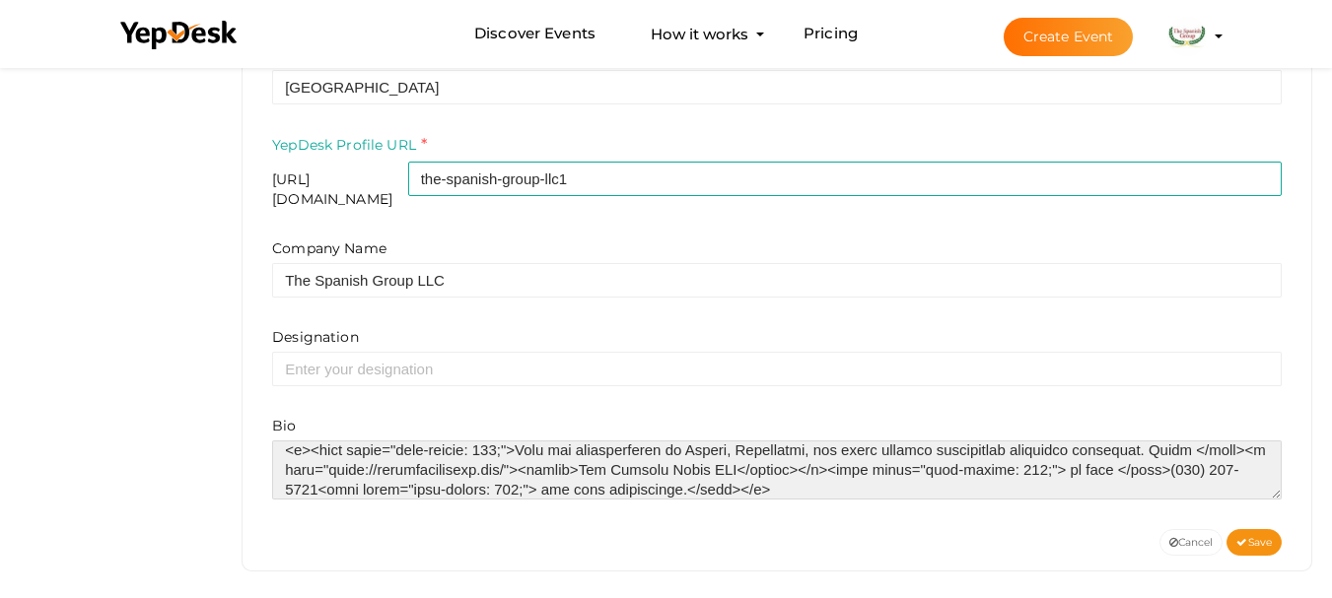
click at [662, 473] on textarea at bounding box center [777, 470] width 1010 height 59
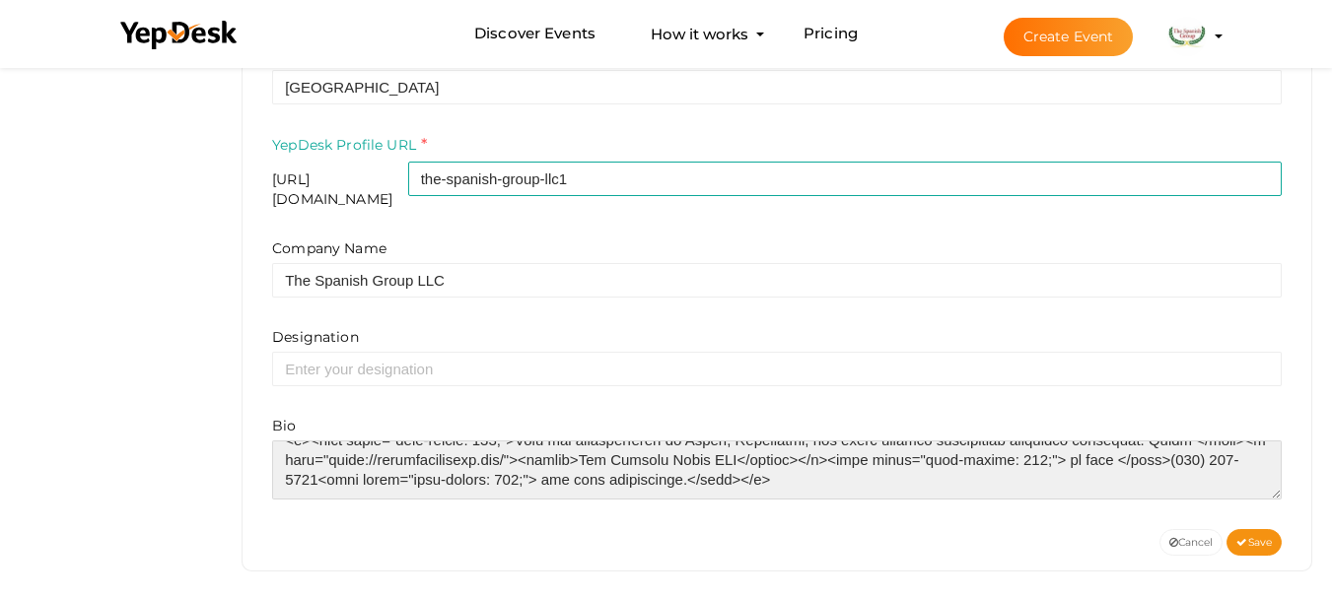
click at [662, 475] on textarea at bounding box center [777, 470] width 1010 height 59
click at [661, 457] on textarea at bounding box center [777, 470] width 1010 height 59
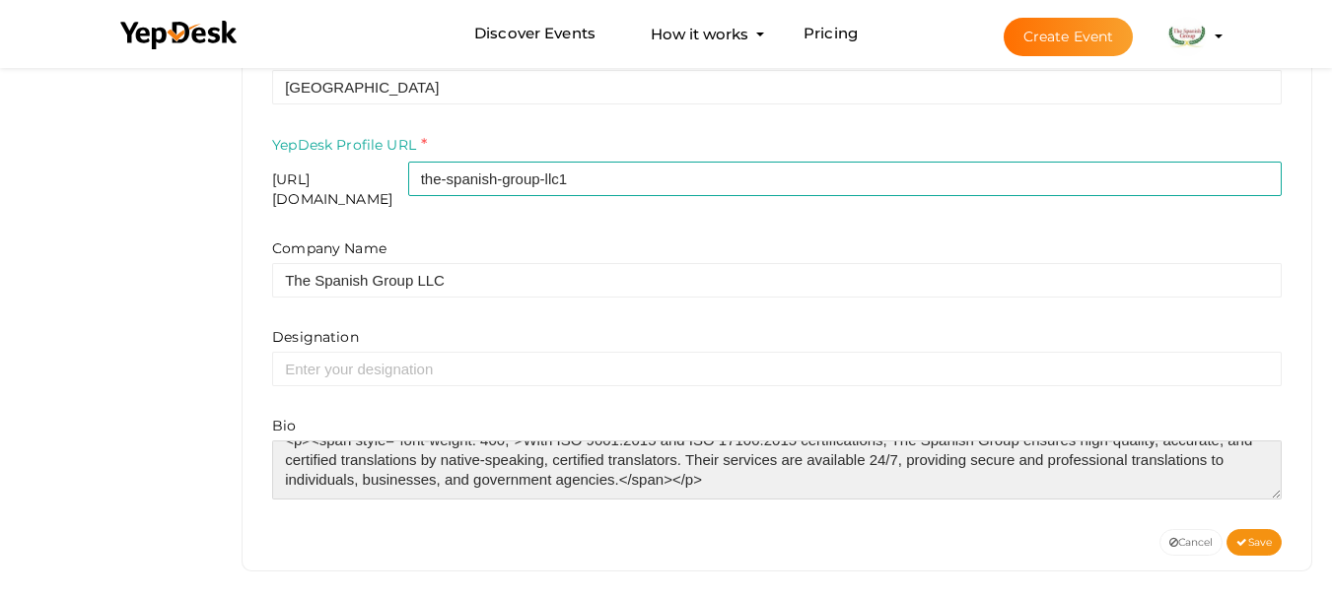
click at [661, 457] on textarea at bounding box center [777, 470] width 1010 height 59
type textarea "<p><span style="font-weight: 400;">The Spanish Group is a leading provider of c…"
click at [661, 457] on textarea at bounding box center [777, 470] width 1010 height 59
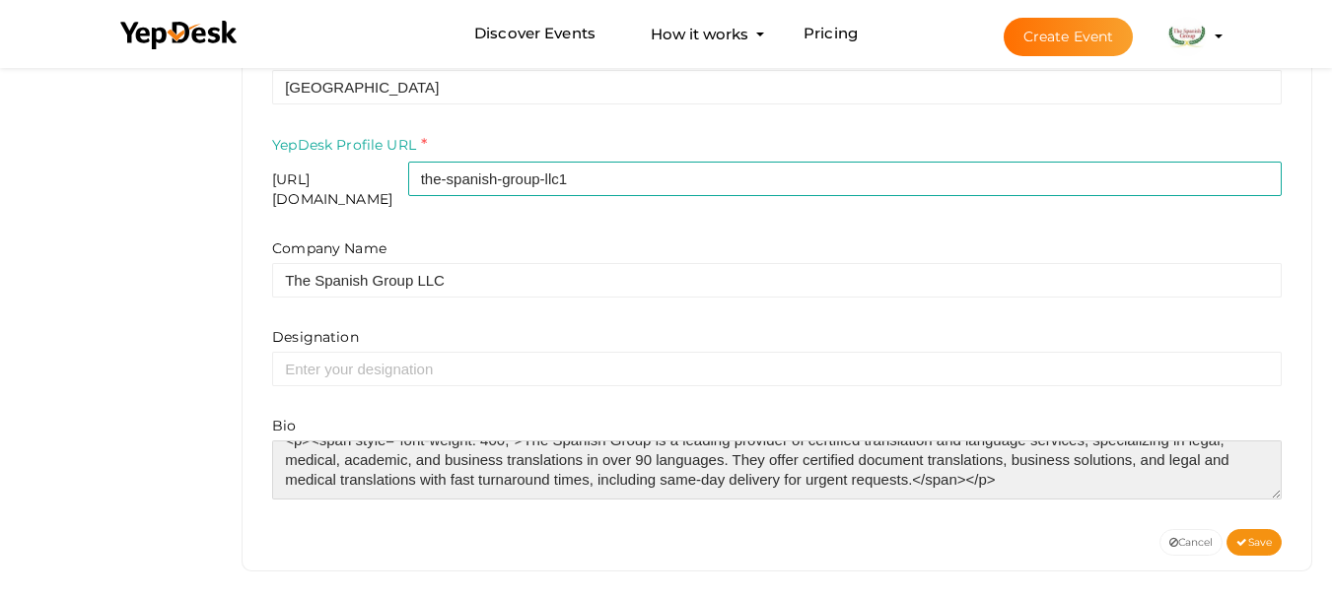
click at [661, 457] on textarea at bounding box center [777, 470] width 1010 height 59
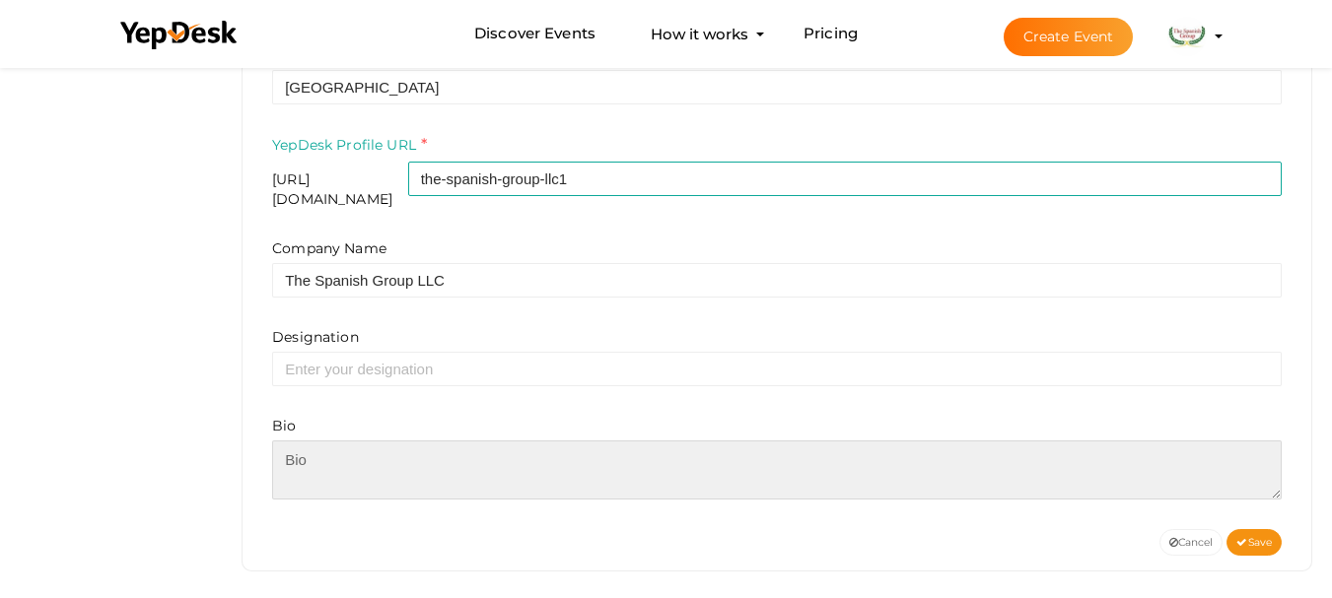
scroll to position [0, 0]
paste textarea "The Spanish Group is a leading provider of certified translation and language s…"
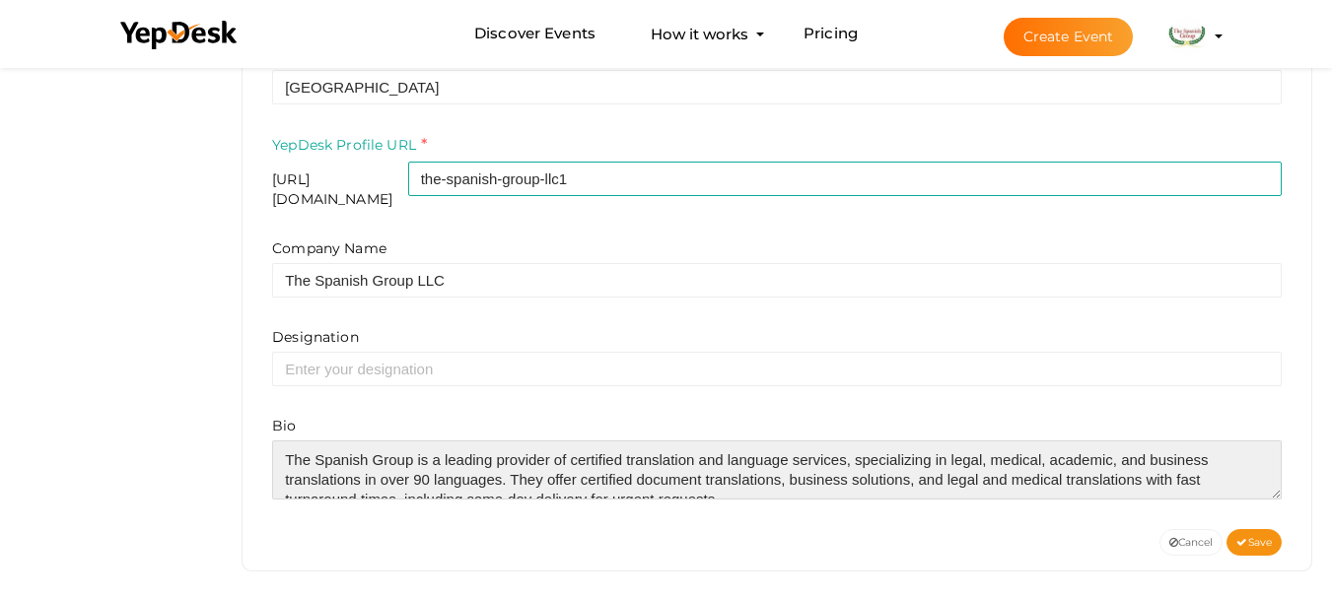
scroll to position [128, 0]
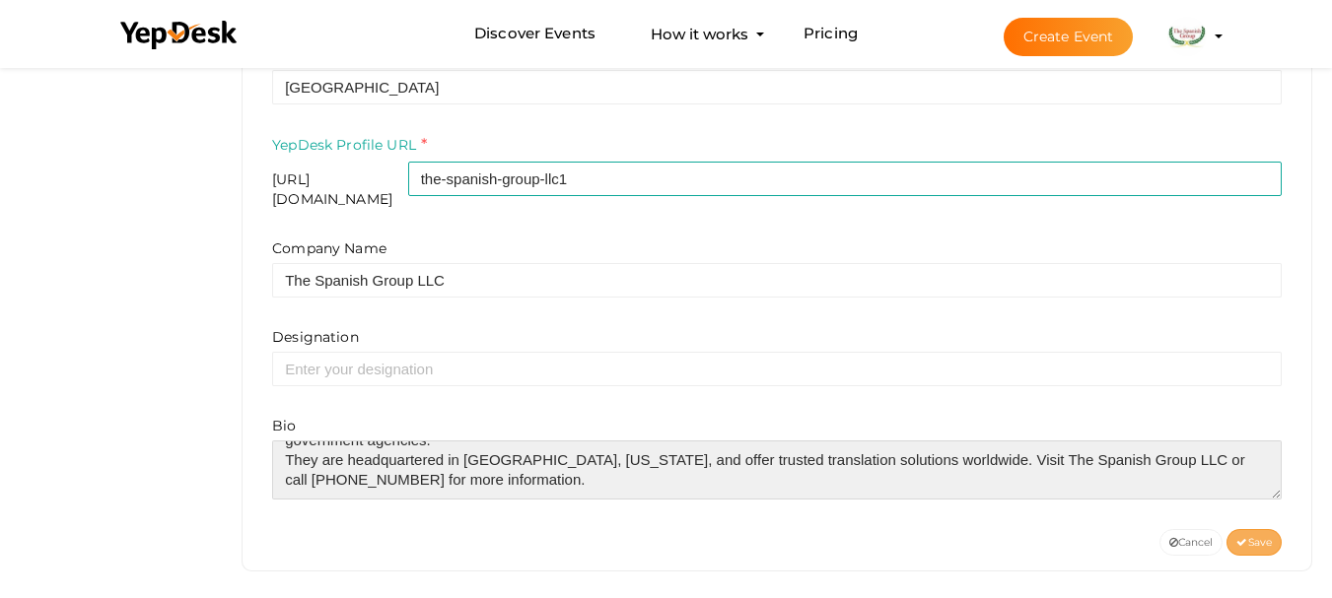
type textarea "The Spanish Group is a leading provider of certified translation and language s…"
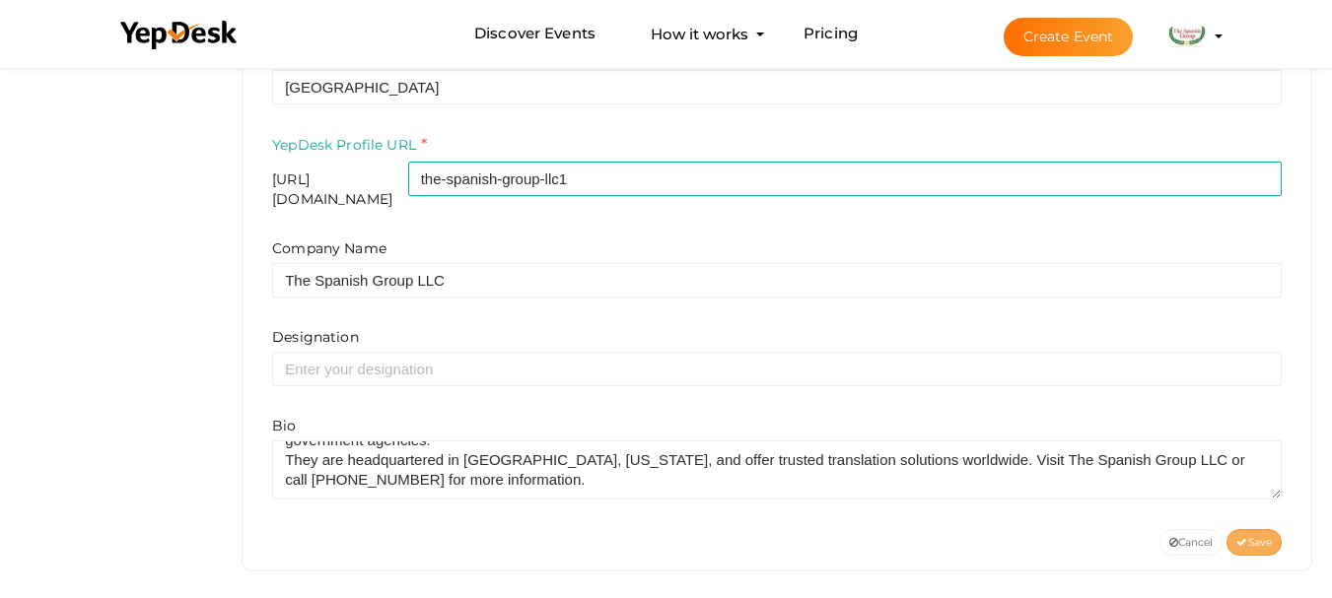
click at [1246, 536] on span "Save" at bounding box center [1253, 542] width 35 height 13
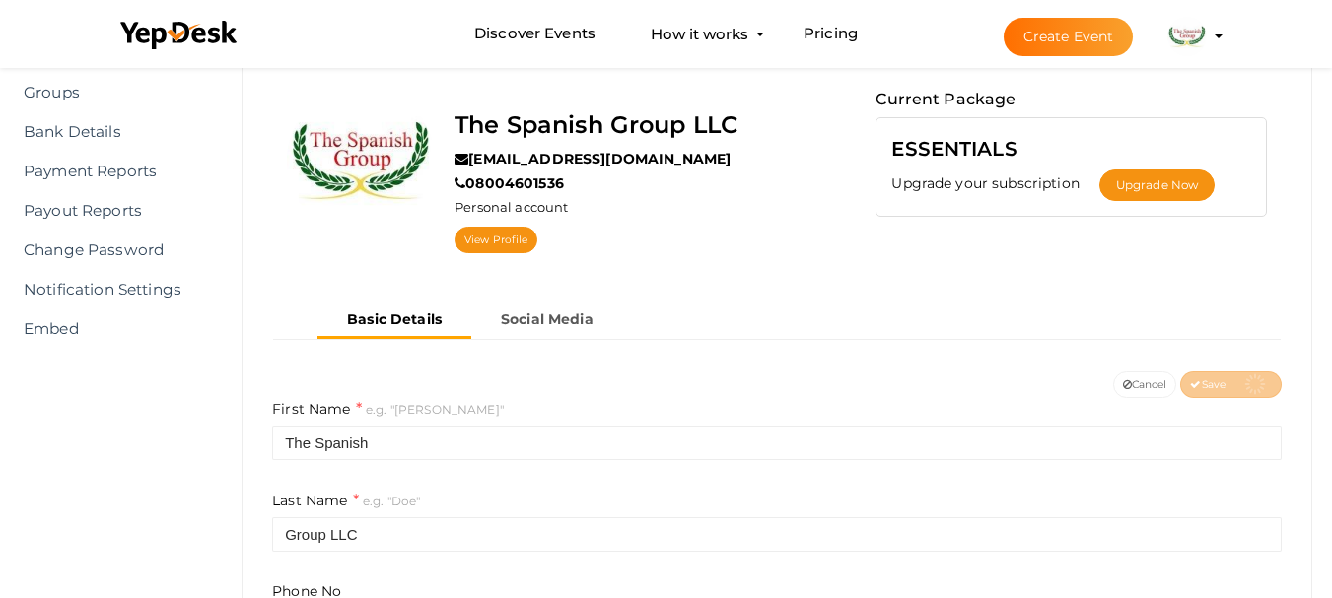
scroll to position [0, 0]
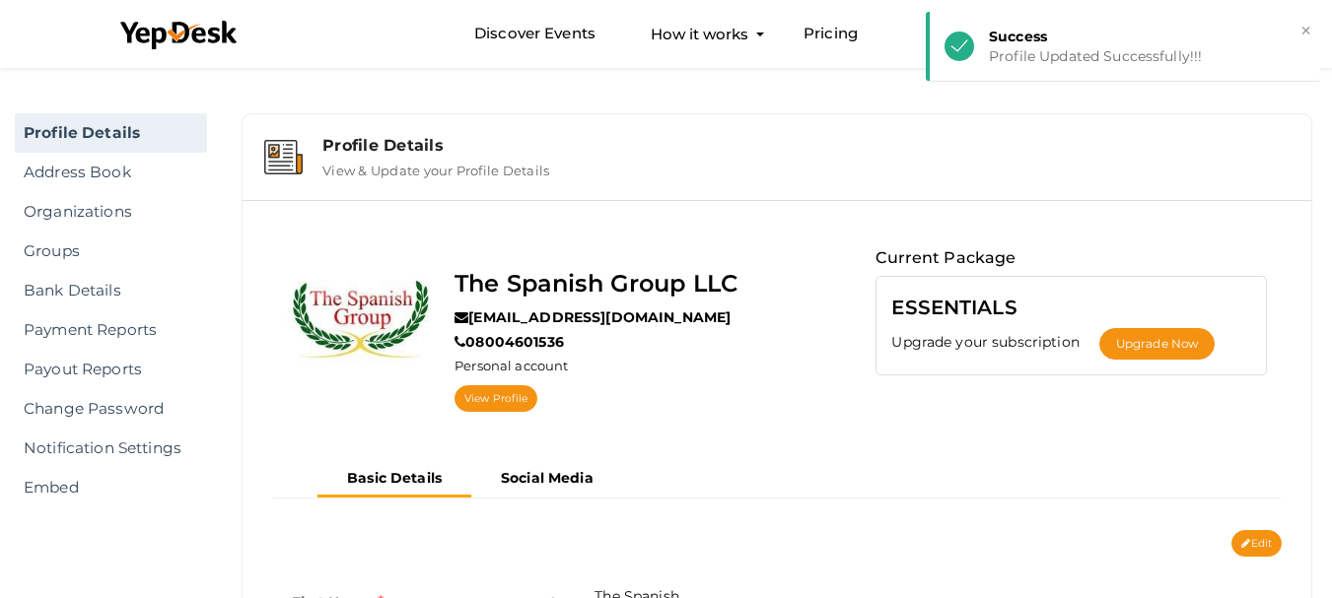
click at [458, 169] on label "View & Update your Profile Details" at bounding box center [435, 167] width 227 height 24
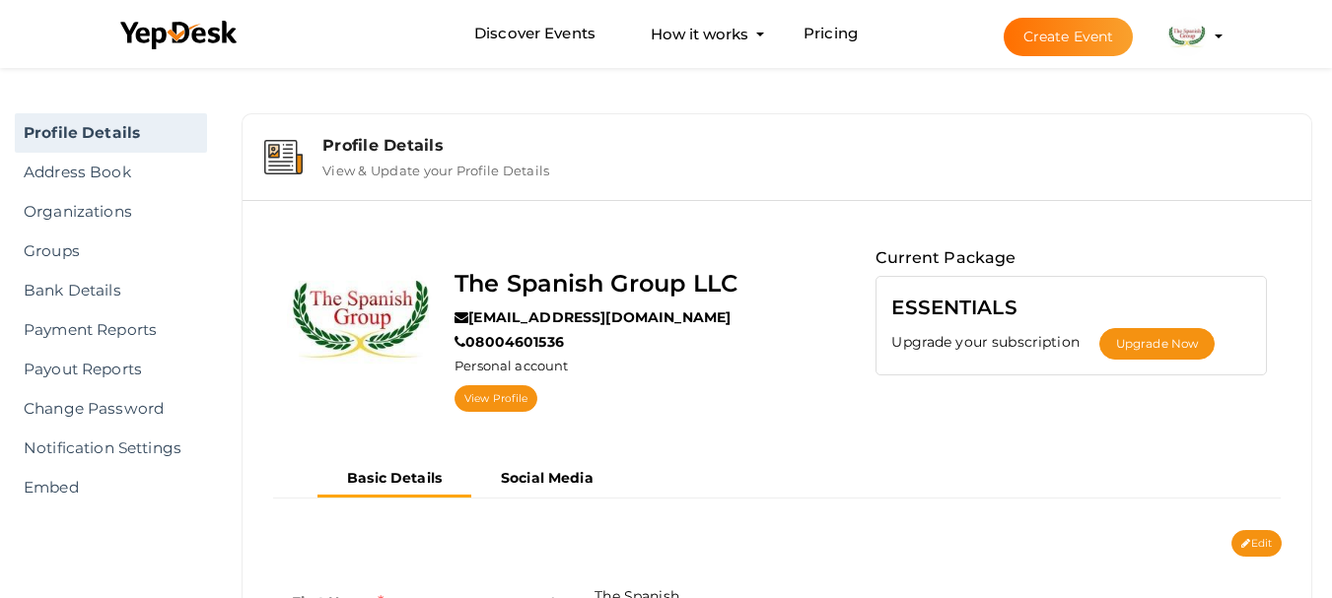
click at [461, 163] on label "View & Update your Profile Details" at bounding box center [435, 167] width 227 height 24
click at [1188, 28] on img at bounding box center [1186, 36] width 39 height 39
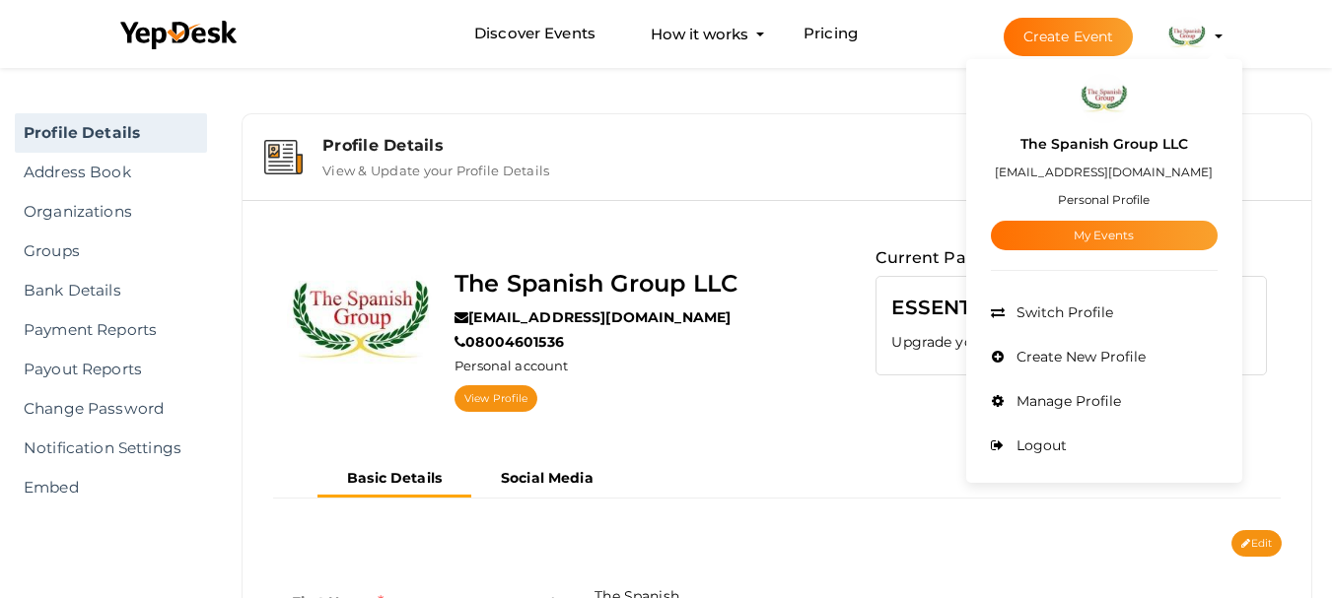
click at [1091, 27] on button "Create Event" at bounding box center [1069, 37] width 130 height 38
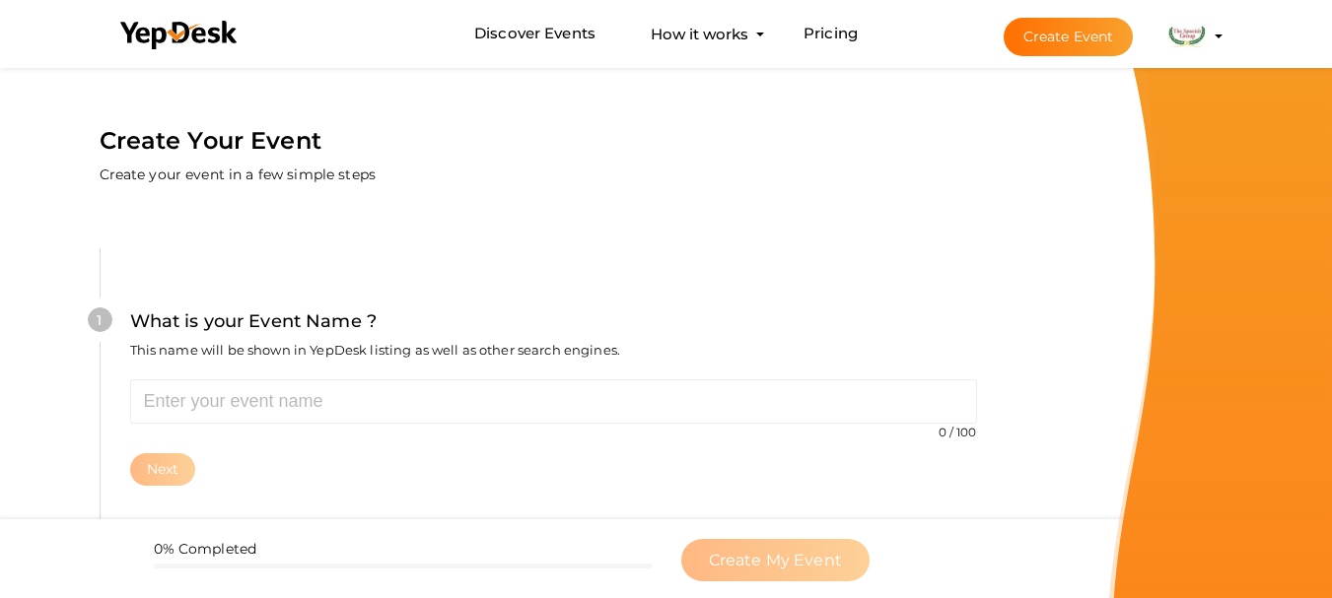
click at [1198, 35] on img at bounding box center [1186, 36] width 39 height 39
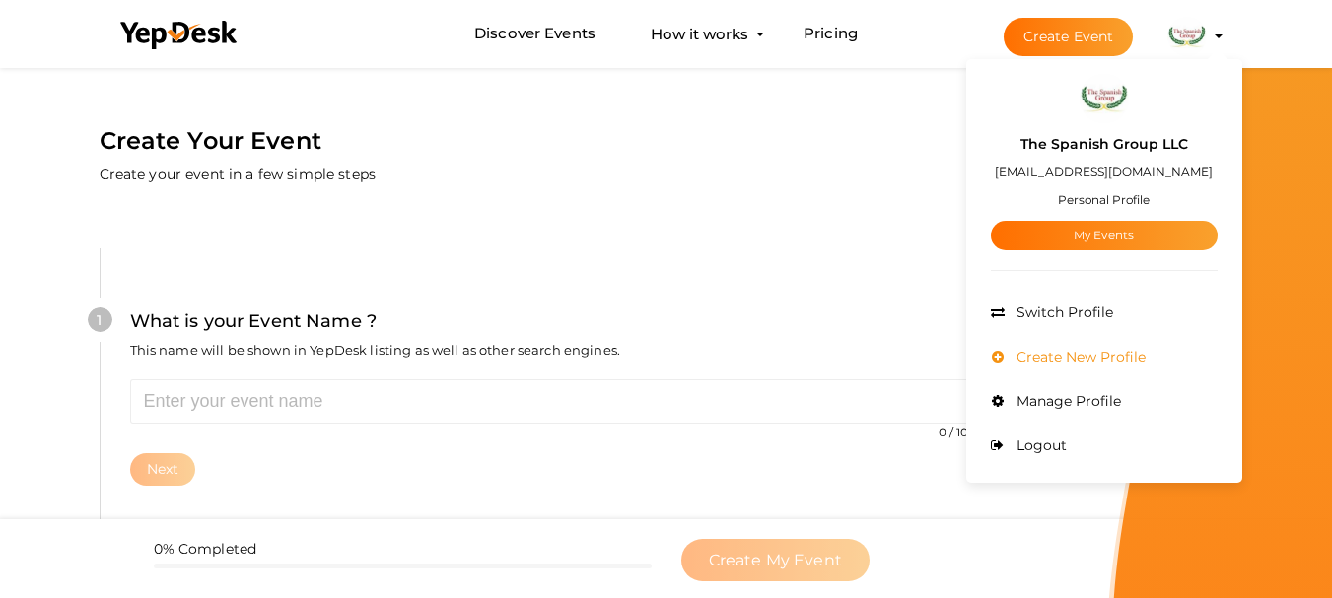
click at [1077, 361] on span "Create New Profile" at bounding box center [1079, 357] width 134 height 18
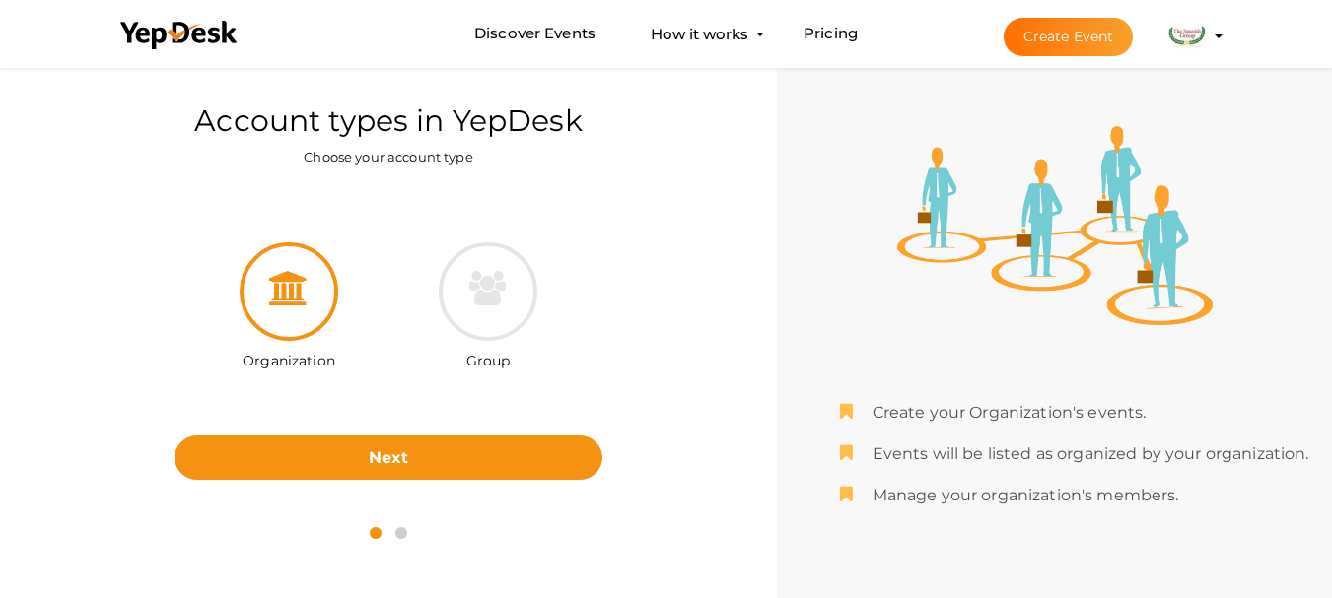
scroll to position [63, 0]
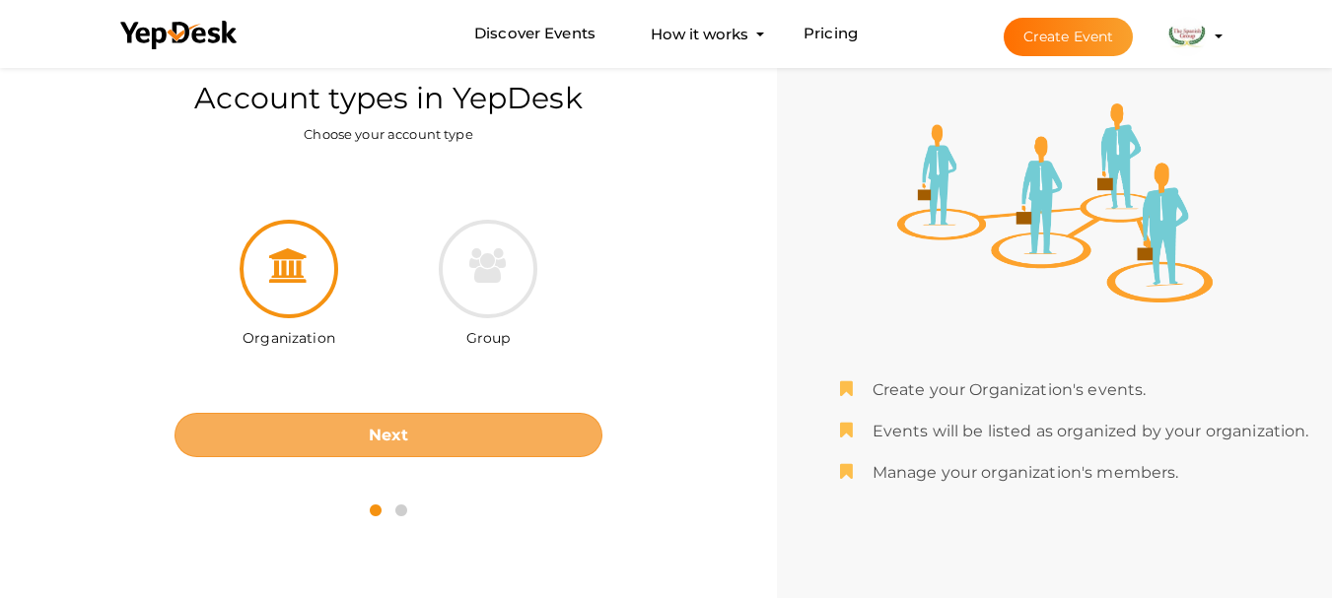
click at [350, 440] on button "Next" at bounding box center [389, 435] width 428 height 44
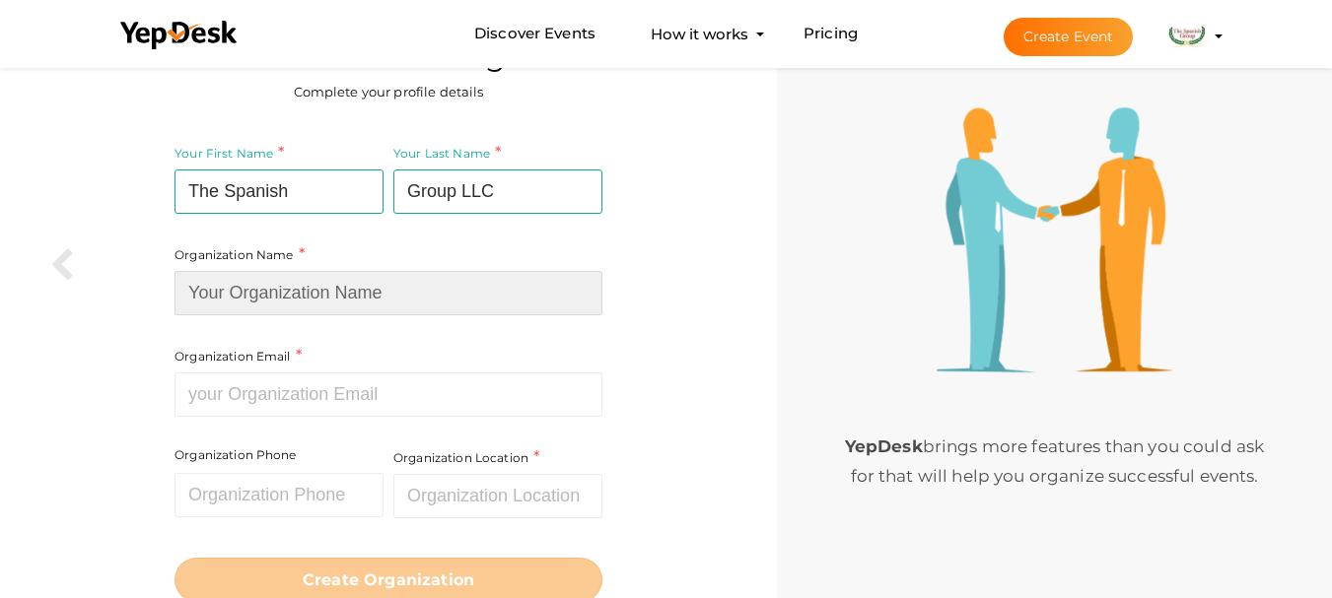
click at [310, 307] on input at bounding box center [389, 293] width 428 height 44
type input "The Spanish Group LLC"
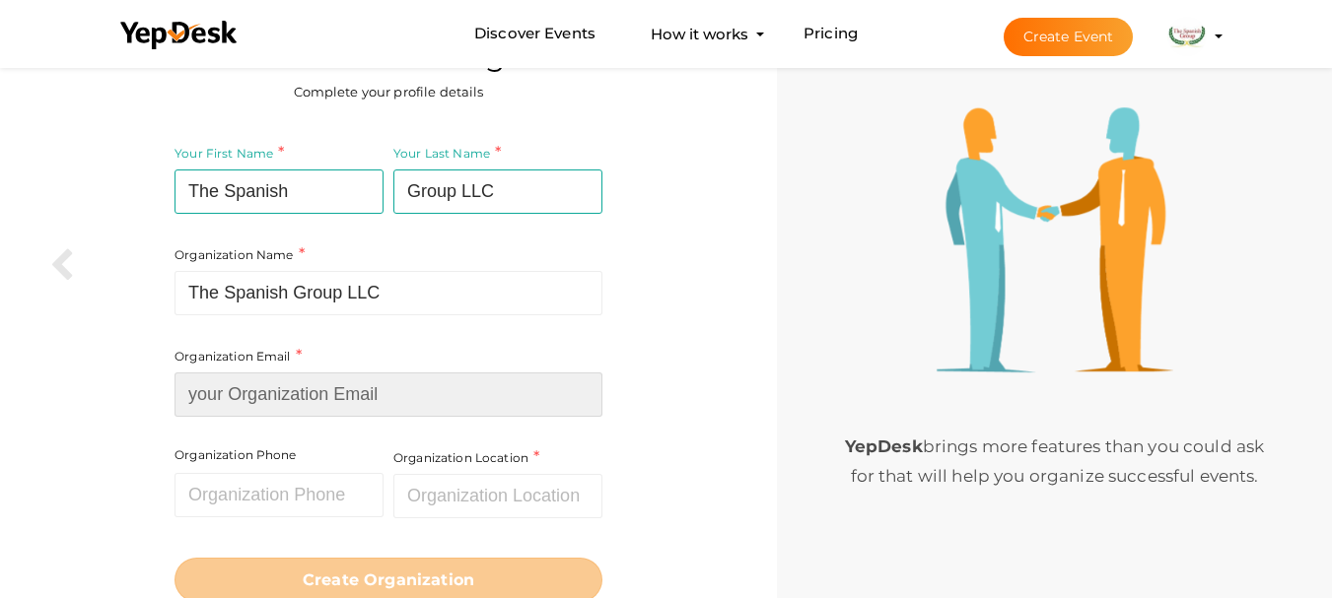
type input "[EMAIL_ADDRESS][DOMAIN_NAME]"
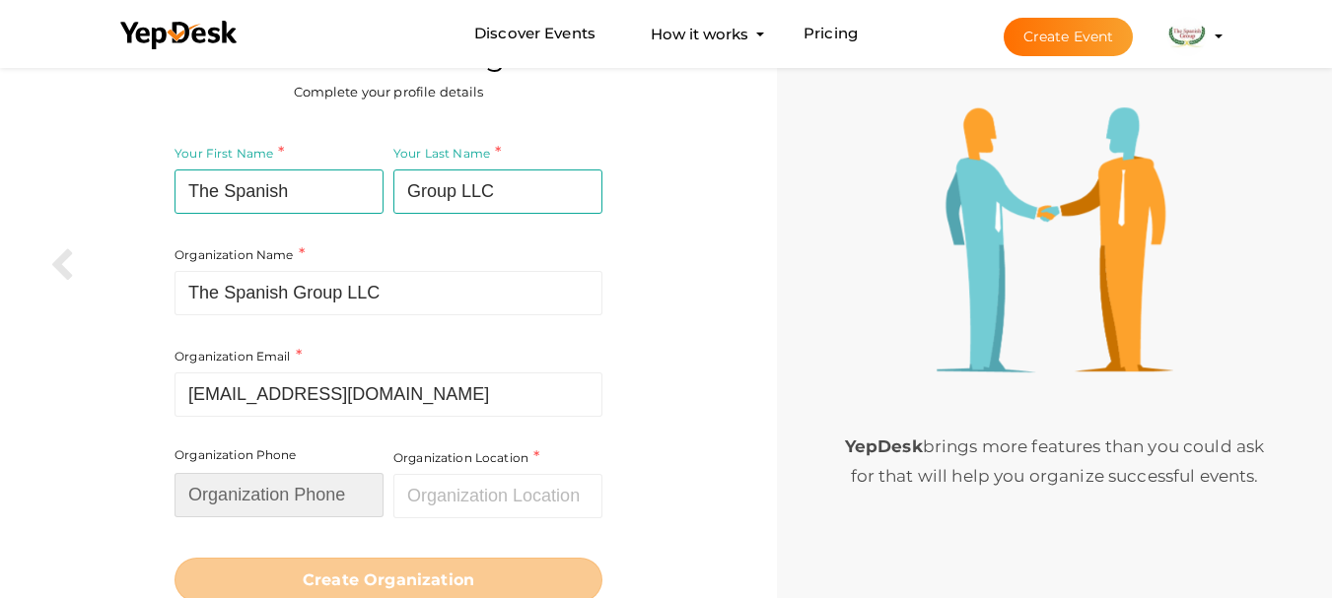
type input "08004601536"
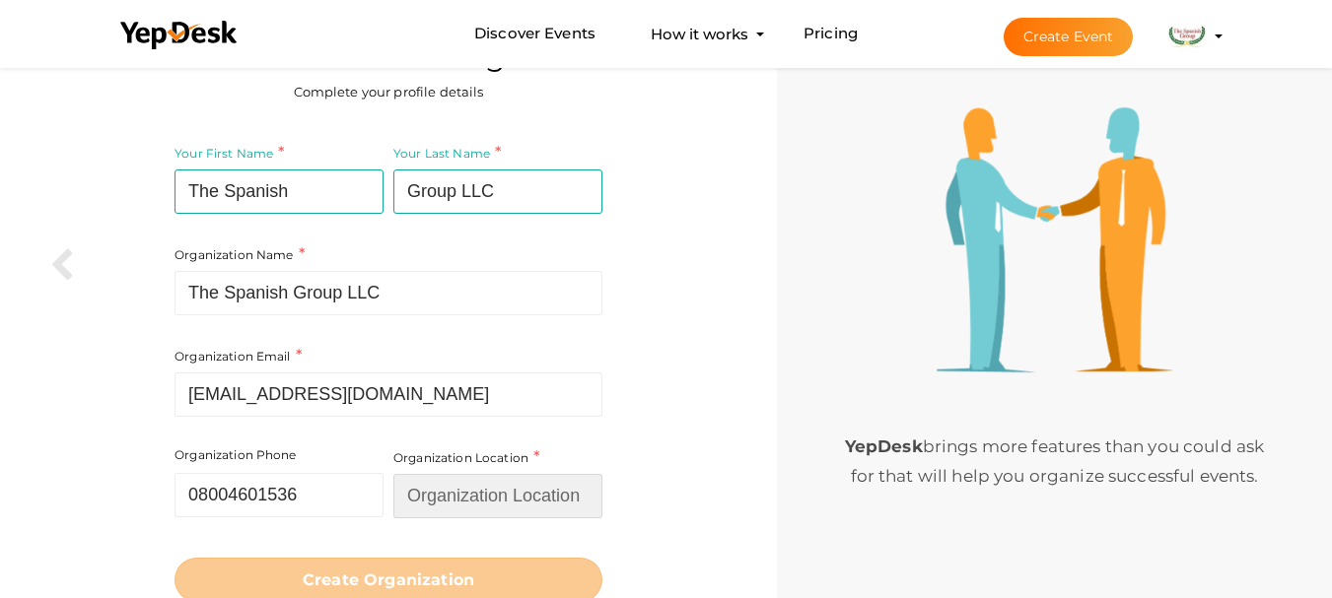
type input "[GEOGRAPHIC_DATA]"
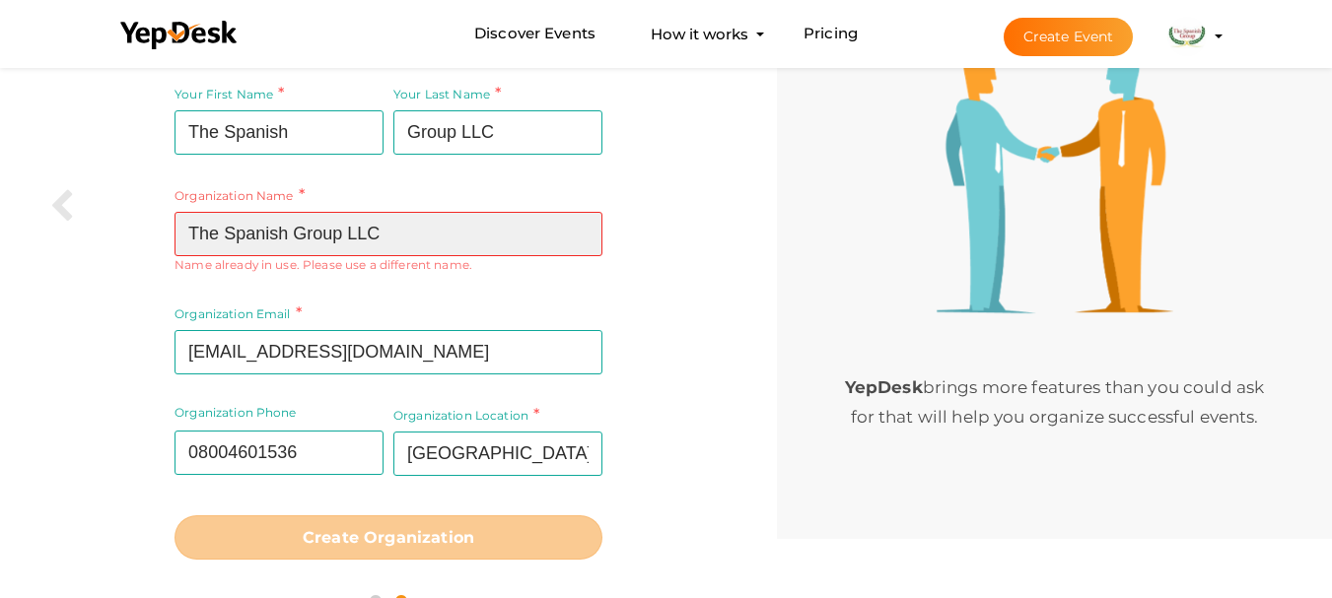
scroll to position [155, 0]
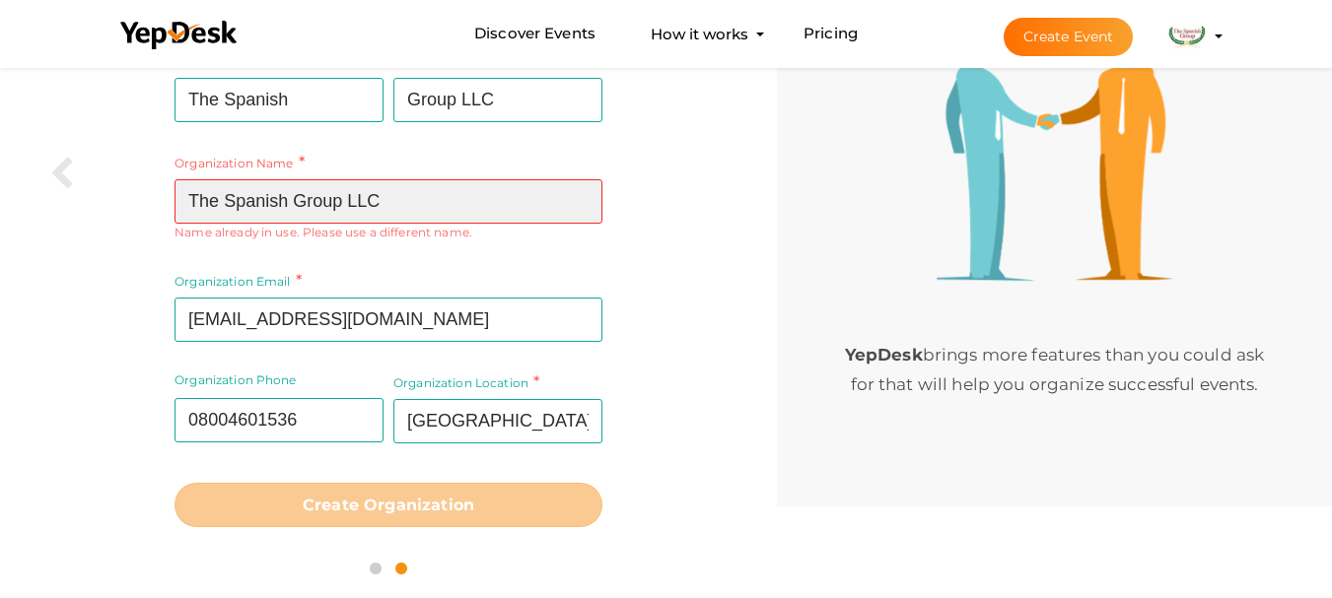
click at [392, 208] on input "The Spanish Group LLC" at bounding box center [389, 201] width 428 height 44
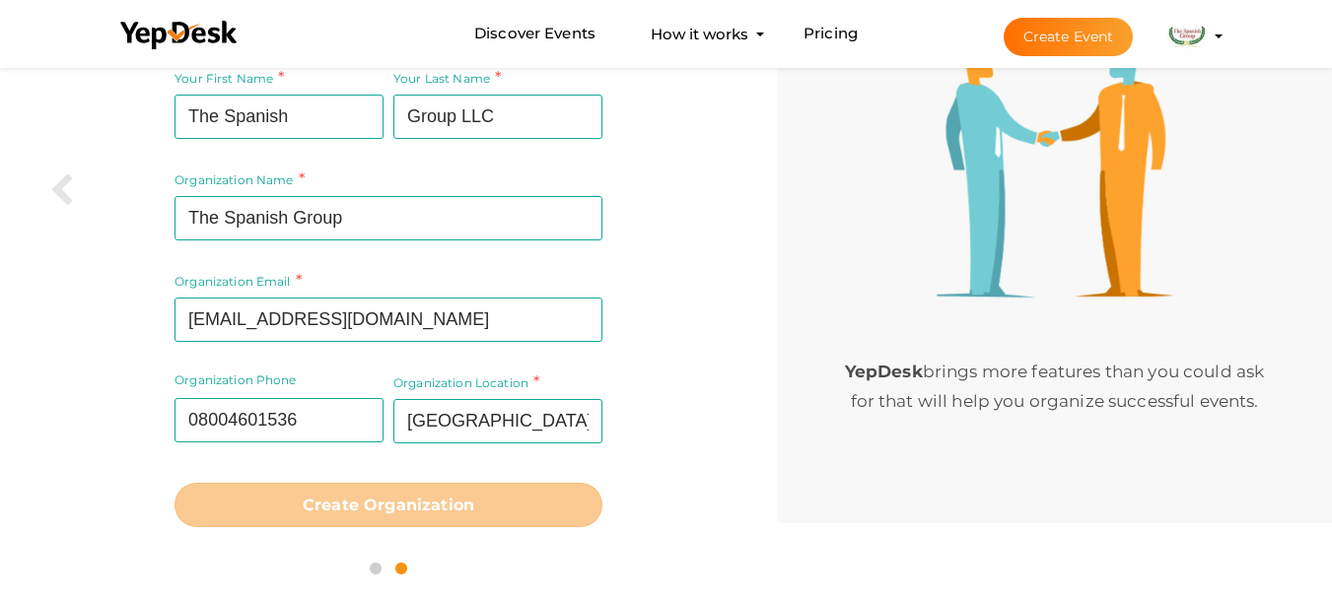
click at [113, 355] on div "Your First Name The Spanish Required. Must contain letters only. Must be betwee…" at bounding box center [388, 297] width 747 height 484
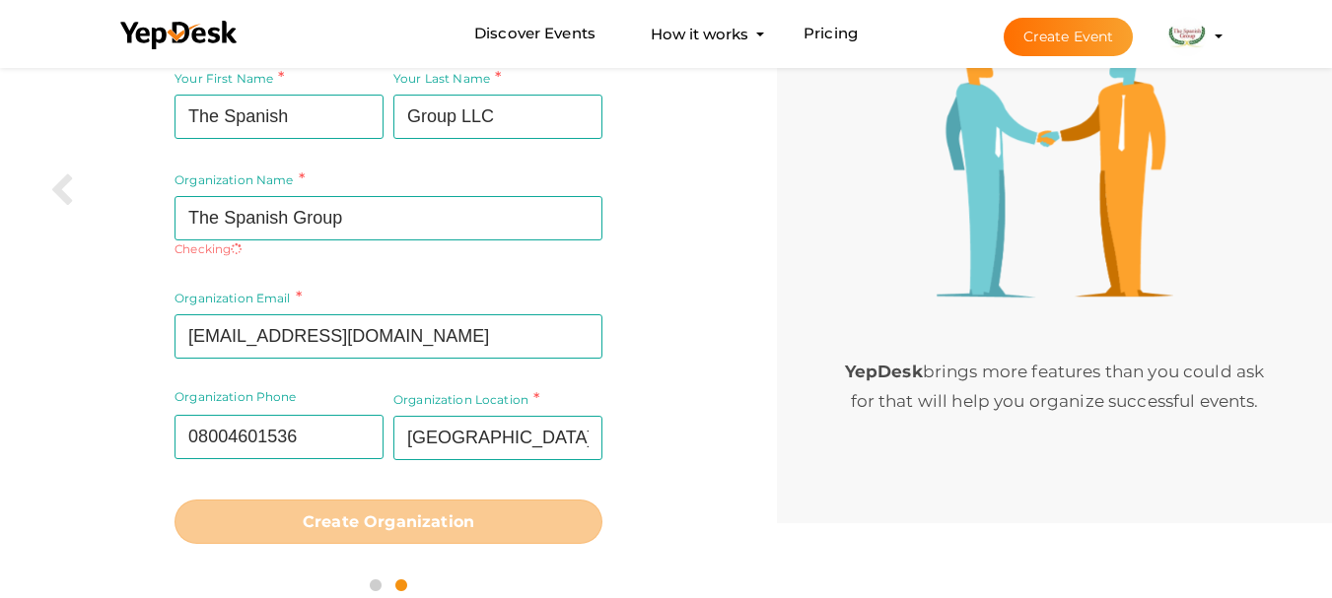
scroll to position [155, 0]
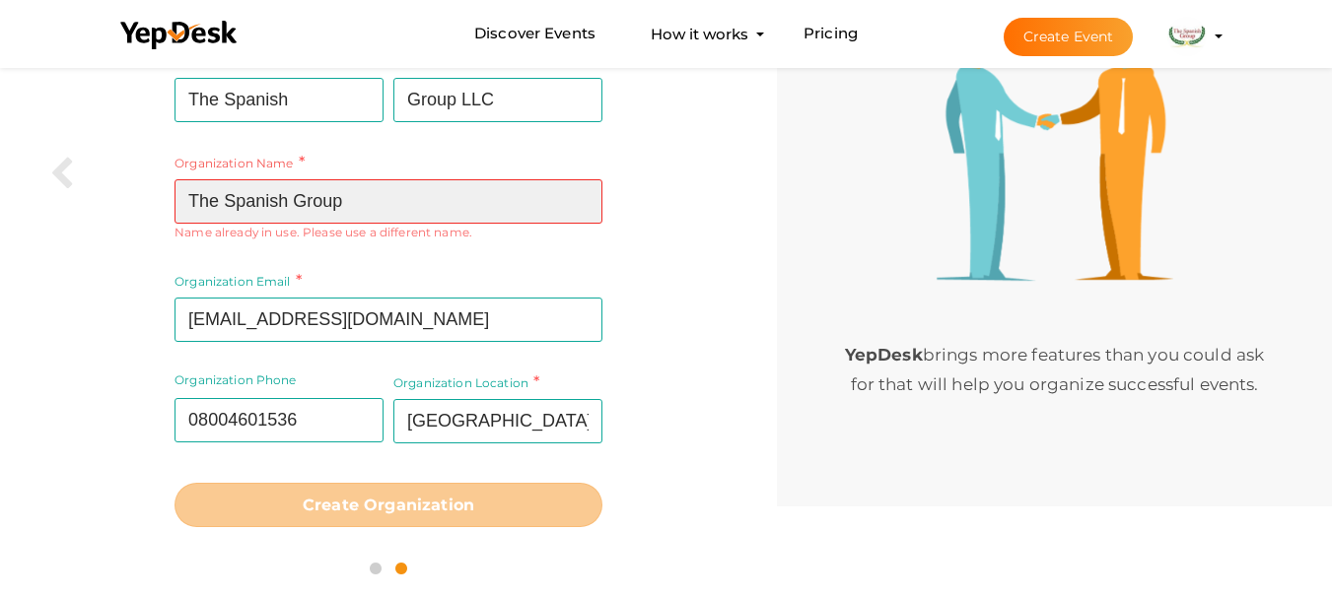
click at [381, 209] on input "The Spanish Group" at bounding box center [389, 201] width 428 height 44
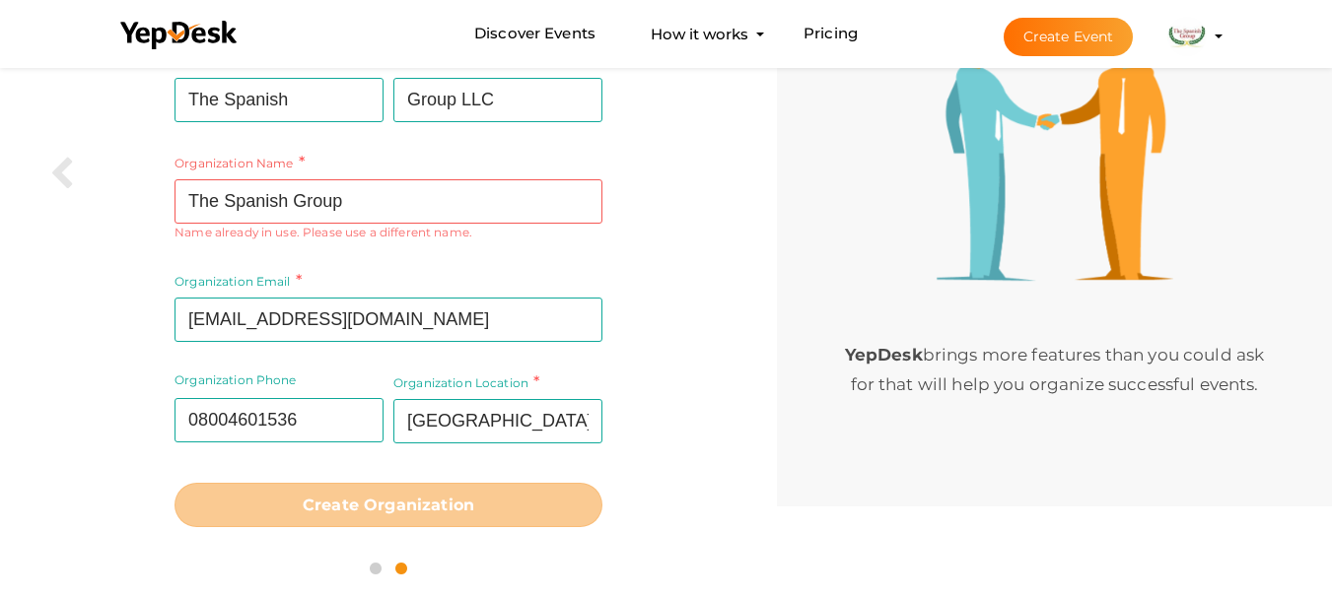
click at [141, 245] on div "Your First Name The Spanish Required. Must contain letters only. Must be betwee…" at bounding box center [388, 288] width 747 height 501
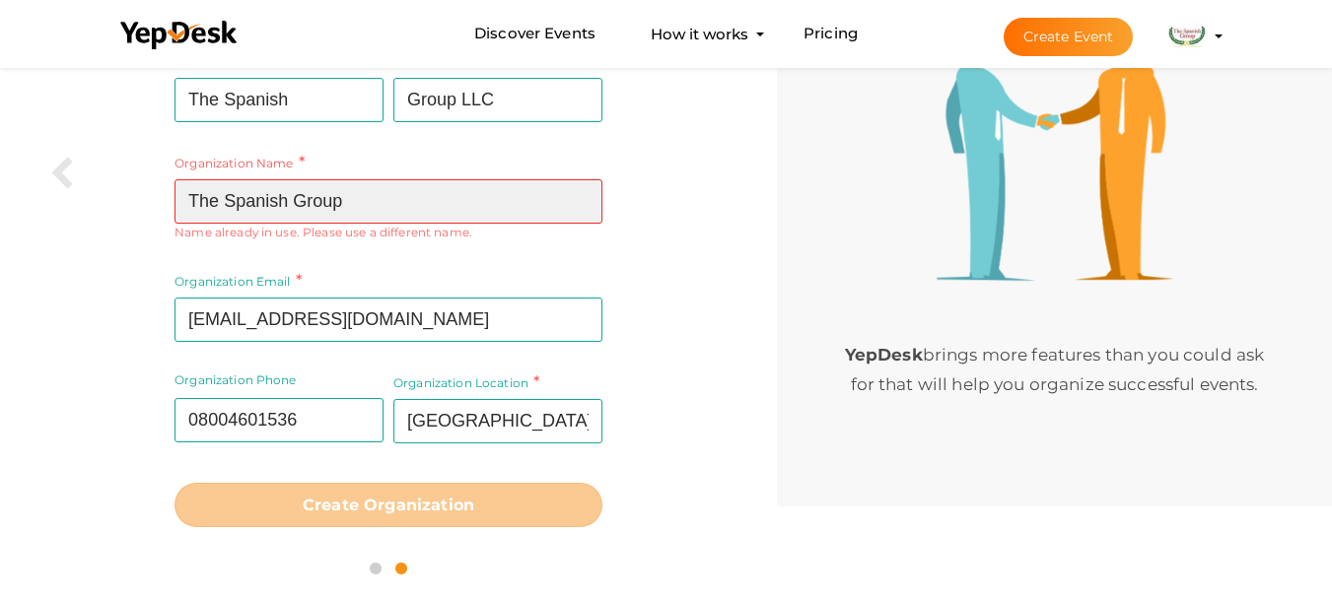
click at [347, 207] on input "The Spanish Group" at bounding box center [389, 201] width 428 height 44
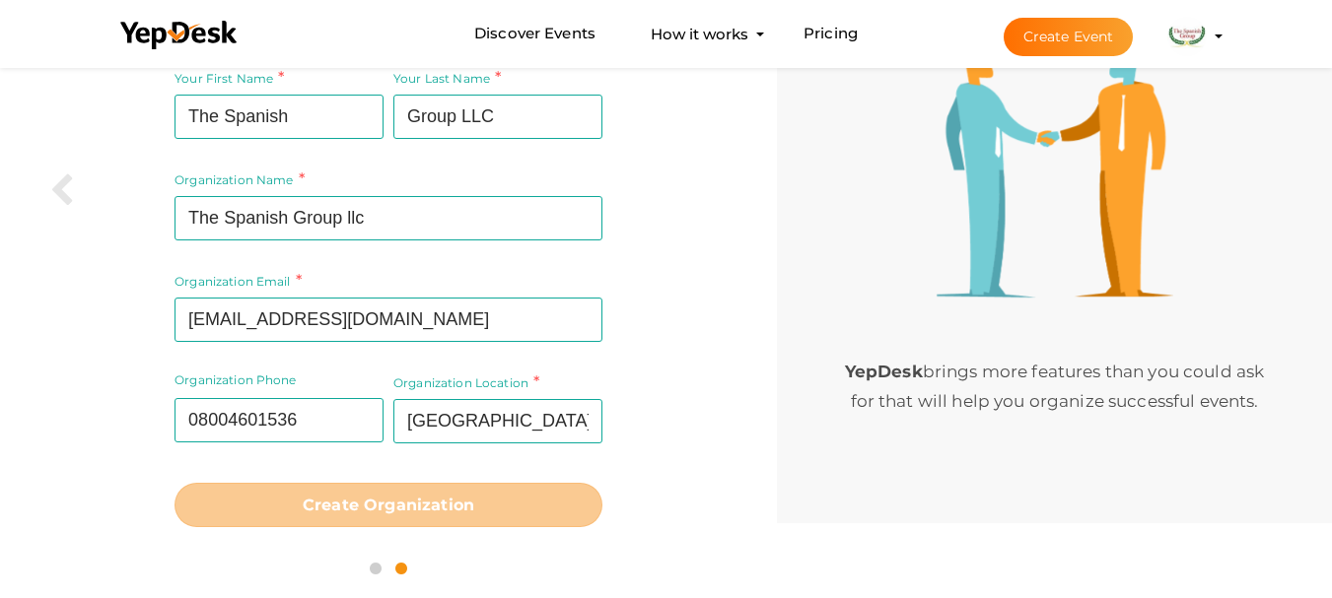
click at [120, 297] on div "Your First Name The Spanish Required. Must contain letters only. Must be betwee…" at bounding box center [388, 297] width 747 height 484
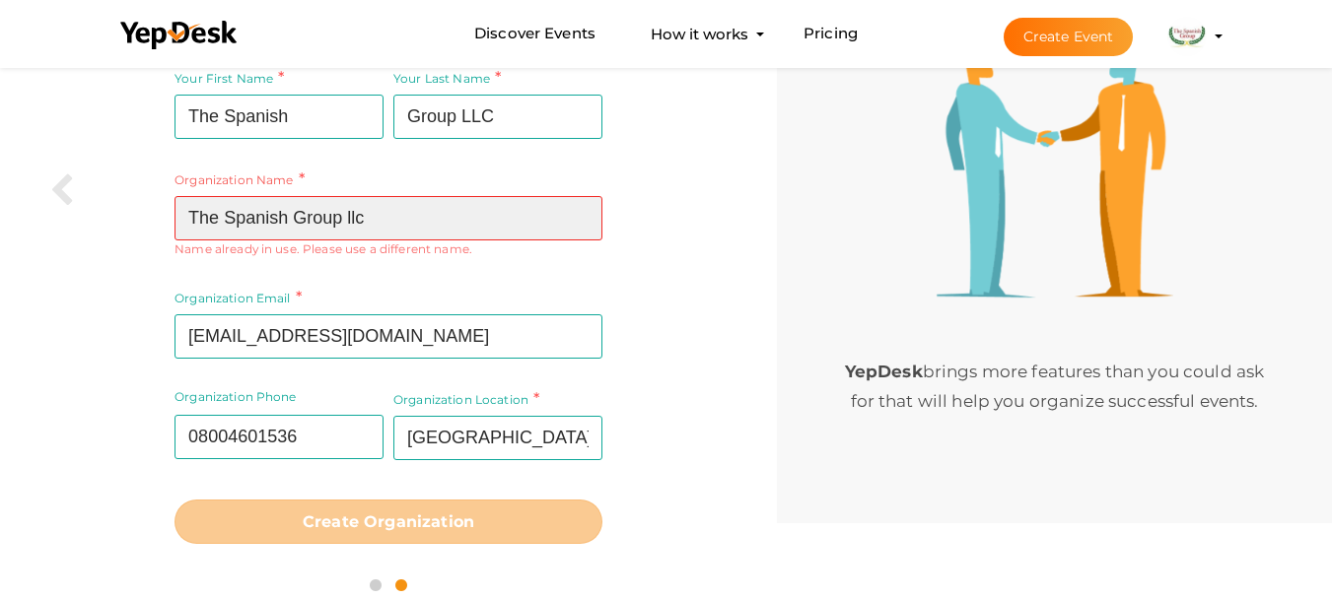
click at [391, 214] on input "The Spanish Group llc" at bounding box center [389, 218] width 428 height 44
type input "The Spanish Group llc"
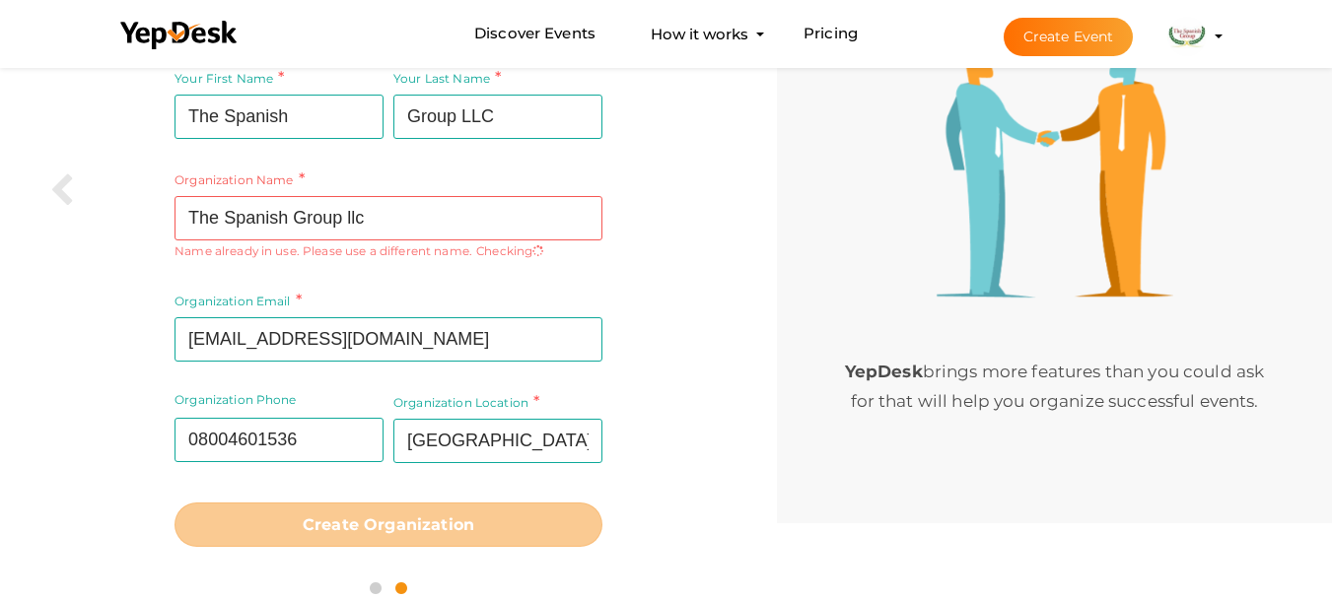
drag, startPoint x: 0, startPoint y: 315, endPoint x: 42, endPoint y: 319, distance: 42.7
click at [0, 316] on div "You're all set to go Complete your profile details Your First Name The Spanish …" at bounding box center [388, 271] width 777 height 693
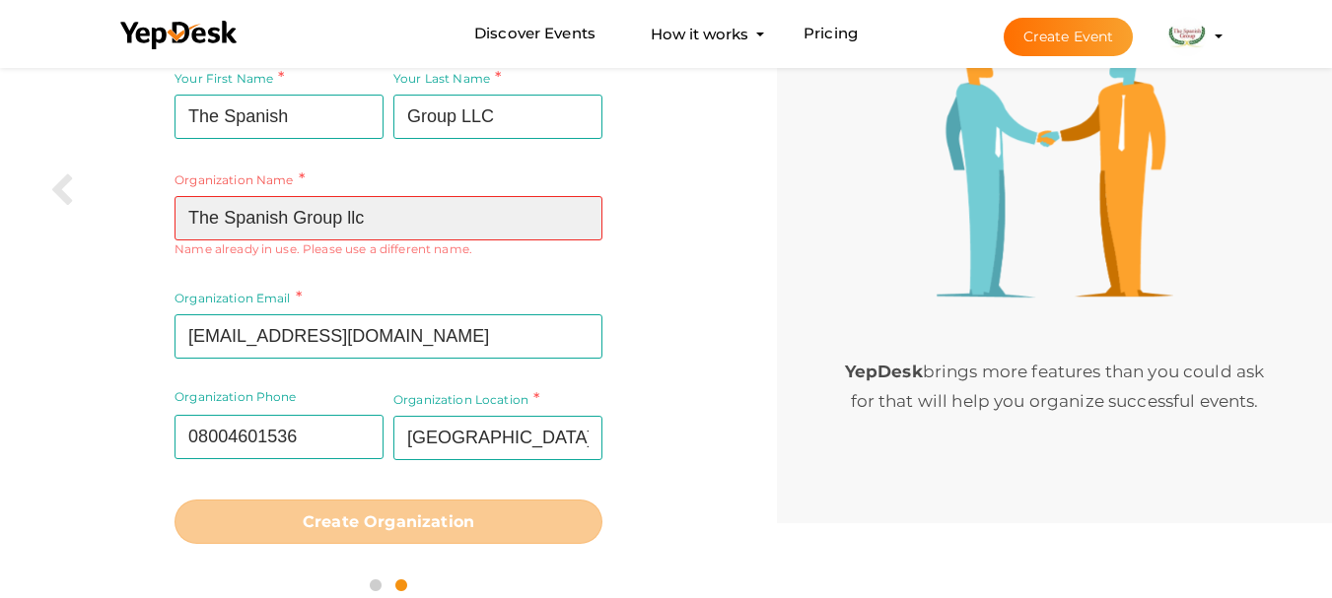
click at [340, 215] on input "The Spanish Group llc" at bounding box center [389, 218] width 428 height 44
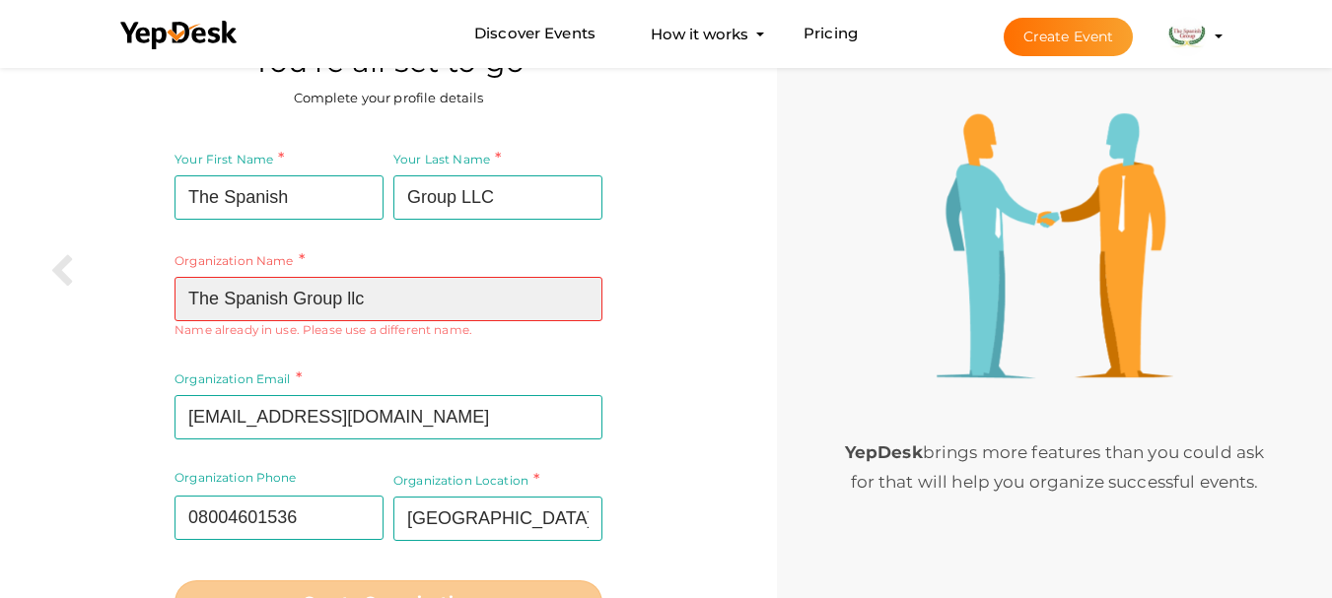
scroll to position [0, 0]
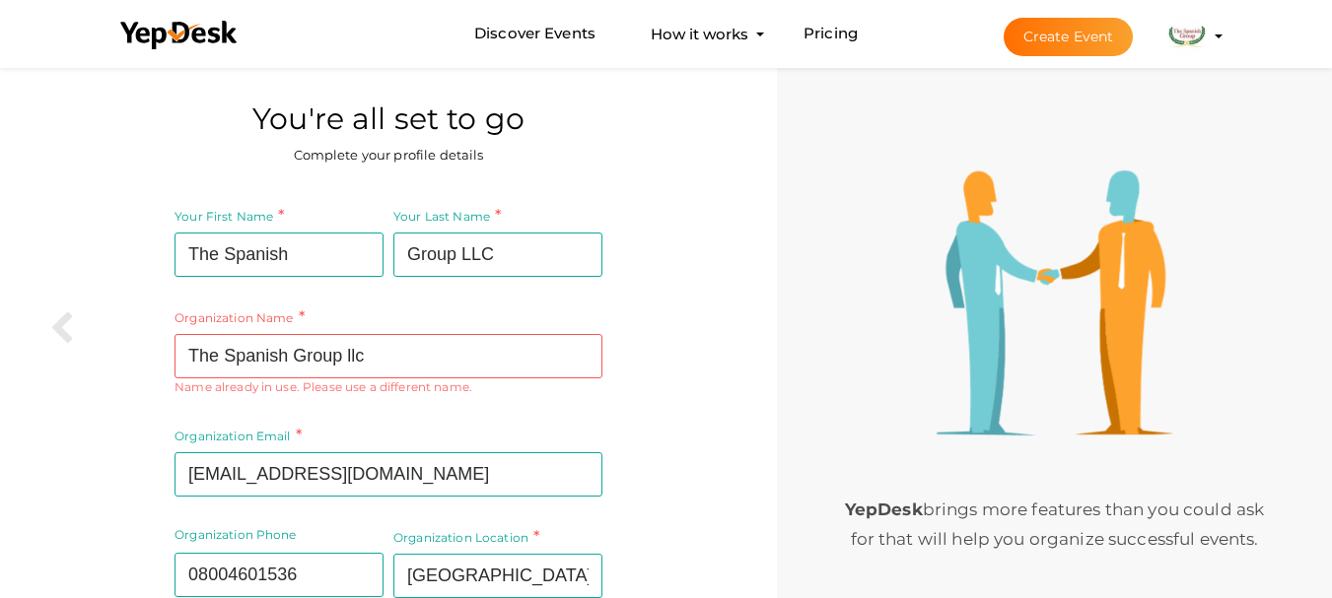
click at [1219, 26] on li "Create Event The Spanish Group LLC [EMAIL_ADDRESS][DOMAIN_NAME] Personal Profil…" at bounding box center [1095, 36] width 263 height 71
